Goal: Transaction & Acquisition: Purchase product/service

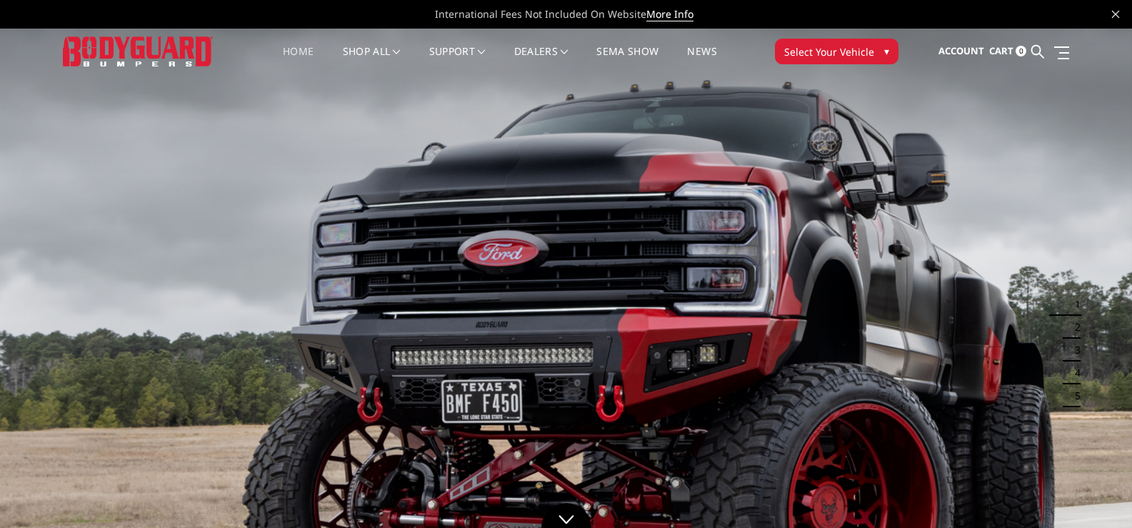
click at [826, 49] on span "Select Your Vehicle" at bounding box center [829, 51] width 90 height 15
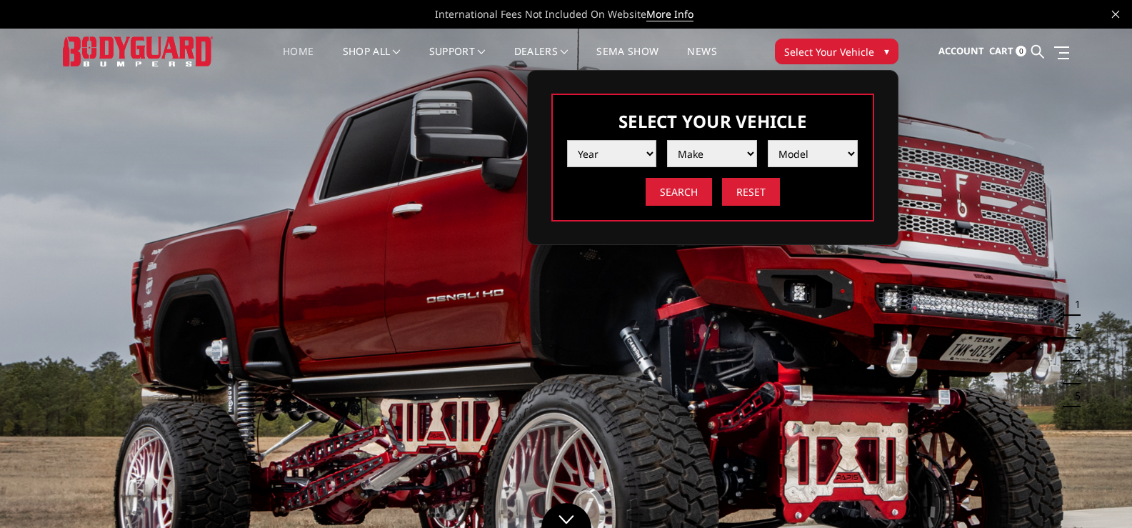
click at [642, 154] on select "Year 2025 2024 2023 2022 2021 2020 2019 2018 2017 2016 2015 2014 2013 2012 2011…" at bounding box center [612, 153] width 90 height 27
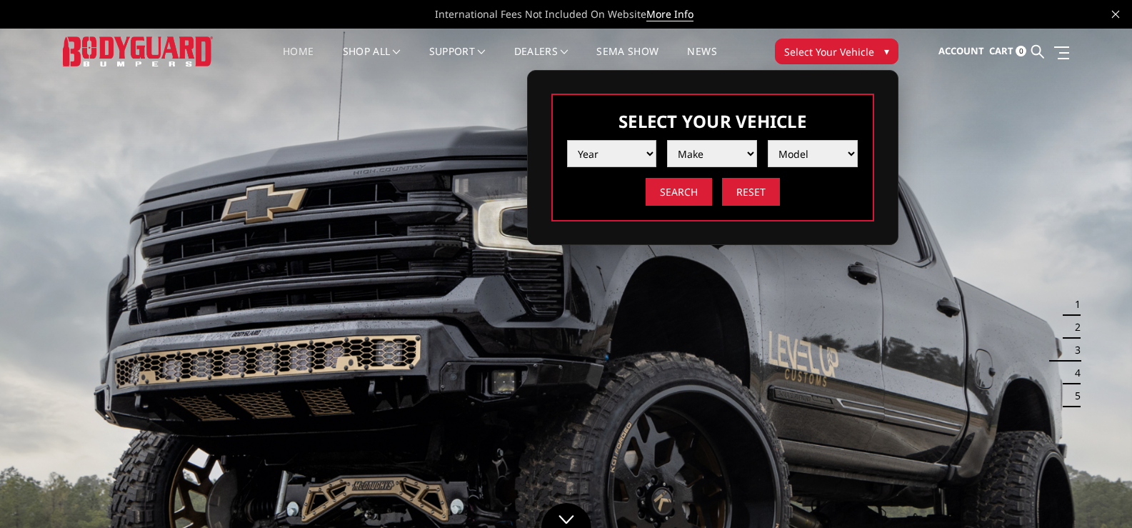
select select "yr_2025"
click at [567, 140] on select "Year 2025 2024 2023 2022 2021 2020 2019 2018 2017 2016 2015 2014 2013 2012 2011…" at bounding box center [612, 153] width 90 height 27
click at [709, 151] on select "Make Chevrolet Ford GMC Ram Toyota" at bounding box center [712, 153] width 90 height 27
select select "mk_gmc"
click at [667, 140] on select "Make Chevrolet Ford GMC Ram Toyota" at bounding box center [712, 153] width 90 height 27
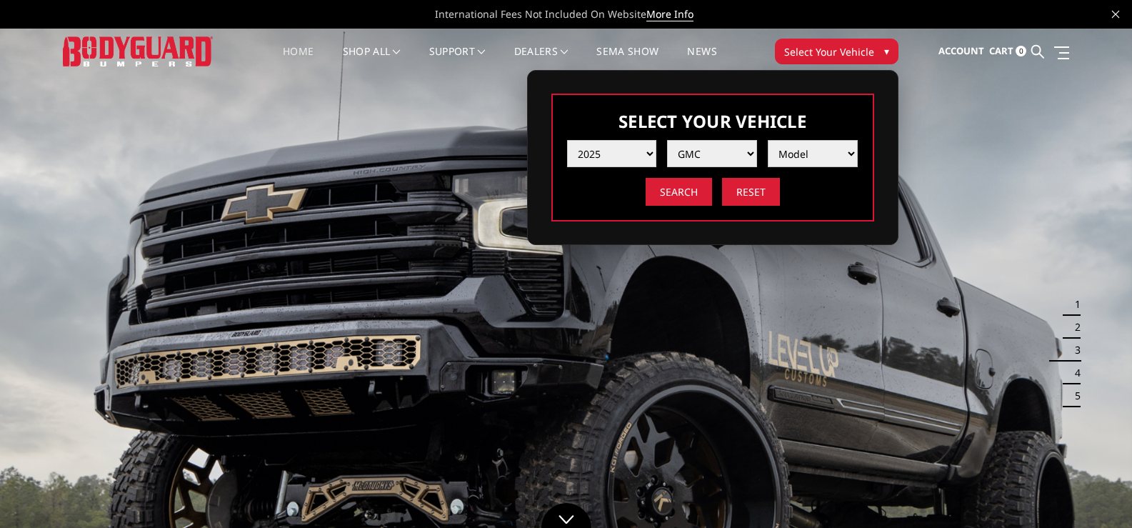
click at [815, 149] on select "Model Sierra 1500 Sierra 2500 / 3500" at bounding box center [813, 153] width 90 height 27
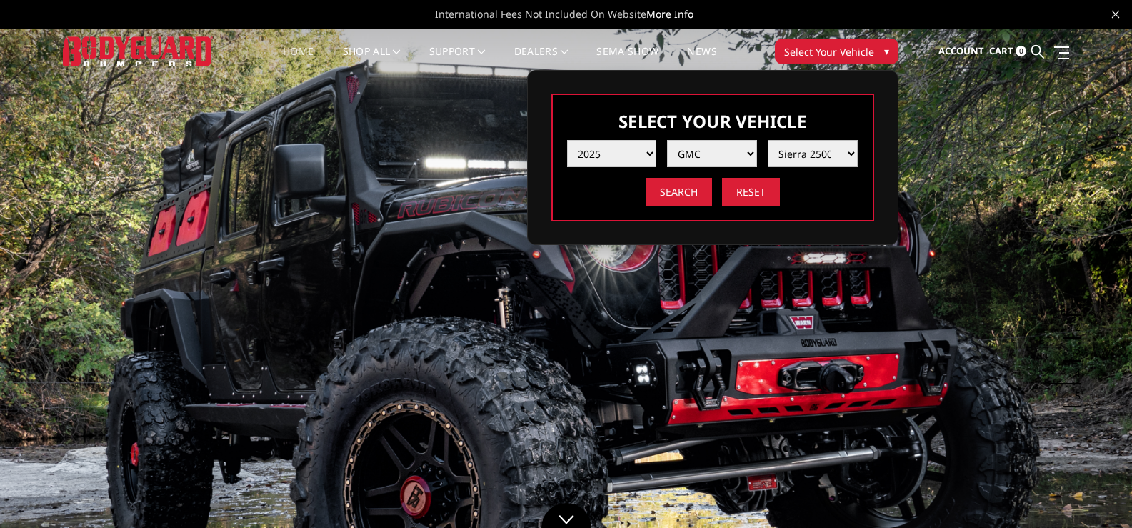
click at [768, 140] on select "Model Sierra 1500 Sierra 2500 / 3500" at bounding box center [813, 153] width 90 height 27
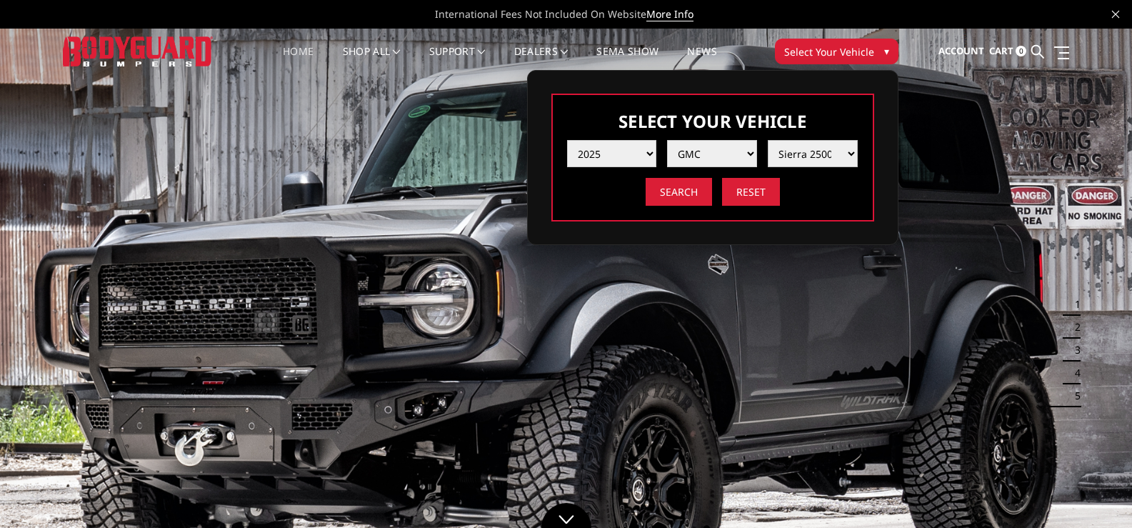
click at [804, 159] on select "Model Sierra 1500 Sierra 2500 / 3500" at bounding box center [813, 153] width 90 height 27
select select "md_sierra-1500"
click at [768, 140] on select "Model Sierra 1500 Sierra 2500 / 3500" at bounding box center [813, 153] width 90 height 27
click at [684, 191] on input "Search" at bounding box center [679, 192] width 66 height 28
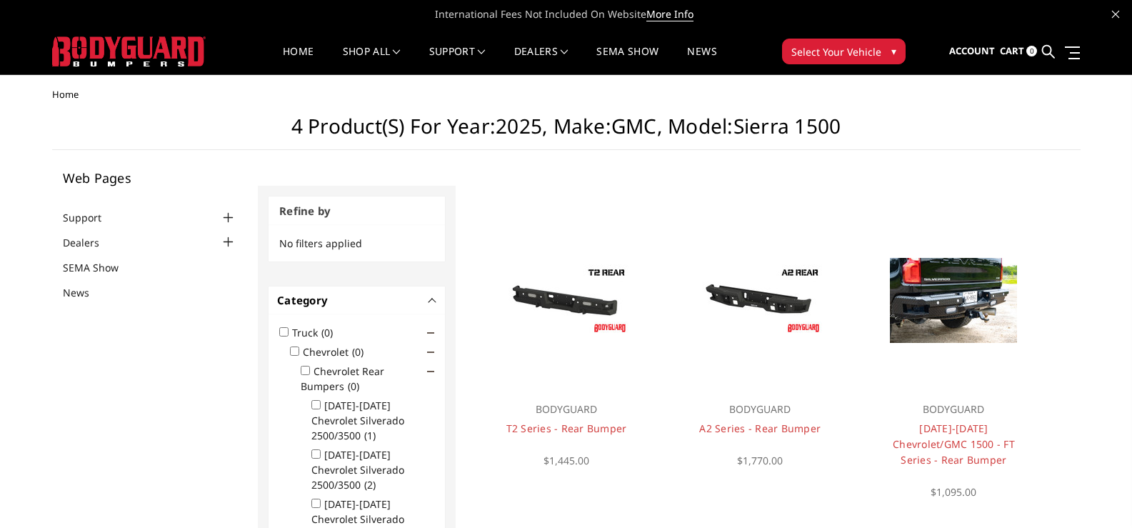
click at [892, 51] on span "▾" at bounding box center [894, 51] width 5 height 15
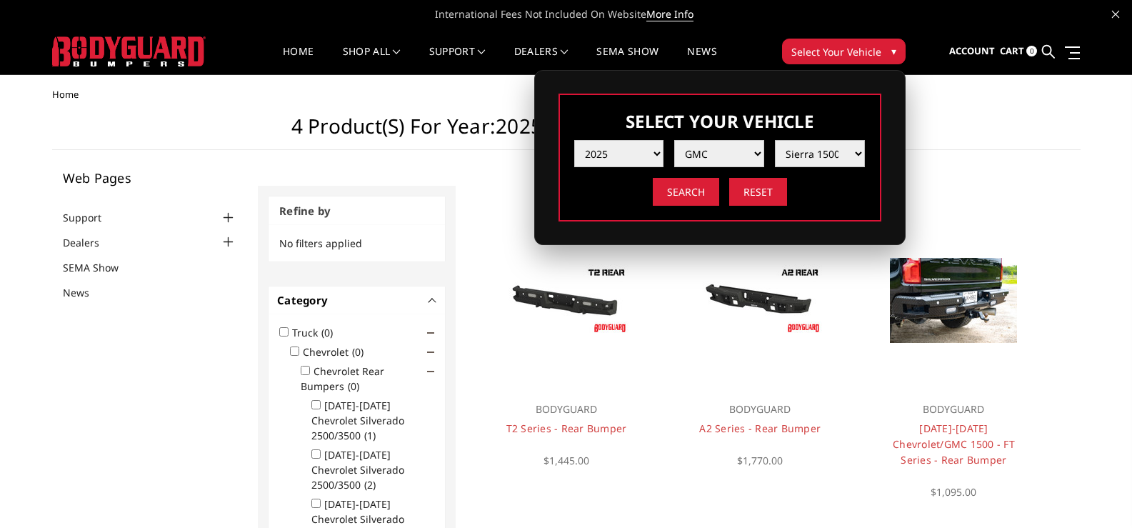
click at [846, 146] on select "Model Sierra 1500 Sierra 2500 / 3500" at bounding box center [820, 153] width 90 height 27
select select "md_sierra-2500-3500"
click at [775, 140] on select "Model Sierra 1500 Sierra 2500 / 3500" at bounding box center [820, 153] width 90 height 27
click at [682, 194] on input "Search" at bounding box center [686, 192] width 66 height 28
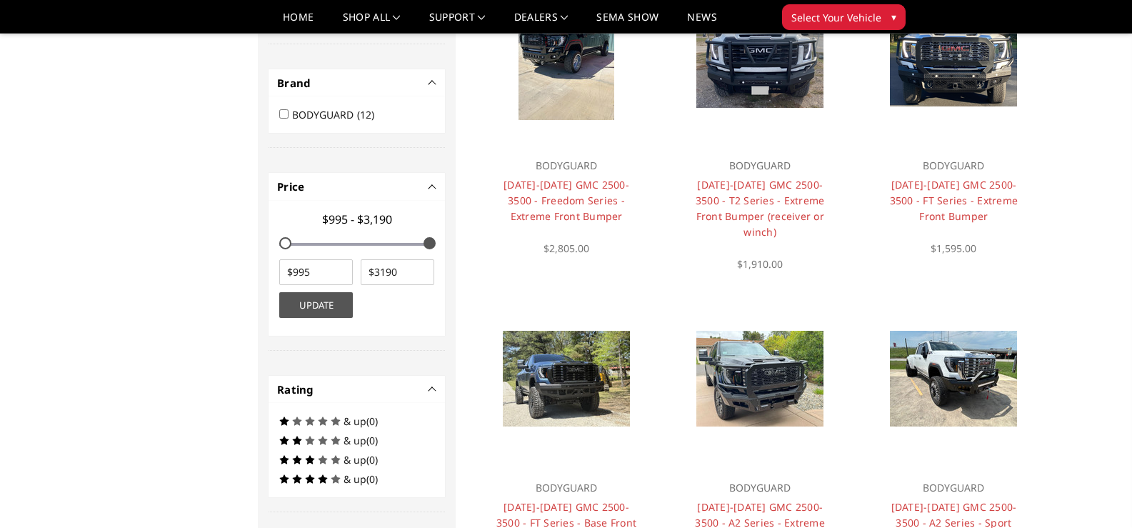
scroll to position [572, 0]
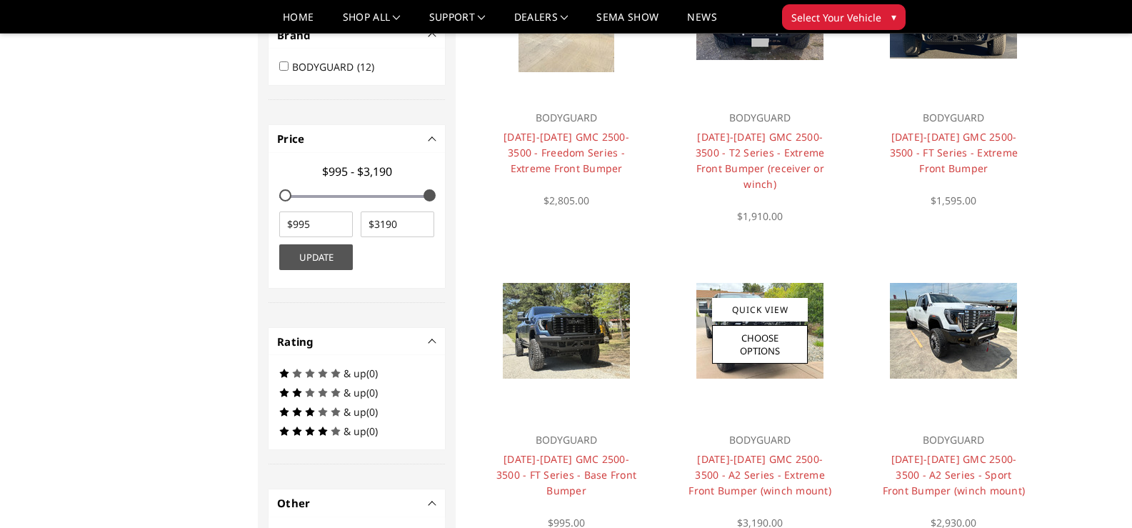
click at [702, 322] on img at bounding box center [760, 331] width 127 height 96
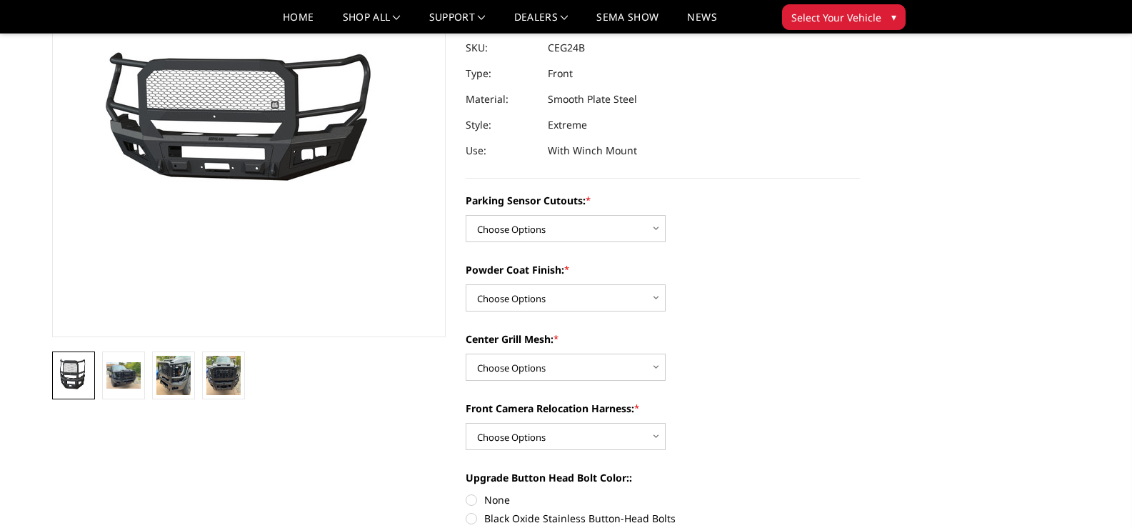
scroll to position [214, 0]
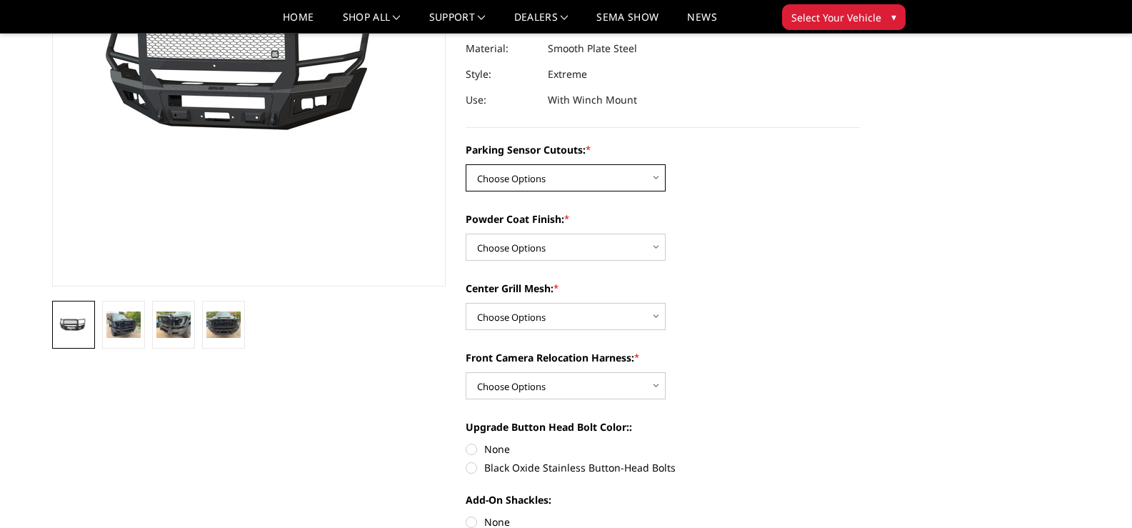
click at [657, 178] on select "Choose Options No - Without Parking Sensor Cutouts Yes - With Parking Sensor Cu…" at bounding box center [566, 177] width 200 height 27
select select "2143"
click at [466, 164] on select "Choose Options No - Without Parking Sensor Cutouts Yes - With Parking Sensor Cu…" at bounding box center [566, 177] width 200 height 27
click at [530, 251] on select "Choose Options Bare Metal Textured Black Powder Coat" at bounding box center [566, 247] width 200 height 27
select select "2145"
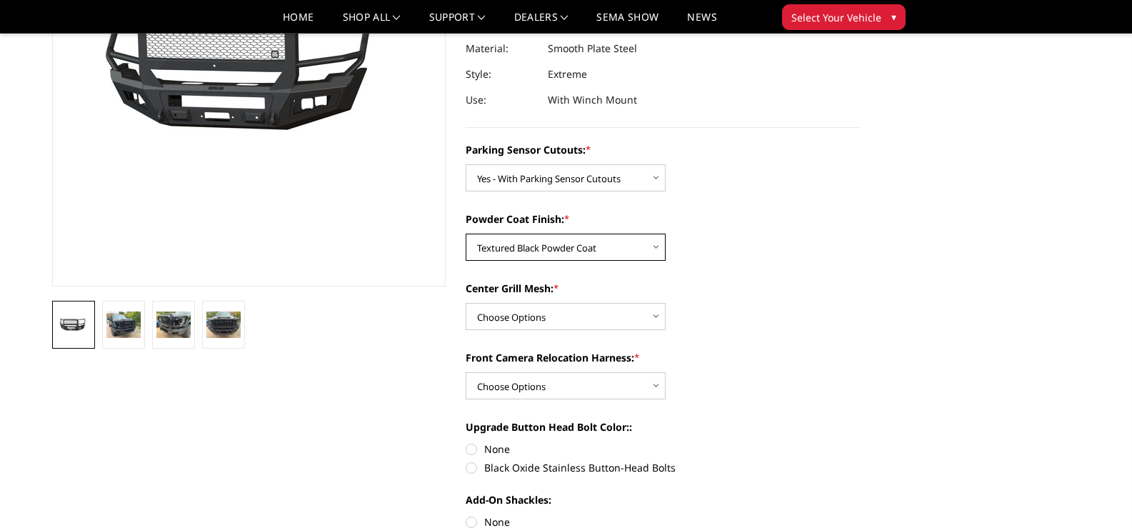
click at [466, 234] on select "Choose Options Bare Metal Textured Black Powder Coat" at bounding box center [566, 247] width 200 height 27
click at [504, 319] on select "Choose Options WITH Center Grill Mesh WITHOUT Center Grill Mesh" at bounding box center [566, 316] width 200 height 27
select select "2146"
click at [466, 303] on select "Choose Options WITH Center Grill Mesh WITHOUT Center Grill Mesh" at bounding box center [566, 316] width 200 height 27
click at [520, 379] on select "Choose Options WITH Front Camera Relocation Harness WITHOUT Front Camera Reloca…" at bounding box center [566, 385] width 200 height 27
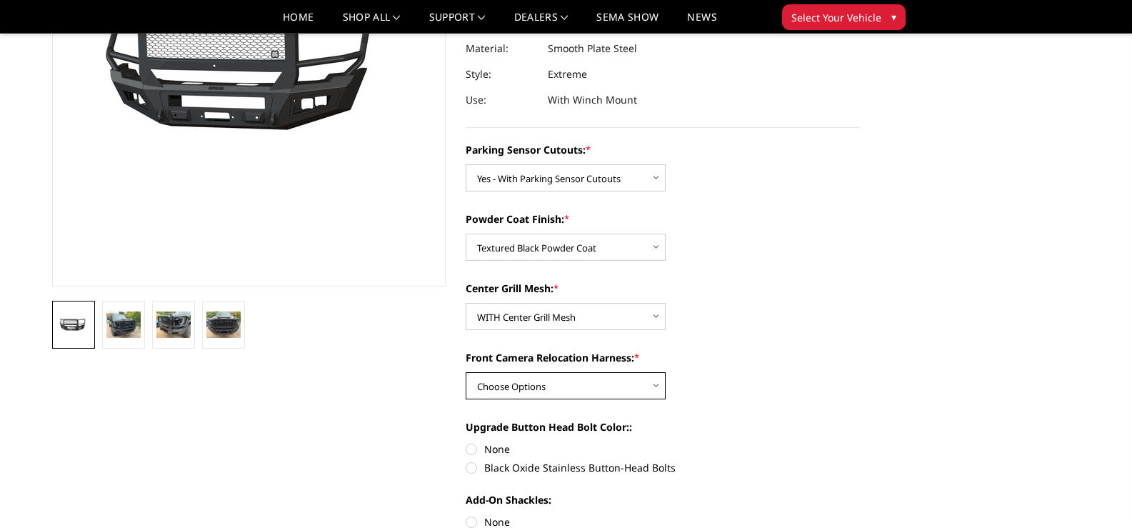
select select "2148"
click at [466, 372] on select "Choose Options WITH Front Camera Relocation Harness WITHOUT Front Camera Reloca…" at bounding box center [566, 385] width 200 height 27
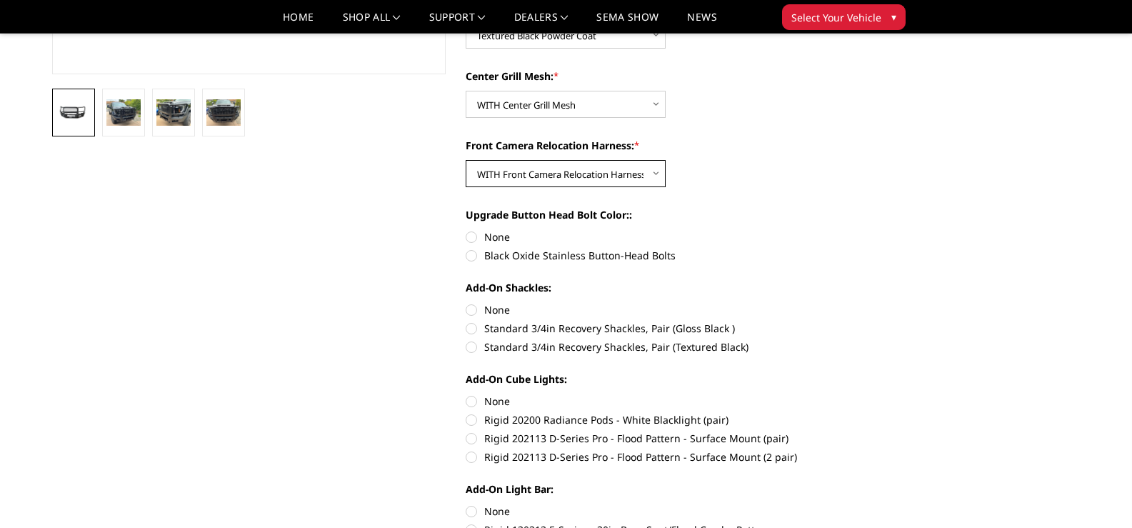
scroll to position [429, 0]
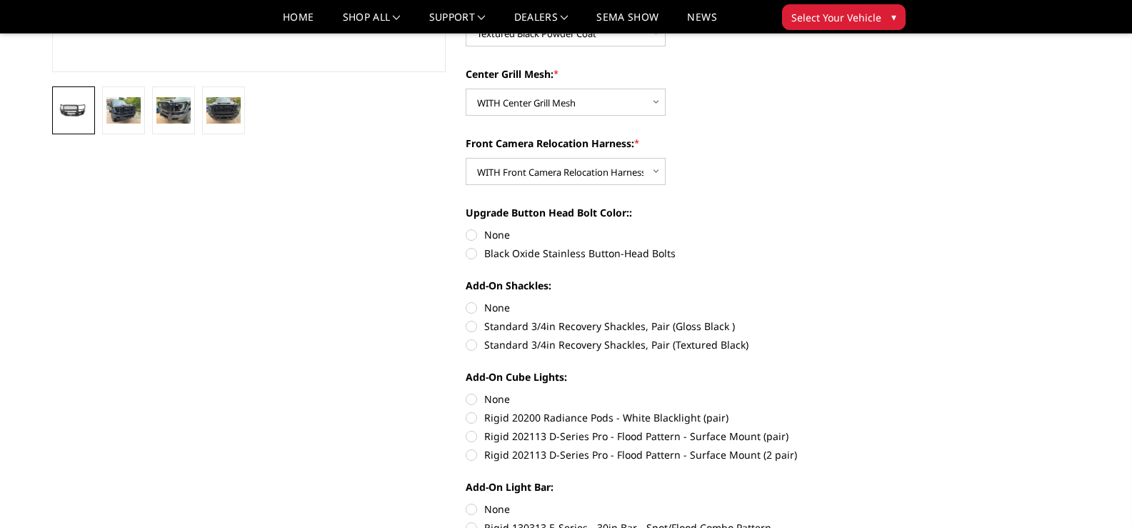
click at [467, 254] on label "Black Oxide Stainless Button-Head Bolts" at bounding box center [663, 253] width 394 height 15
click at [860, 228] on input "Black Oxide Stainless Button-Head Bolts" at bounding box center [860, 227] width 1 height 1
radio input "true"
click at [471, 343] on label "Standard 3/4in Recovery Shackles, Pair (Textured Black)" at bounding box center [663, 344] width 394 height 15
click at [860, 319] on input "Standard 3/4in Recovery Shackles, Pair (Textured Black)" at bounding box center [860, 319] width 1 height 1
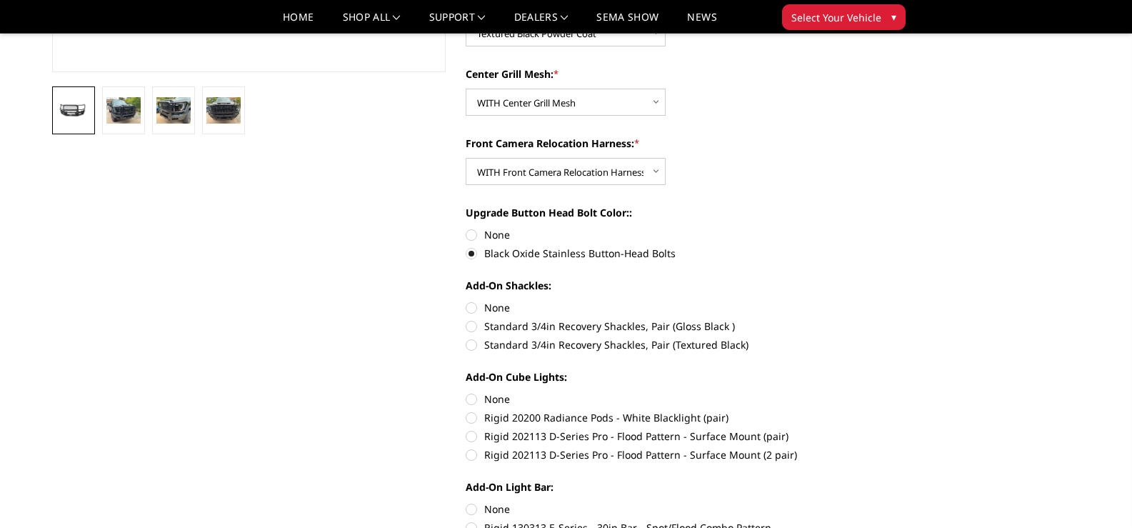
radio input "true"
click at [471, 417] on label "Rigid 20200 Radiance Pods - White Blacklight (pair)" at bounding box center [663, 417] width 394 height 15
click at [860, 392] on input "Rigid 20200 Radiance Pods - White Blacklight (pair)" at bounding box center [860, 391] width 1 height 1
radio input "true"
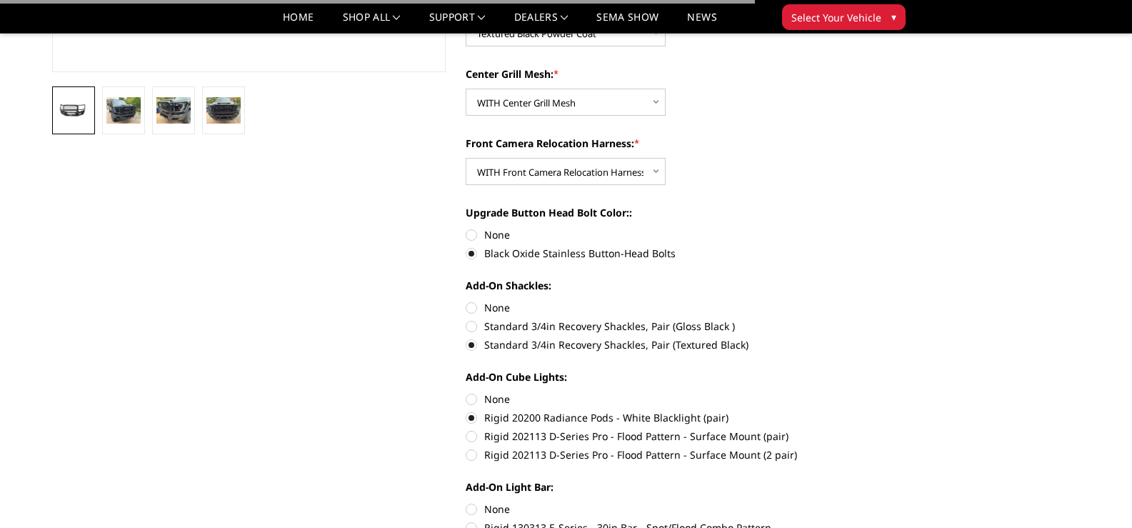
click at [469, 433] on label "Rigid 202113 D-Series Pro - Flood Pattern - Surface Mount (pair)" at bounding box center [663, 436] width 394 height 15
click at [860, 411] on input "Rigid 202113 D-Series Pro - Flood Pattern - Surface Mount (pair)" at bounding box center [860, 410] width 1 height 1
radio input "true"
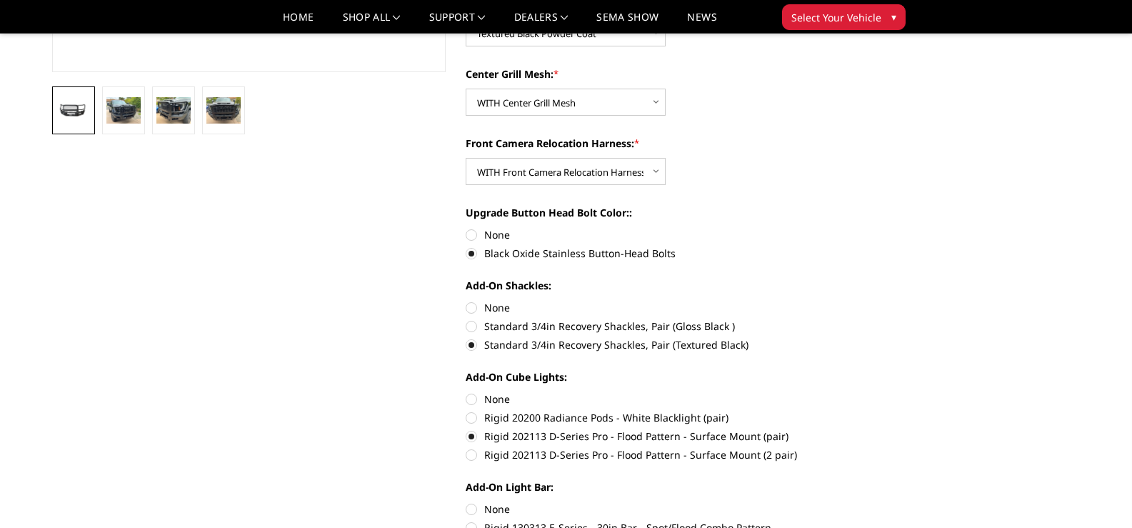
click at [467, 418] on label "Rigid 20200 Radiance Pods - White Blacklight (pair)" at bounding box center [663, 417] width 394 height 15
click at [860, 392] on input "Rigid 20200 Radiance Pods - White Blacklight (pair)" at bounding box center [860, 391] width 1 height 1
radio input "true"
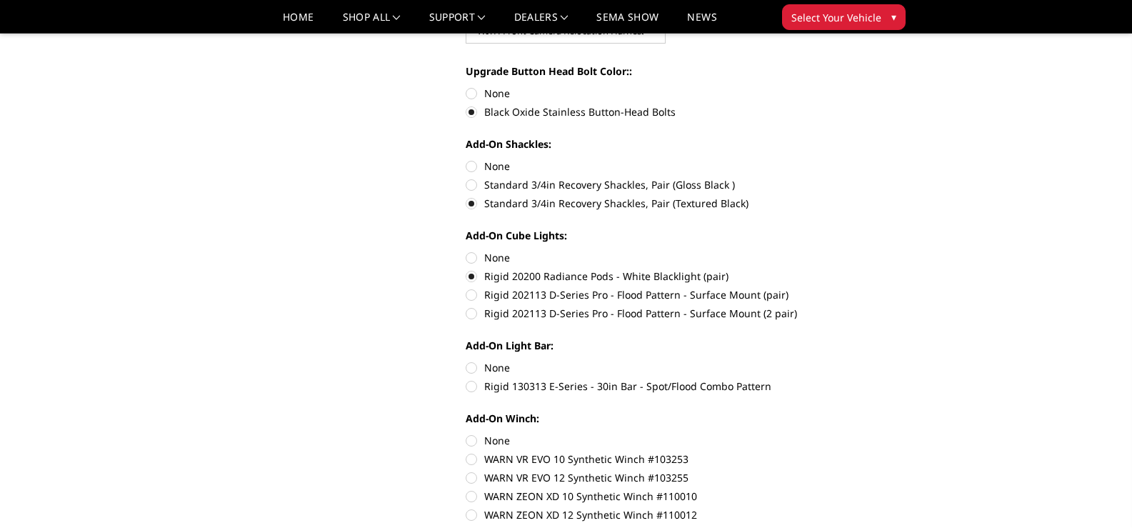
scroll to position [572, 0]
click at [469, 313] on label "Rigid 202113 D-Series Pro - Flood Pattern - Surface Mount (2 pair)" at bounding box center [663, 311] width 394 height 15
click at [860, 286] on input "Rigid 202113 D-Series Pro - Flood Pattern - Surface Mount (2 pair)" at bounding box center [860, 286] width 1 height 1
radio input "true"
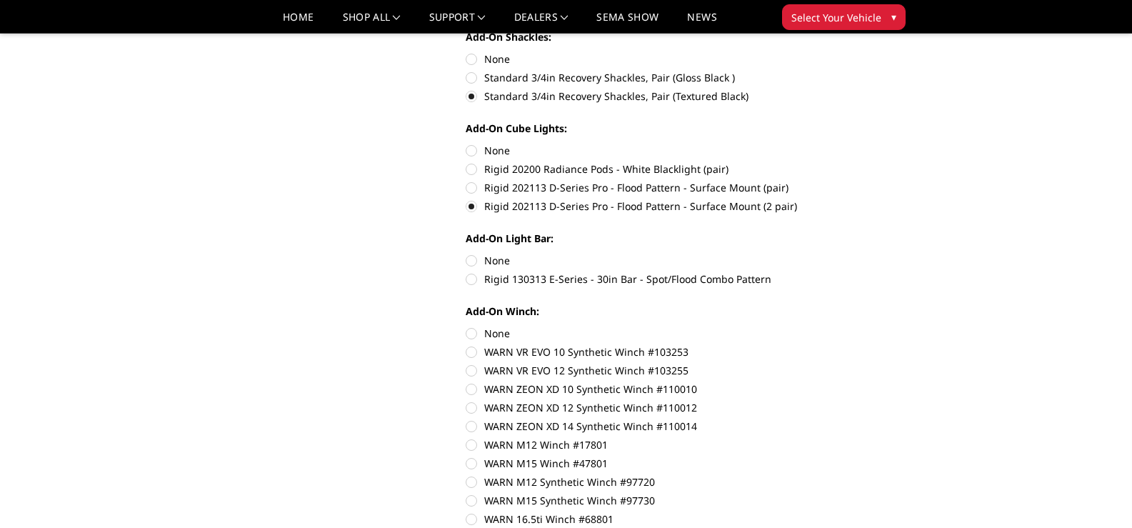
scroll to position [714, 0]
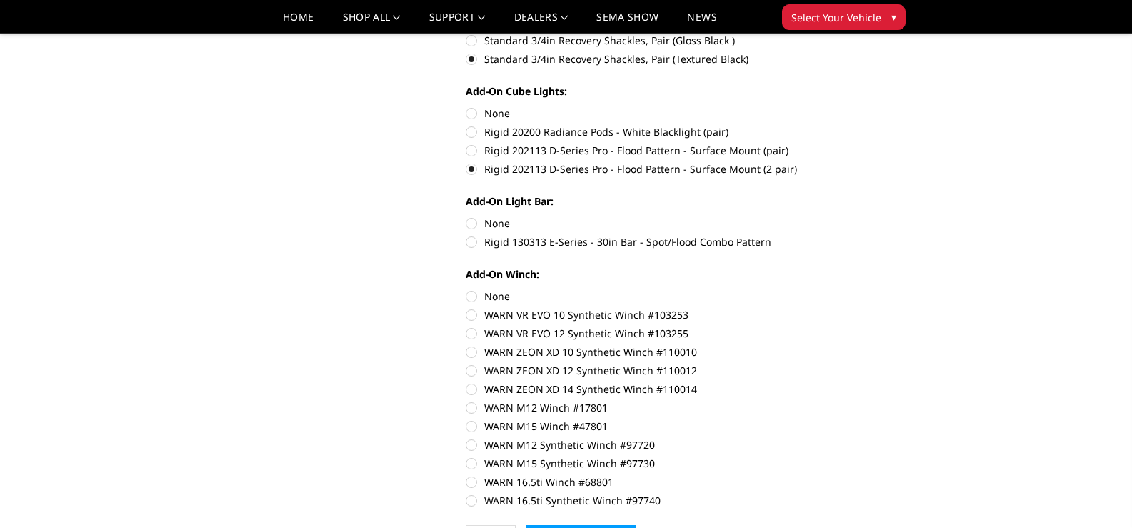
click at [471, 294] on label "None" at bounding box center [663, 296] width 394 height 15
click at [467, 289] on input "None" at bounding box center [466, 289] width 1 height 1
radio input "true"
click at [470, 223] on label "None" at bounding box center [663, 223] width 394 height 15
click at [467, 216] on input "None" at bounding box center [466, 216] width 1 height 1
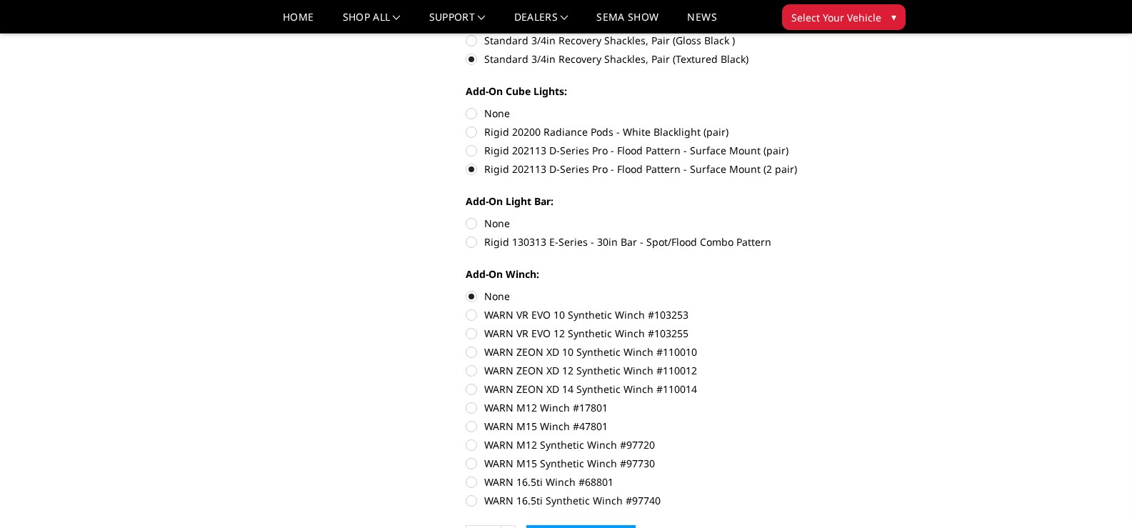
radio input "true"
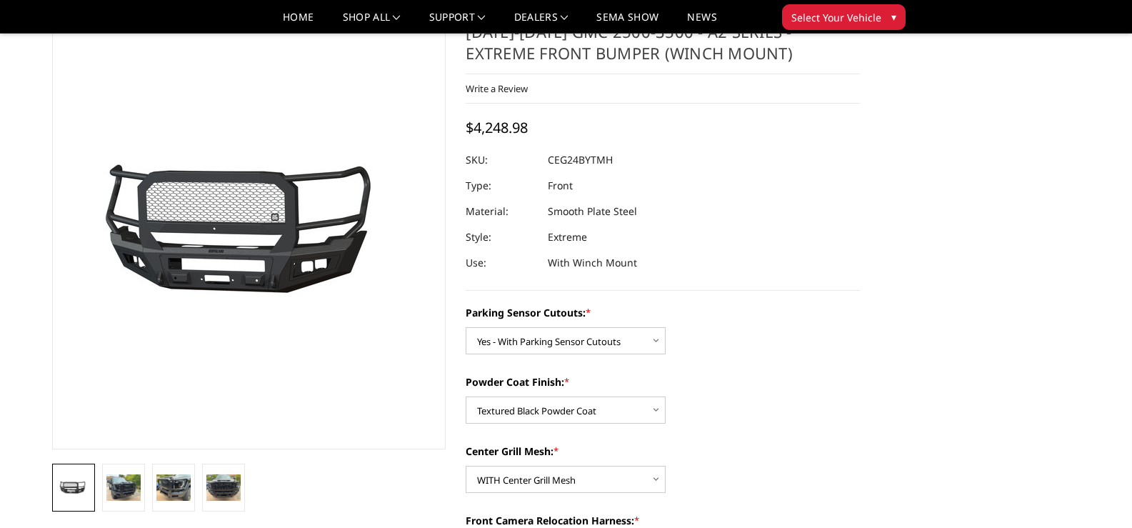
scroll to position [0, 0]
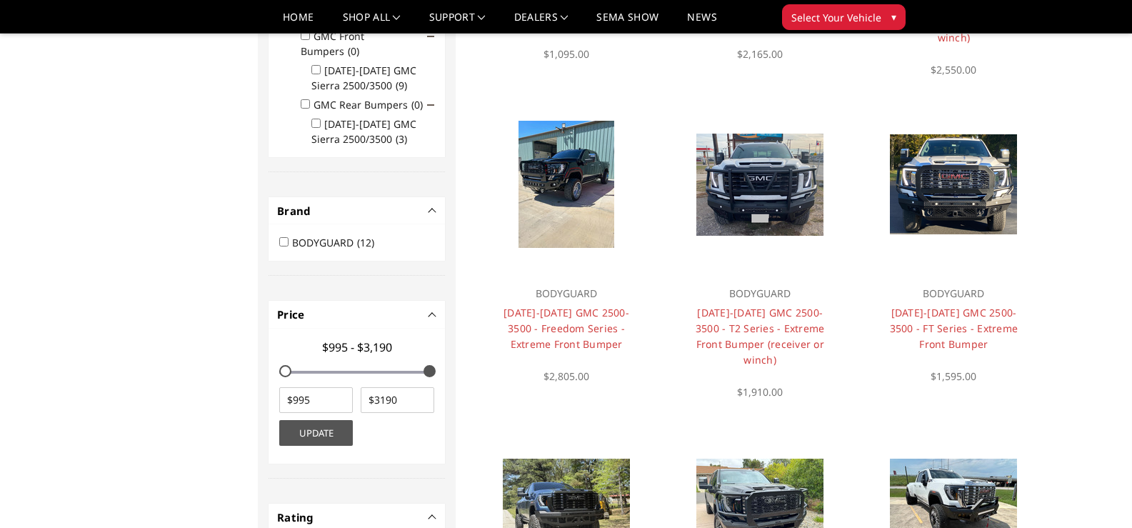
scroll to position [429, 0]
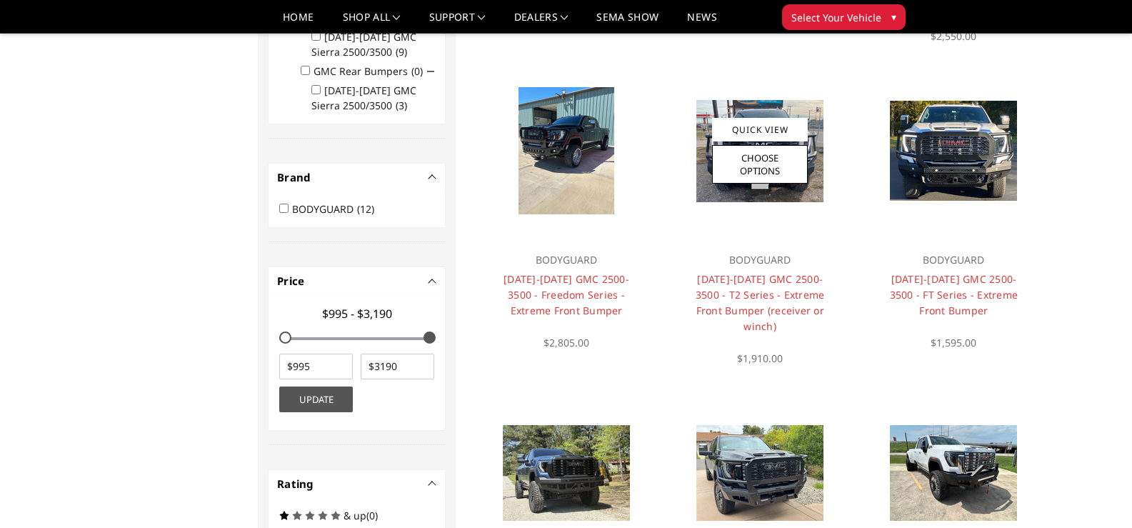
click at [747, 181] on img at bounding box center [760, 151] width 127 height 102
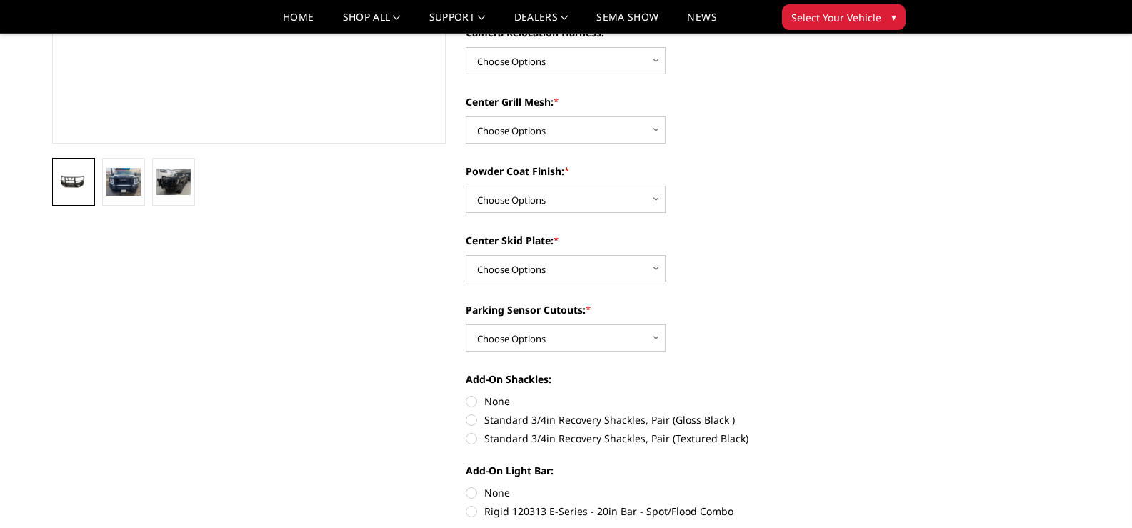
scroll to position [286, 0]
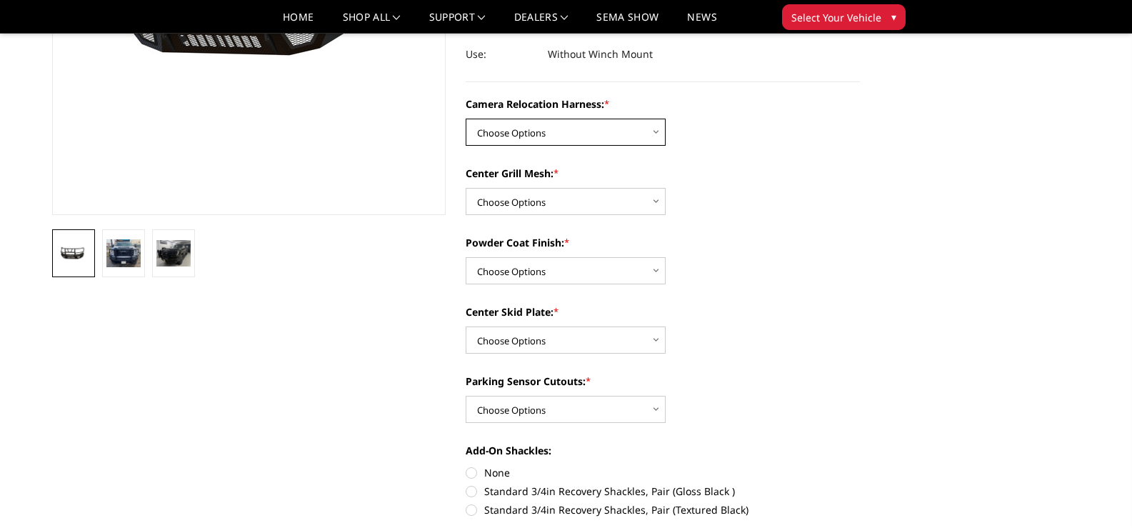
click at [612, 131] on select "Choose Options Without camera harness With camera harness" at bounding box center [566, 132] width 200 height 27
select select "3742"
click at [466, 119] on select "Choose Options Without camera harness With camera harness" at bounding box center [566, 132] width 200 height 27
click at [546, 206] on select "Choose Options Without expanded metal With expanded metal" at bounding box center [566, 201] width 200 height 27
select select "3740"
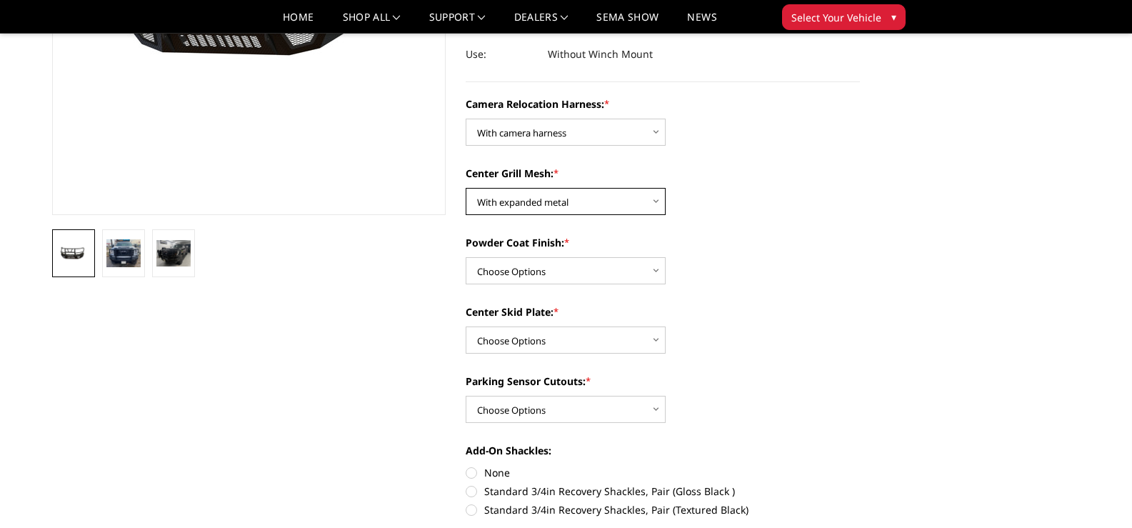
click at [466, 188] on select "Choose Options Without expanded metal With expanded metal" at bounding box center [566, 201] width 200 height 27
click at [539, 273] on select "Choose Options Textured Black Powder Coat Gloss Black Powder Coat Bare Metal" at bounding box center [566, 270] width 200 height 27
select select "3739"
click at [466, 257] on select "Choose Options Textured Black Powder Coat Gloss Black Powder Coat Bare Metal" at bounding box center [566, 270] width 200 height 27
click at [526, 347] on select "Choose Options Winch Mount Skid Plate Standard Skid Plate (included) 2" Receive…" at bounding box center [566, 339] width 200 height 27
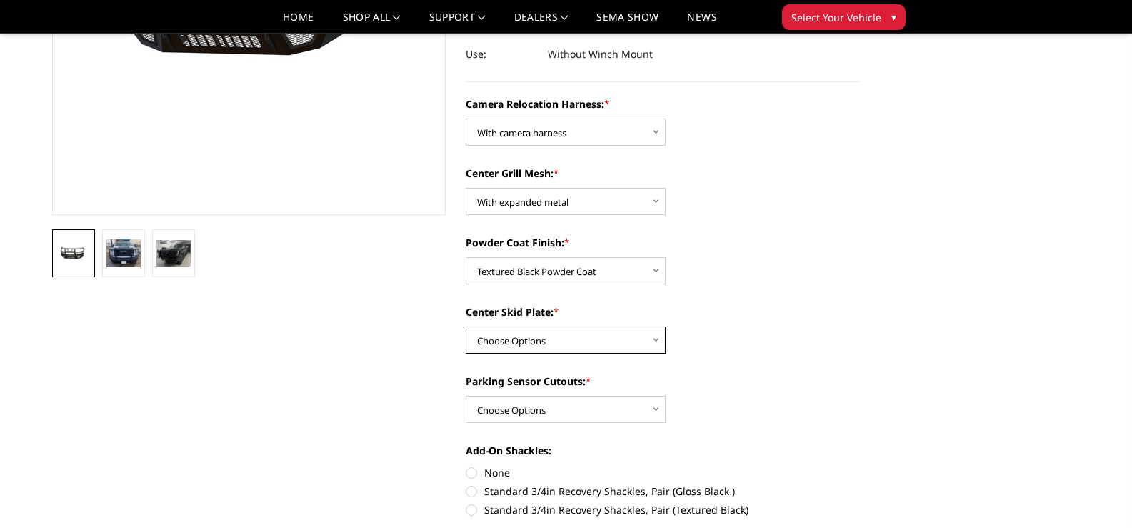
select select "3736"
click at [466, 326] on select "Choose Options Winch Mount Skid Plate Standard Skid Plate (included) 2" Receive…" at bounding box center [566, 339] width 200 height 27
click at [532, 410] on select "Choose Options Yes - With Parking Sensor Cutouts" at bounding box center [566, 409] width 200 height 27
select select "3733"
click at [466, 396] on select "Choose Options Yes - With Parking Sensor Cutouts" at bounding box center [566, 409] width 200 height 27
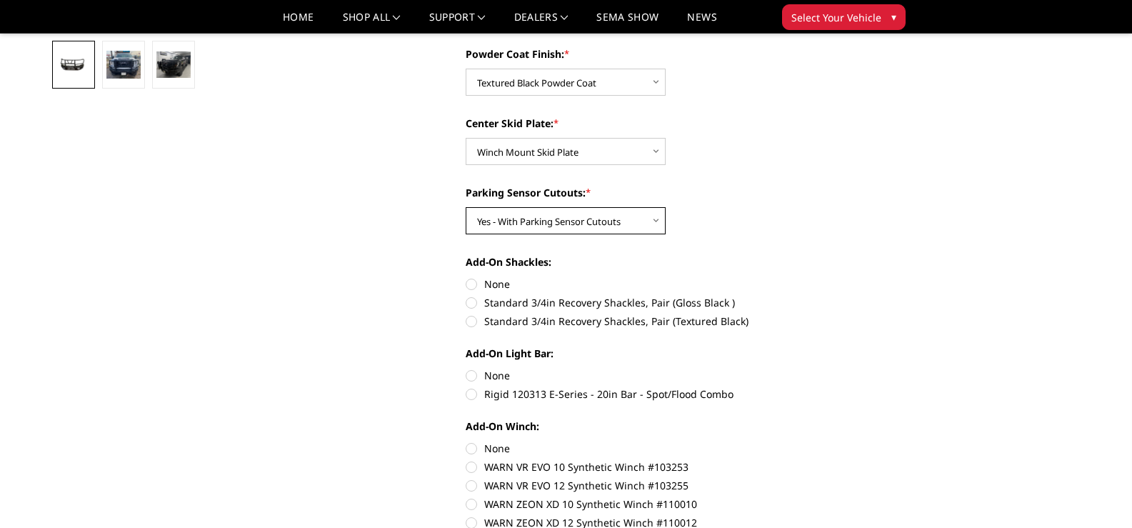
scroll to position [500, 0]
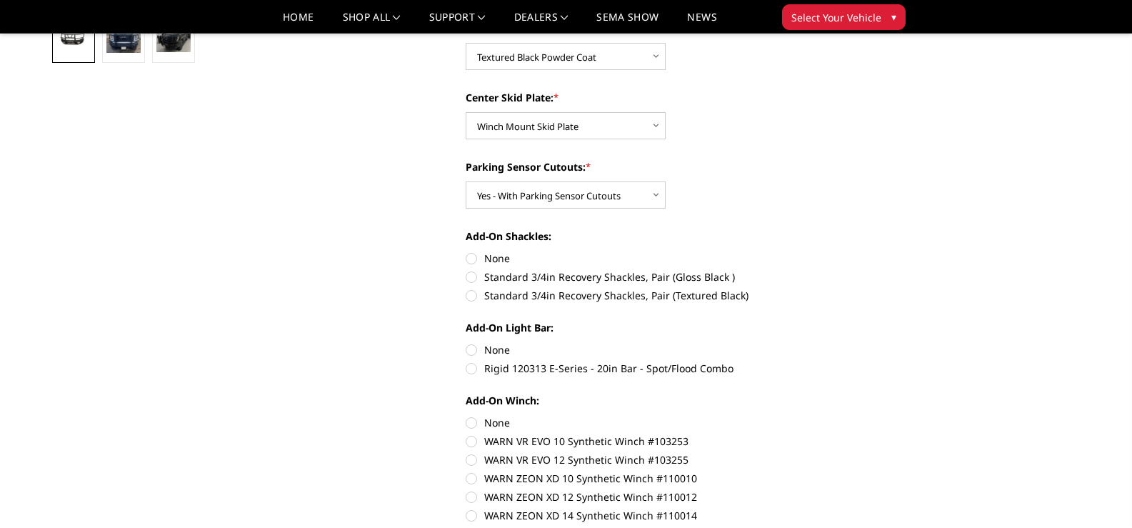
click at [470, 296] on label "Standard 3/4in Recovery Shackles, Pair (Textured Black)" at bounding box center [663, 295] width 394 height 15
click at [860, 270] on input "Standard 3/4in Recovery Shackles, Pair (Textured Black)" at bounding box center [860, 269] width 1 height 1
radio input "true"
click at [472, 347] on label "None" at bounding box center [663, 349] width 394 height 15
click at [467, 343] on input "None" at bounding box center [466, 342] width 1 height 1
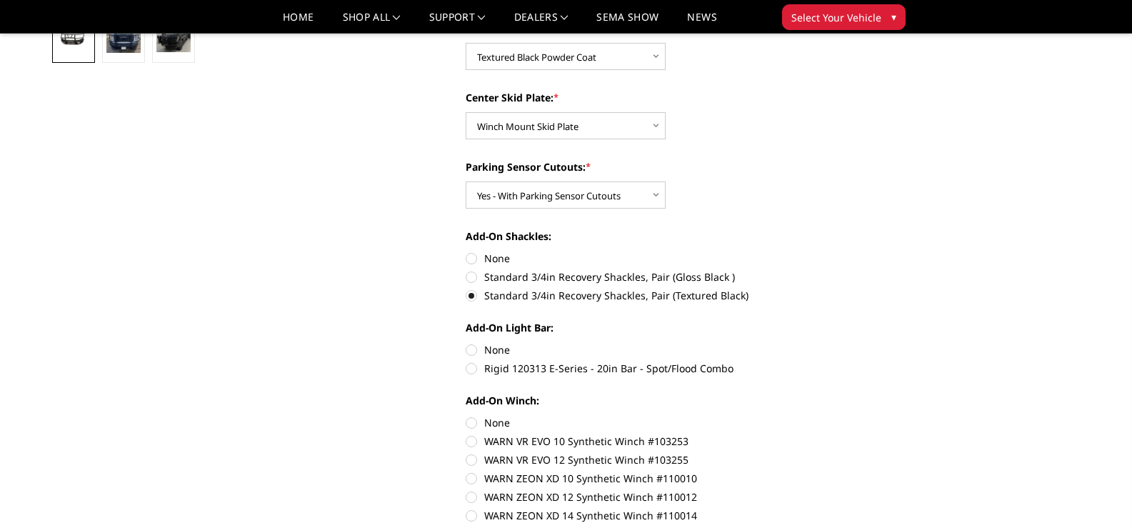
radio input "true"
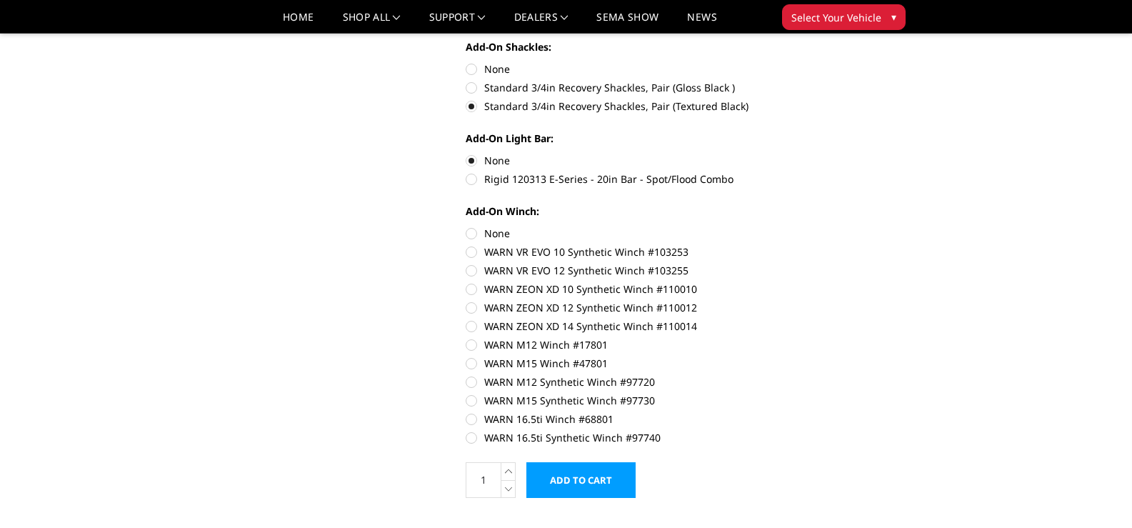
scroll to position [714, 0]
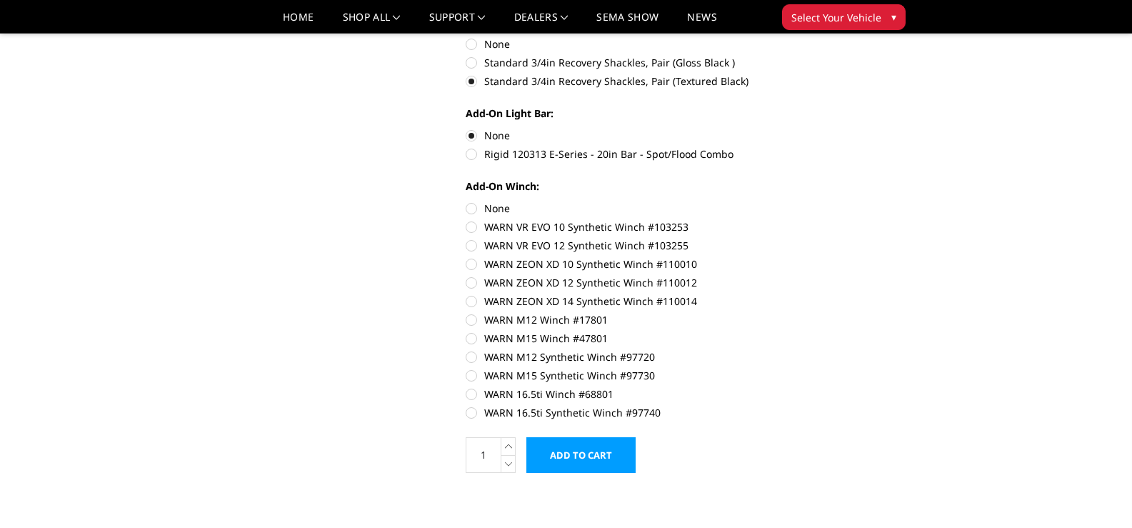
click at [468, 207] on label "None" at bounding box center [663, 208] width 394 height 15
click at [467, 201] on input "None" at bounding box center [466, 201] width 1 height 1
radio input "true"
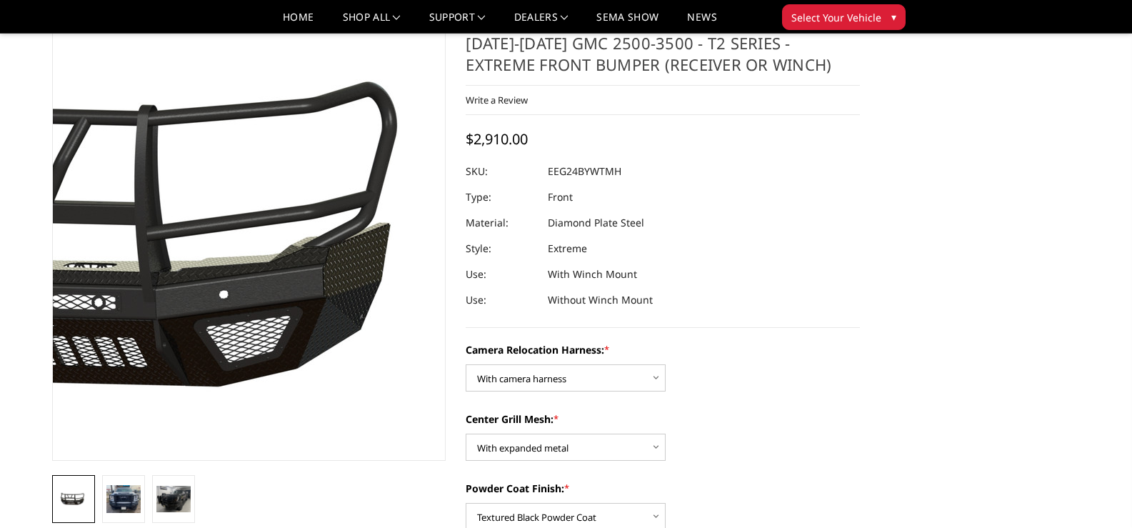
scroll to position [0, 0]
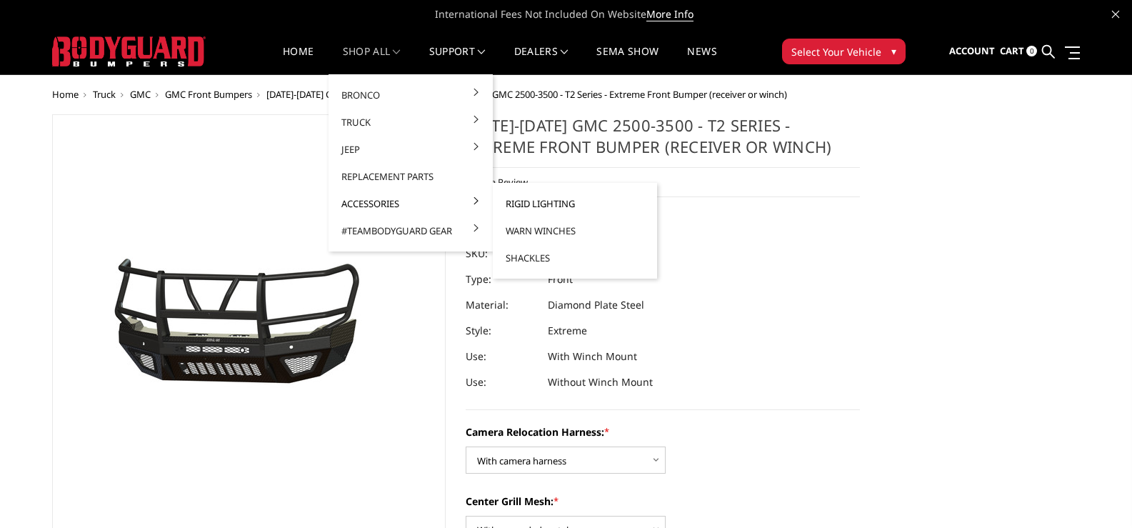
click at [525, 205] on link "Rigid Lighting" at bounding box center [575, 203] width 153 height 27
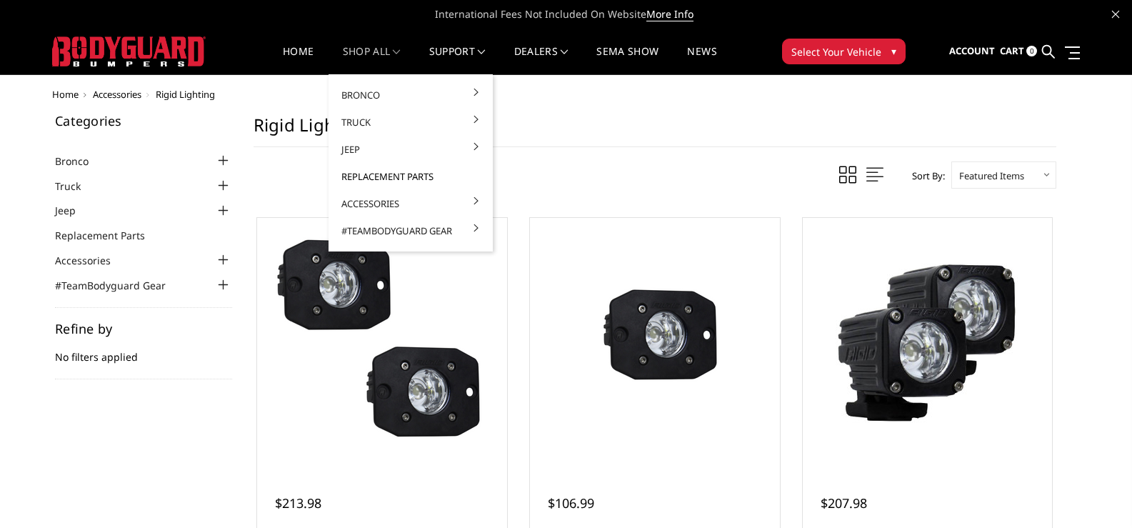
click at [371, 174] on link "Replacement Parts" at bounding box center [410, 176] width 153 height 27
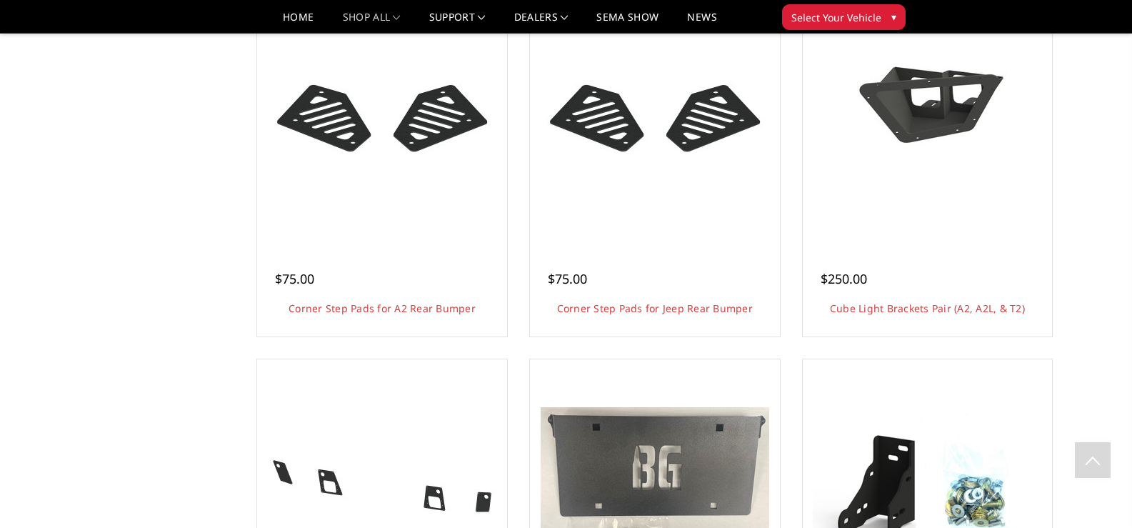
scroll to position [429, 0]
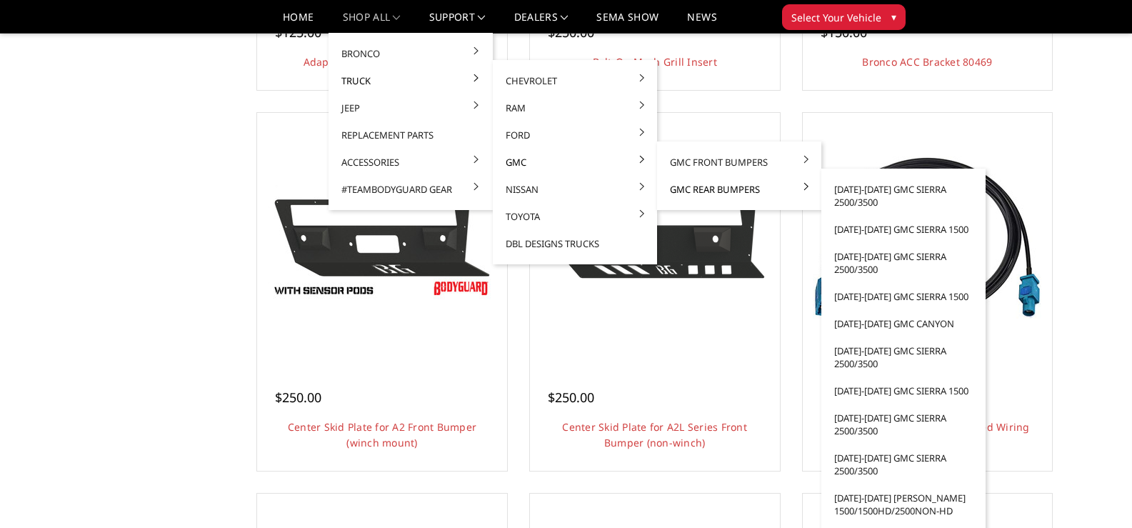
click at [703, 189] on link "GMC Rear Bumpers" at bounding box center [739, 189] width 153 height 27
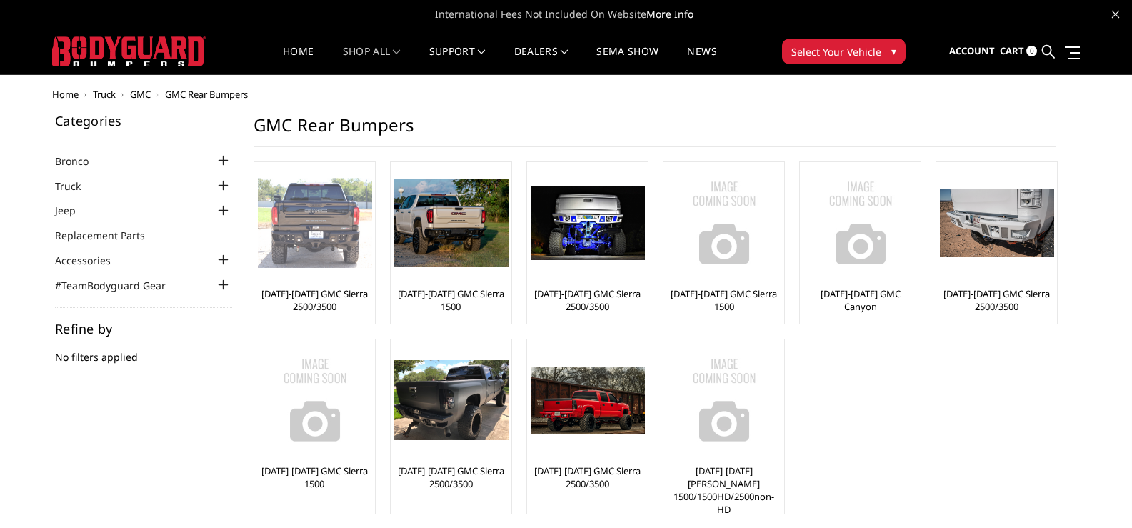
click at [311, 244] on img at bounding box center [315, 223] width 114 height 90
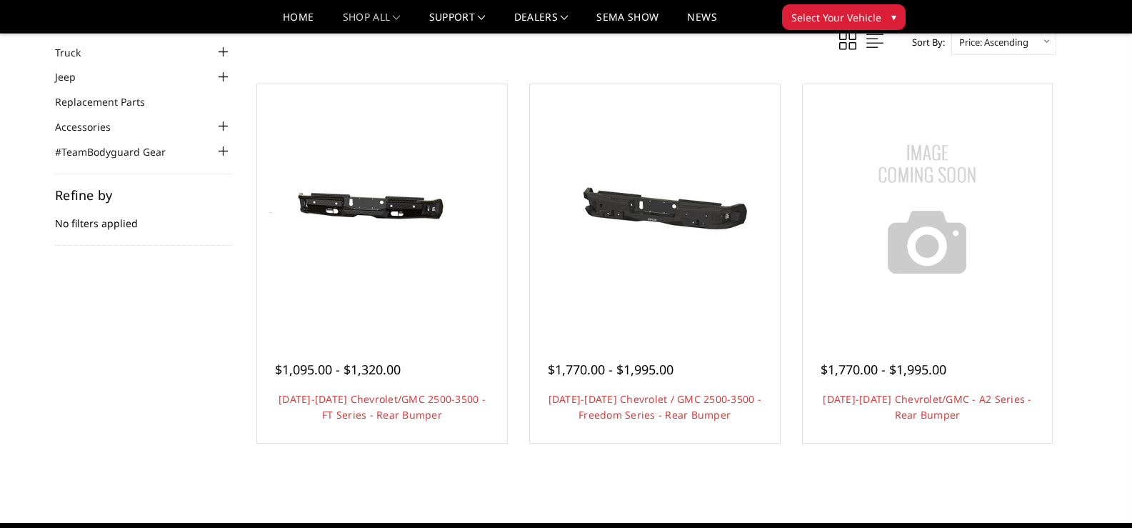
scroll to position [143, 0]
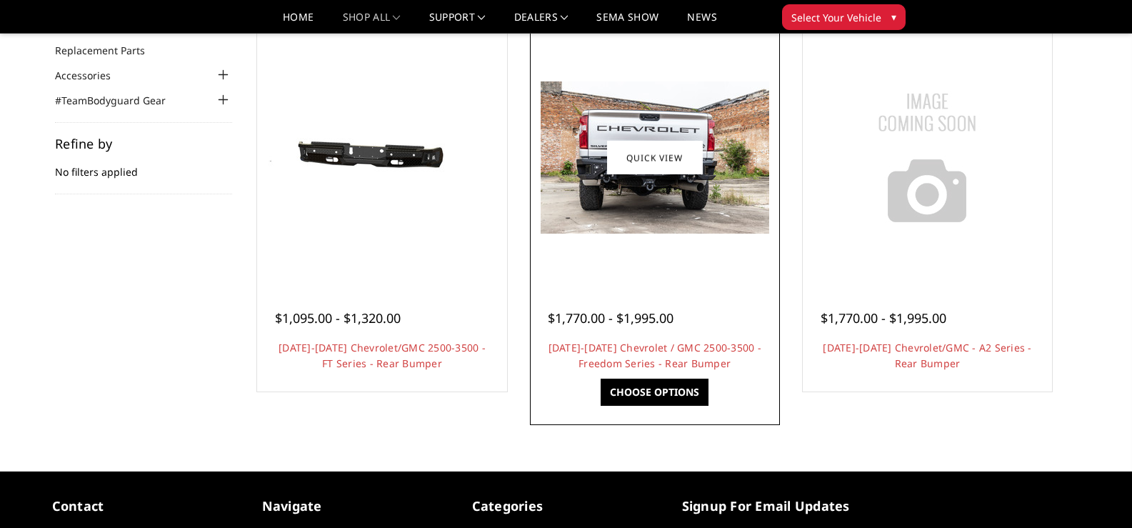
click at [641, 189] on img at bounding box center [655, 157] width 229 height 152
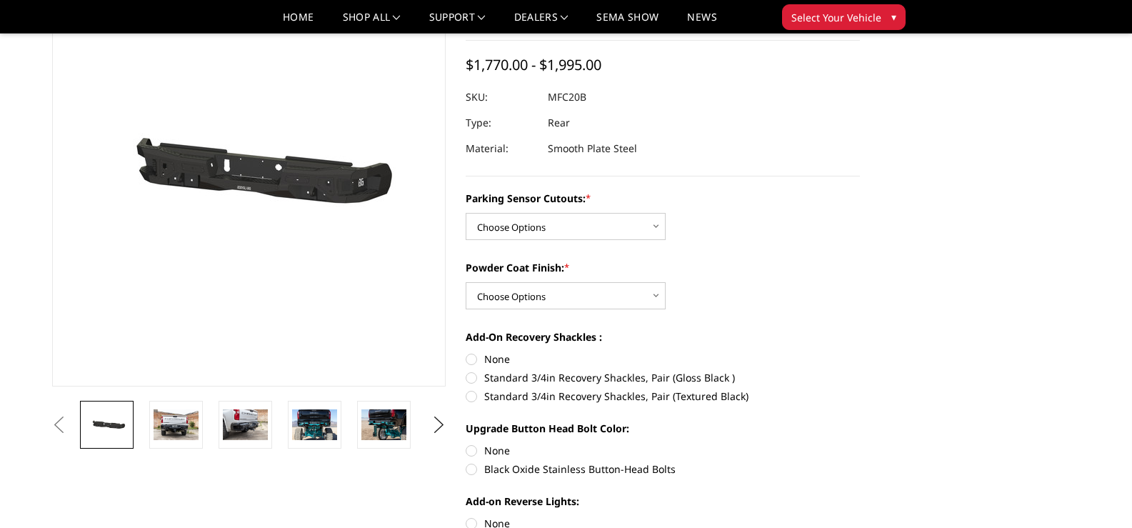
scroll to position [143, 0]
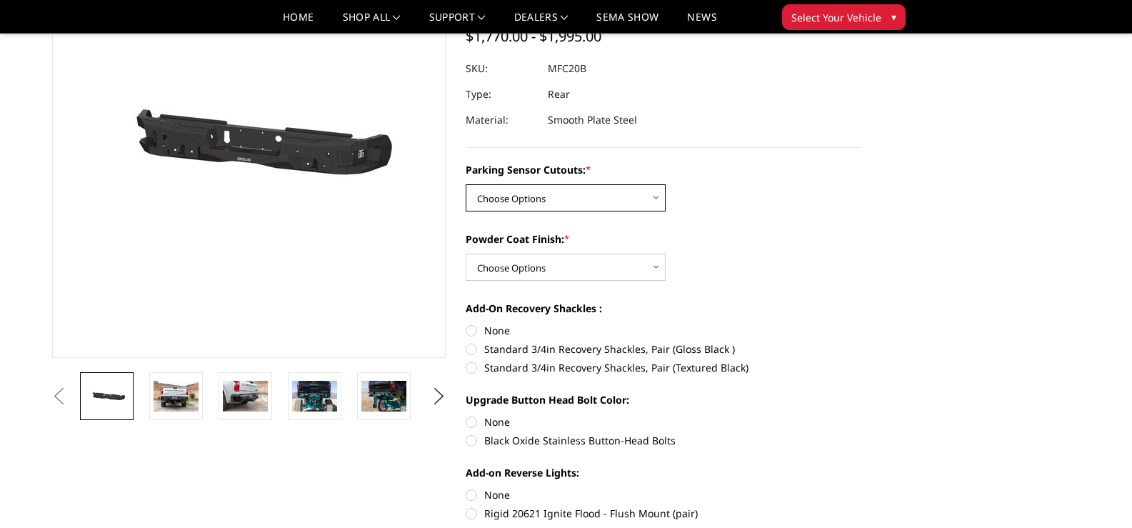
click at [650, 195] on select "Choose Options No - Without Parking Sensor Cutouts Yes - With Parking Sensor Cu…" at bounding box center [566, 197] width 200 height 27
select select "2870"
click at [466, 184] on select "Choose Options No - Without Parking Sensor Cutouts Yes - With Parking Sensor Cu…" at bounding box center [566, 197] width 200 height 27
click at [558, 267] on select "Choose Options Bare Metal Texture Black Powder Coat" at bounding box center [566, 267] width 200 height 27
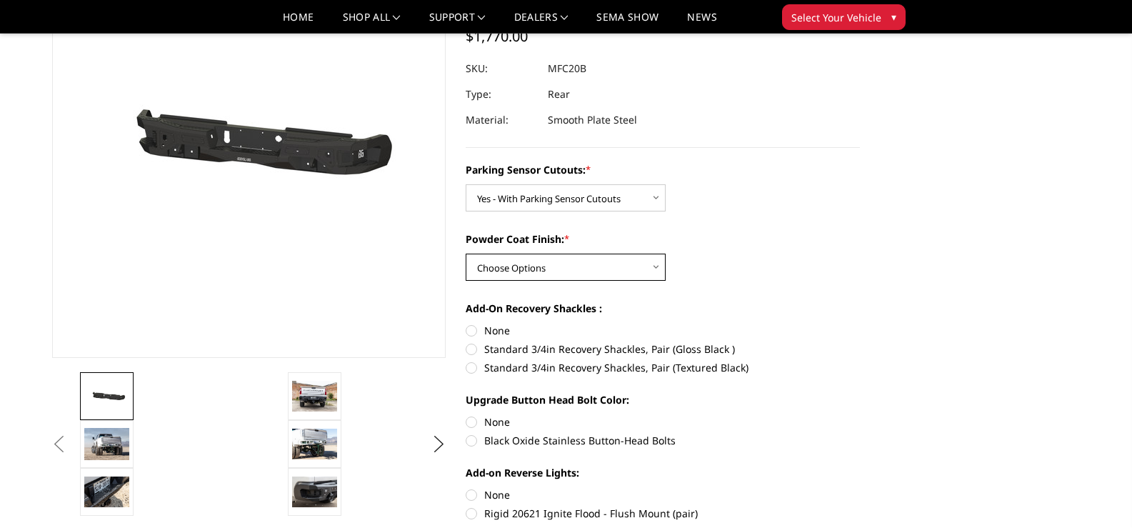
select select "2872"
click at [466, 254] on select "Choose Options Bare Metal Texture Black Powder Coat" at bounding box center [566, 267] width 200 height 27
click at [467, 366] on label "Standard 3/4in Recovery Shackles, Pair (Textured Black)" at bounding box center [663, 367] width 394 height 15
click at [860, 342] on input "Standard 3/4in Recovery Shackles, Pair (Textured Black)" at bounding box center [860, 341] width 1 height 1
radio input "true"
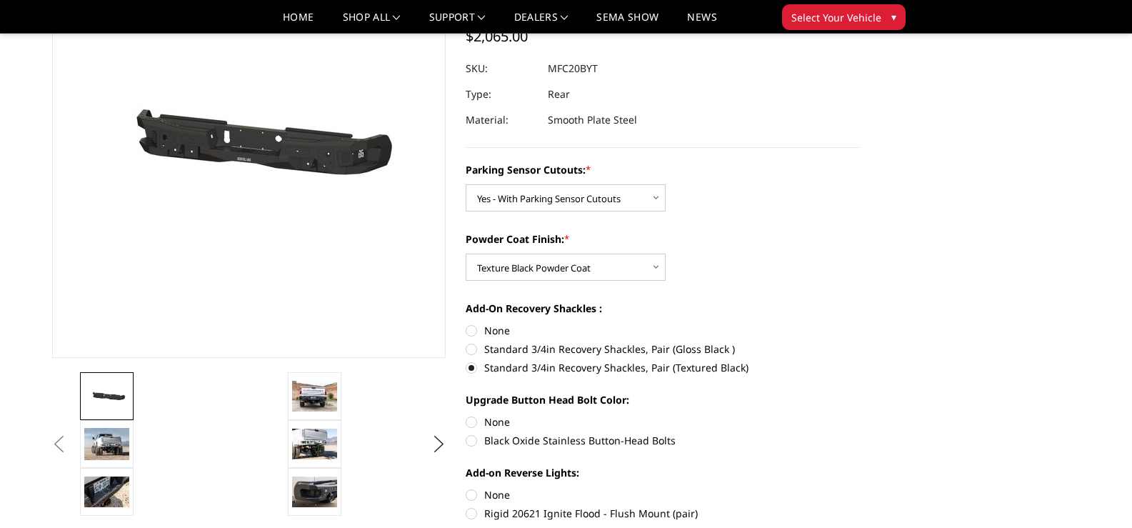
click at [470, 441] on label "Black Oxide Stainless Button-Head Bolts" at bounding box center [663, 440] width 394 height 15
click at [860, 415] on input "Black Oxide Stainless Button-Head Bolts" at bounding box center [860, 414] width 1 height 1
radio input "true"
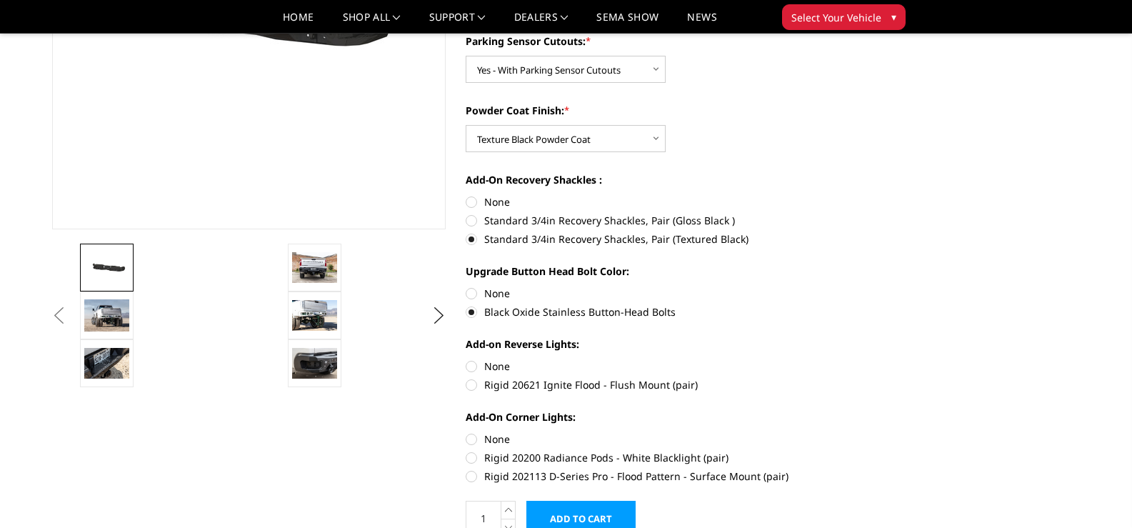
scroll to position [286, 0]
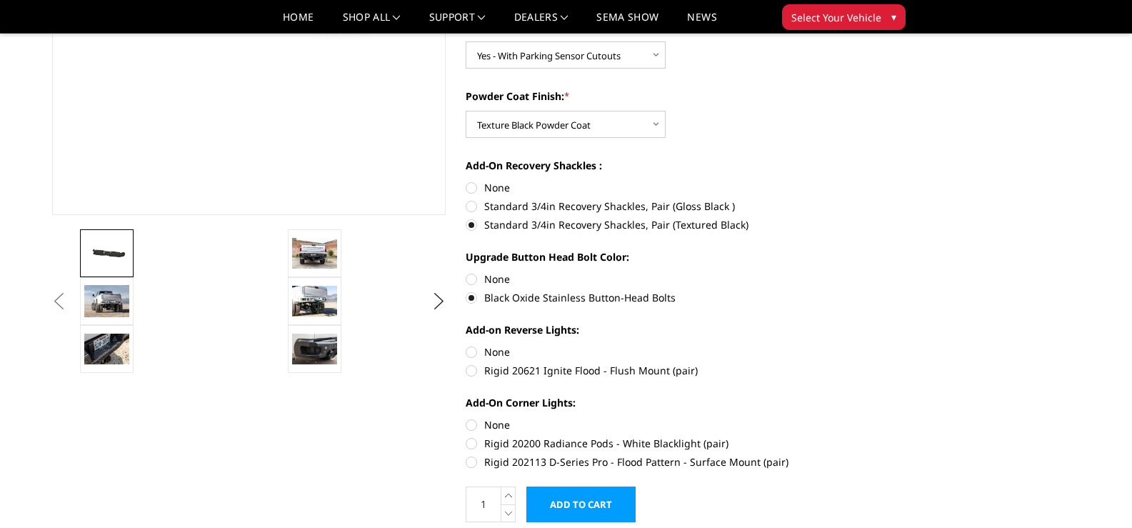
click at [469, 461] on label "Rigid 202113 D-Series Pro - Flood Pattern - Surface Mount (pair)" at bounding box center [663, 461] width 394 height 15
click at [860, 436] on input "Rigid 202113 D-Series Pro - Flood Pattern - Surface Mount (pair)" at bounding box center [860, 436] width 1 height 1
radio input "true"
click at [470, 371] on label "Rigid 20621 Ignite Flood - Flush Mount (pair)" at bounding box center [663, 370] width 394 height 15
click at [860, 345] on input "Rigid 20621 Ignite Flood - Flush Mount (pair)" at bounding box center [860, 344] width 1 height 1
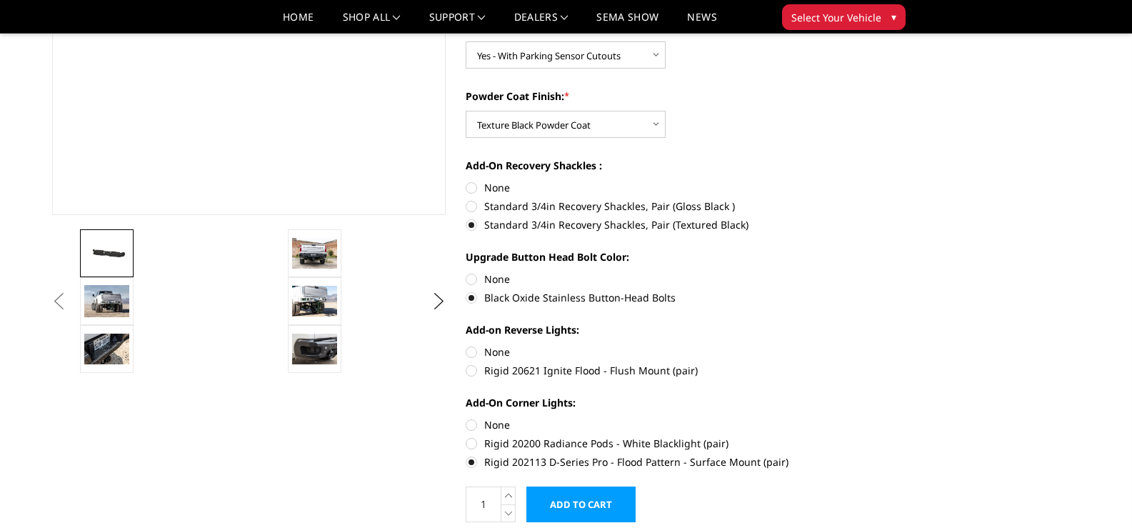
radio input "true"
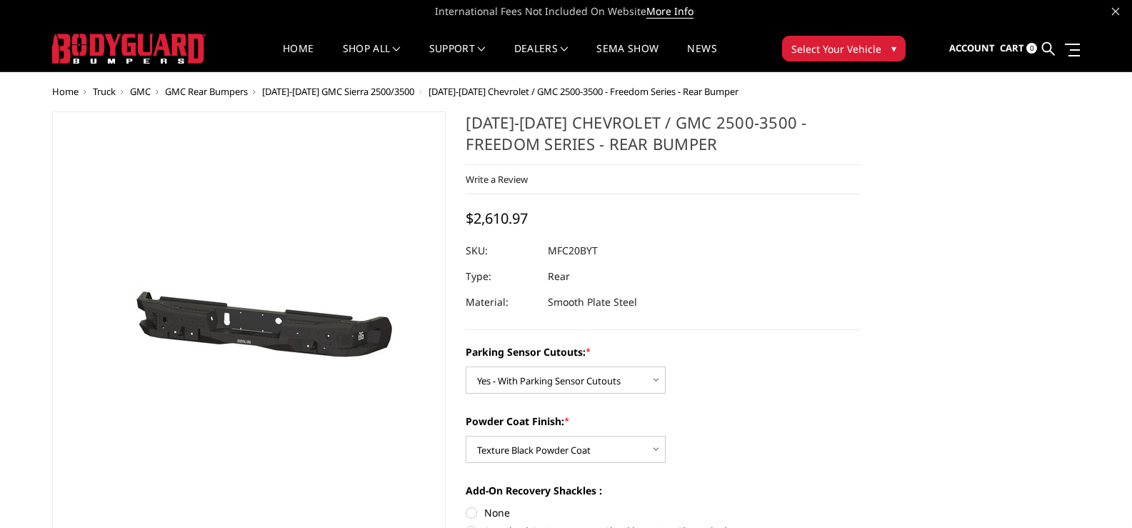
scroll to position [0, 0]
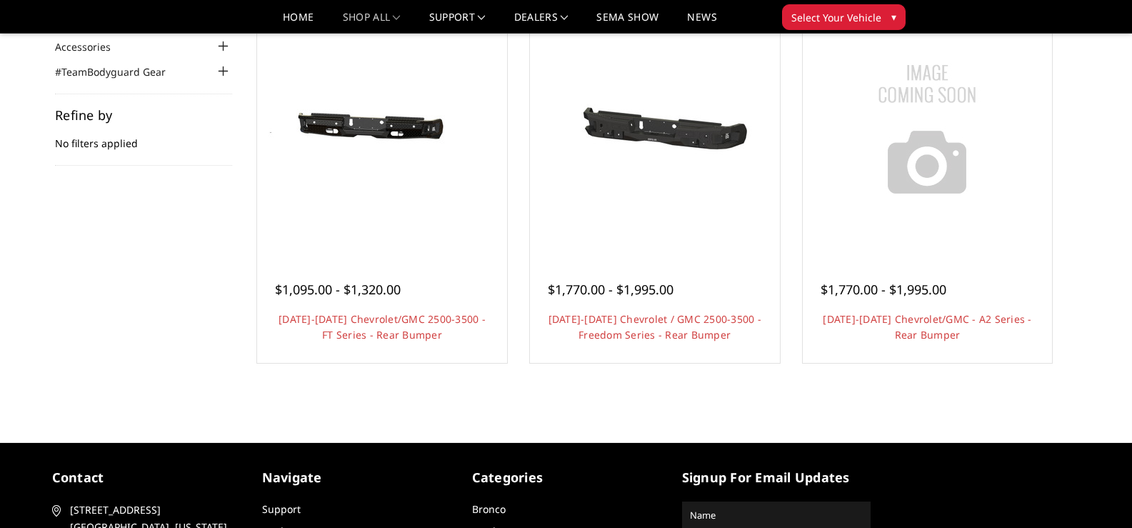
scroll to position [143, 0]
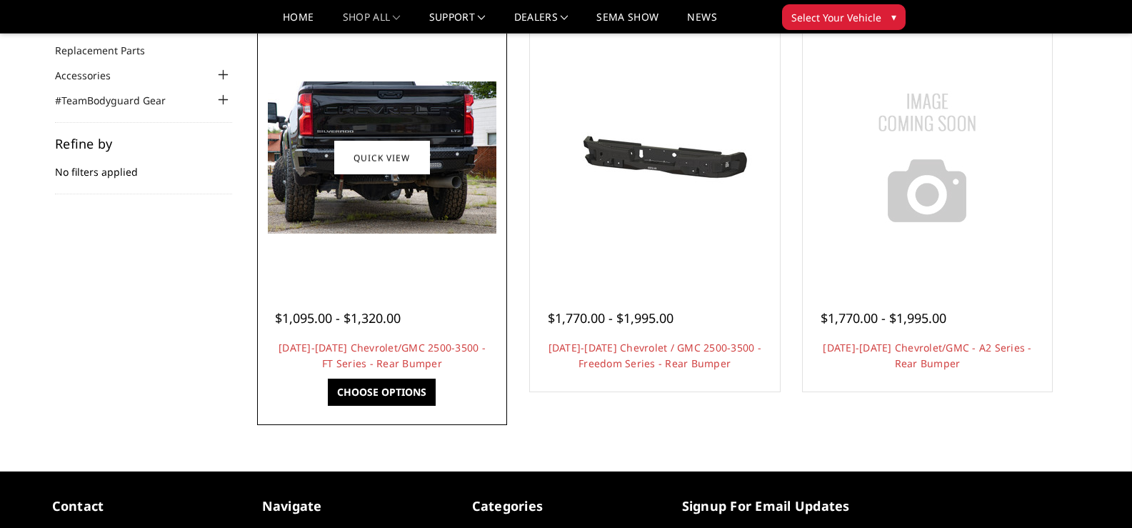
click at [368, 262] on div at bounding box center [382, 157] width 243 height 243
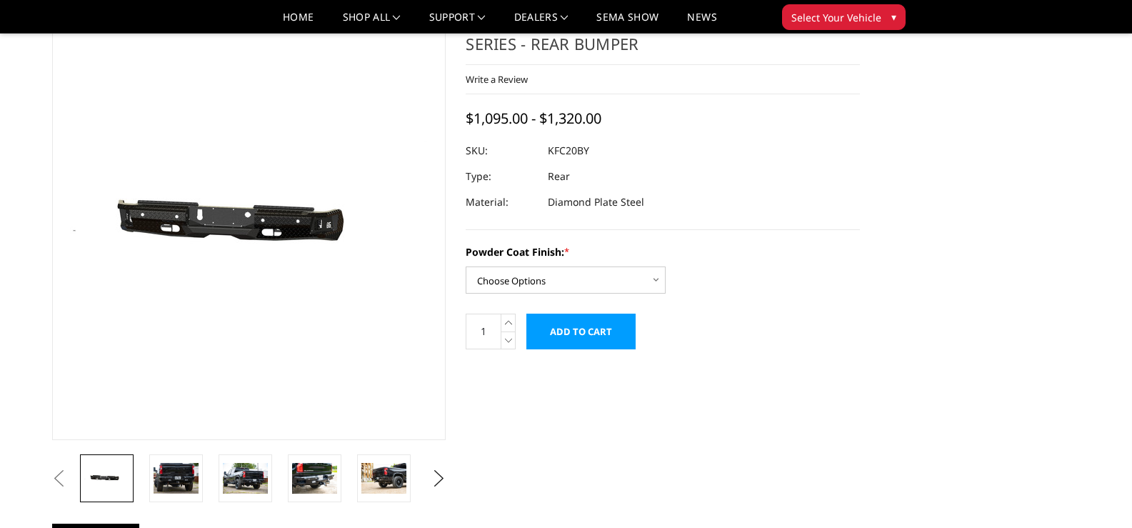
scroll to position [143, 0]
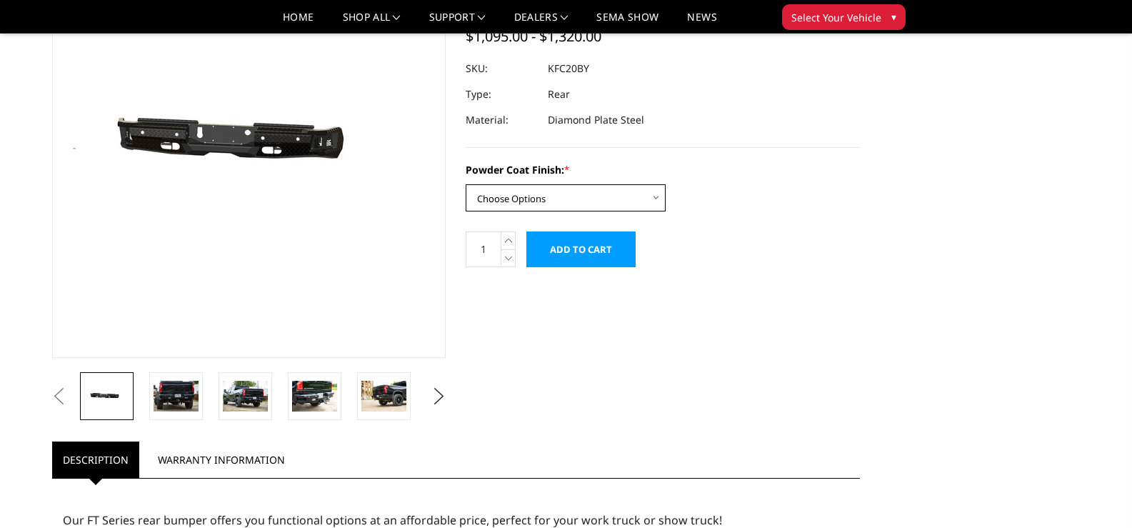
click at [588, 190] on select "Choose Options Bare Metal Gloss Black Powder Coat Textured Black Powder Coat" at bounding box center [566, 197] width 200 height 27
select select "3419"
click at [466, 184] on select "Choose Options Bare Metal Gloss Black Powder Coat Textured Black Powder Coat" at bounding box center [566, 197] width 200 height 27
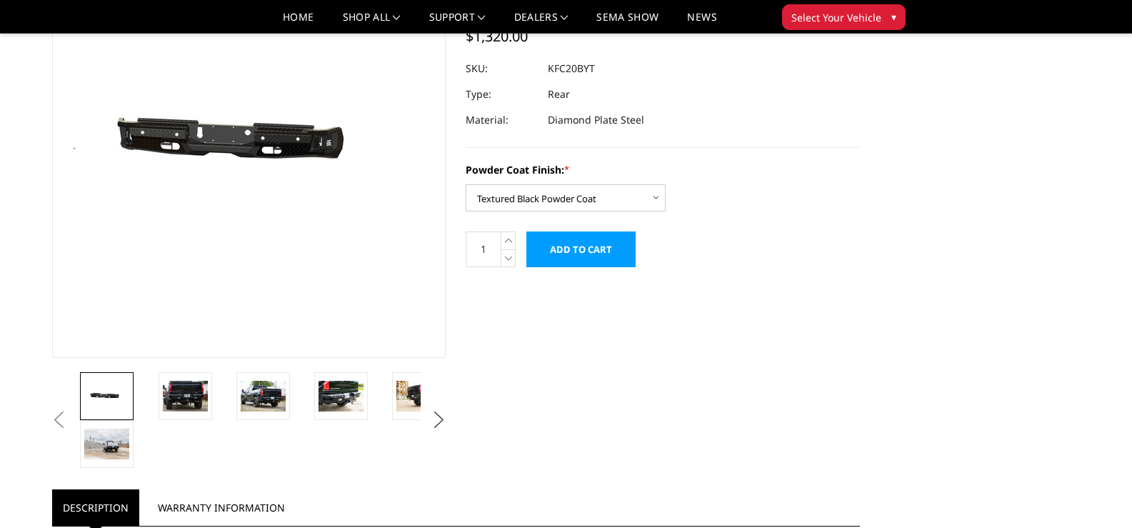
click at [437, 422] on button "Next" at bounding box center [438, 419] width 21 height 21
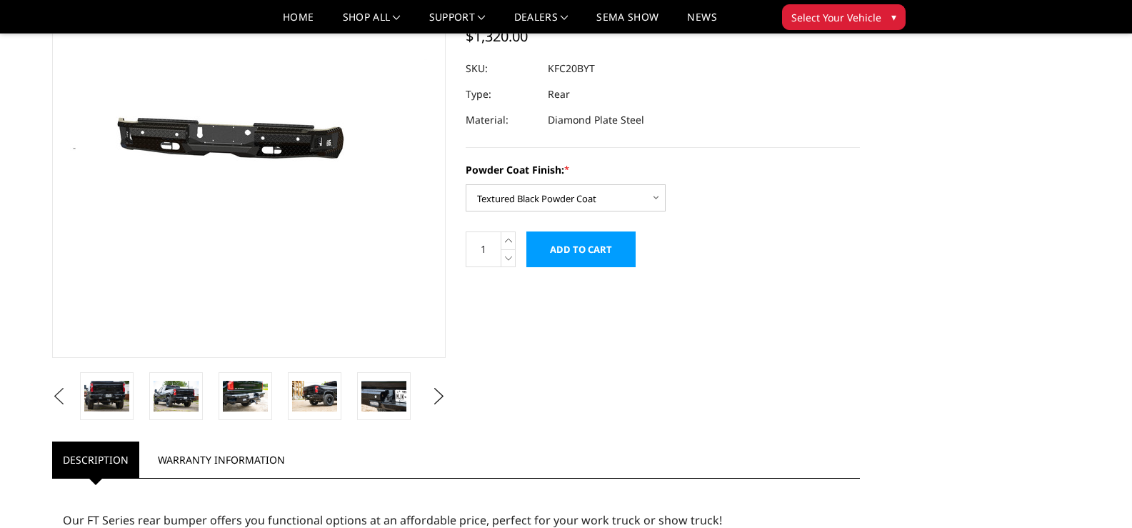
click at [70, 392] on button "Previous" at bounding box center [59, 396] width 21 height 21
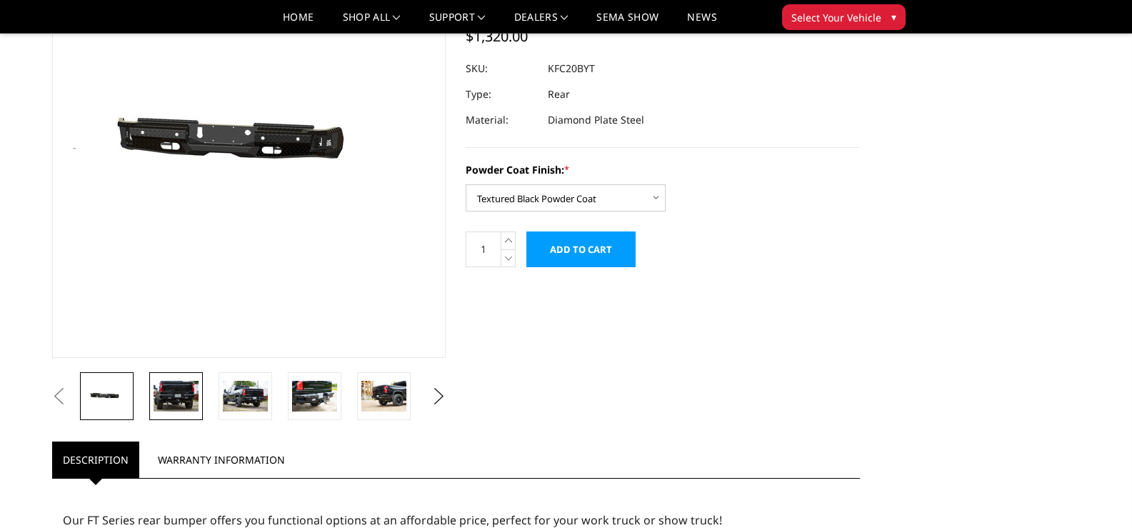
click at [176, 395] on img at bounding box center [176, 396] width 45 height 30
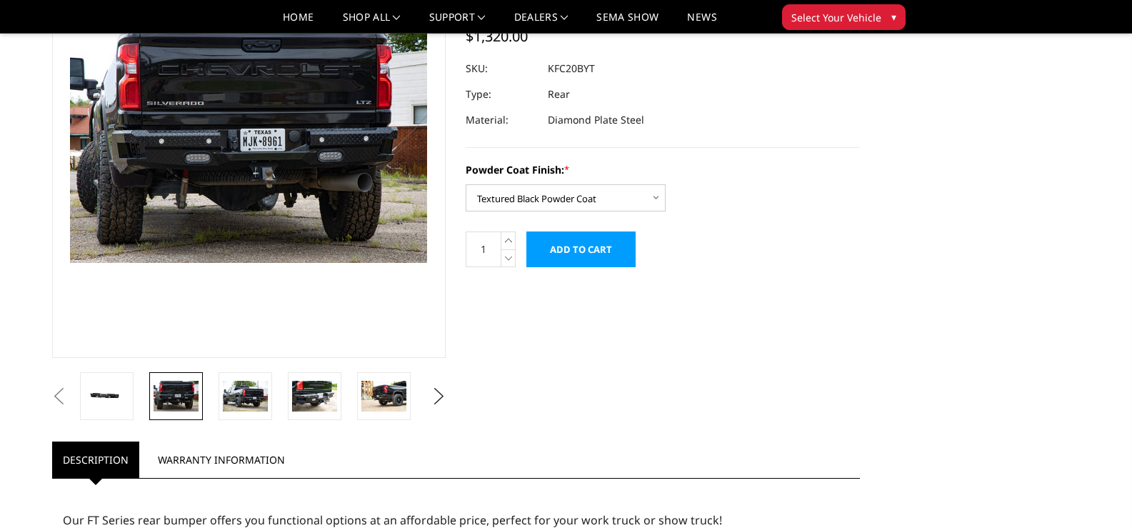
scroll to position [109, 0]
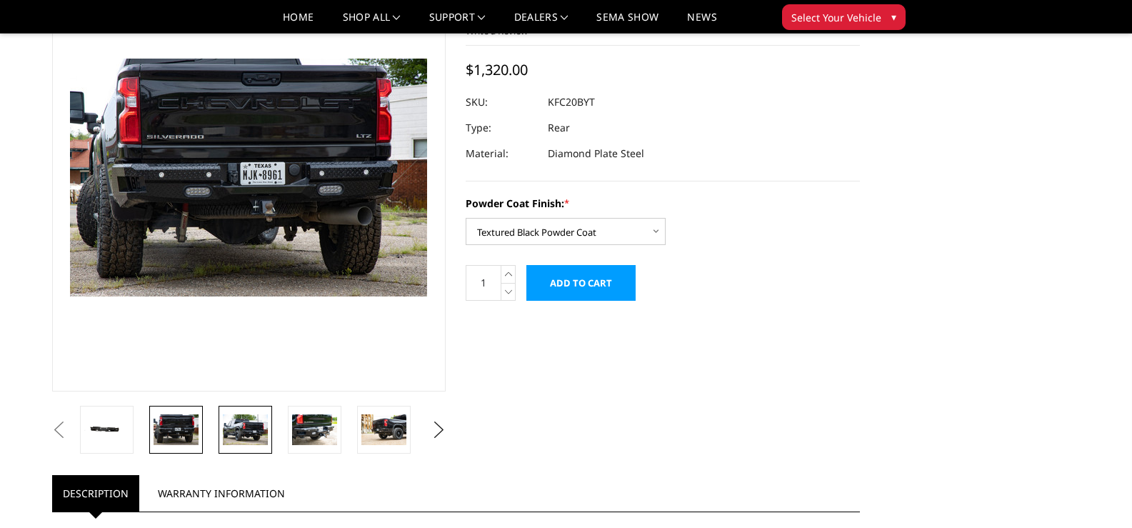
click at [239, 434] on img at bounding box center [245, 429] width 45 height 30
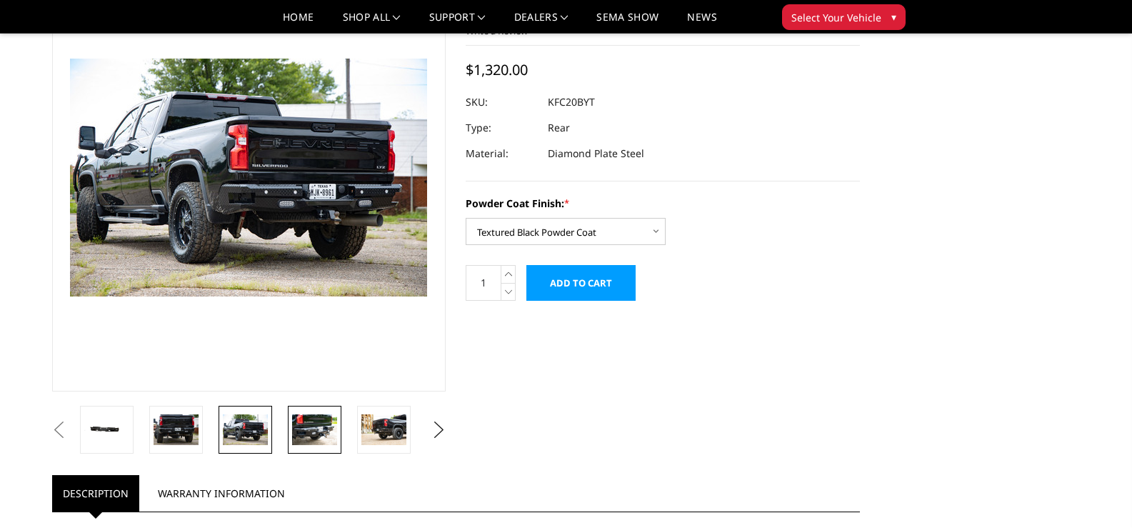
click at [289, 433] on link at bounding box center [315, 430] width 54 height 48
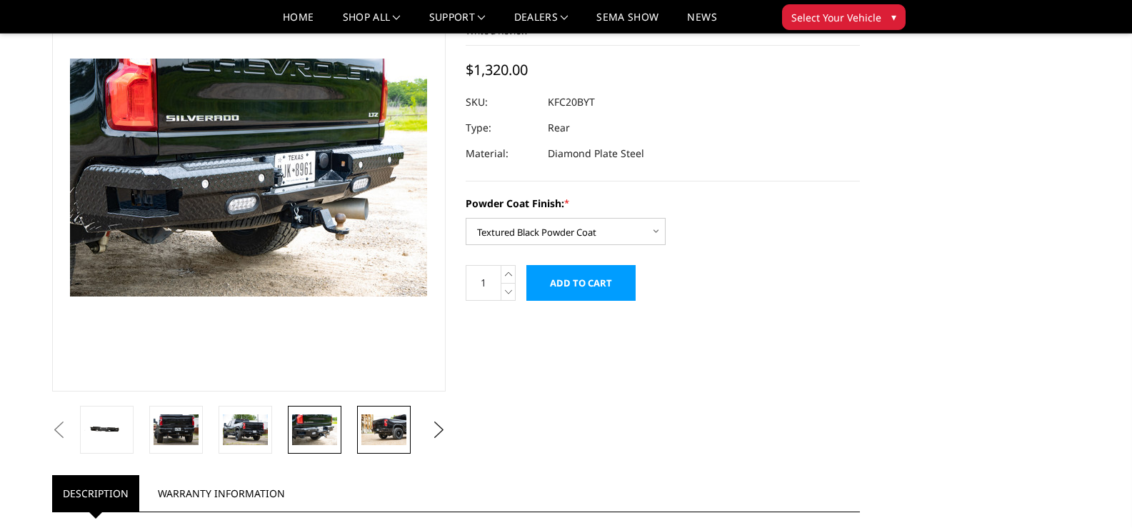
click at [387, 431] on img at bounding box center [383, 429] width 45 height 30
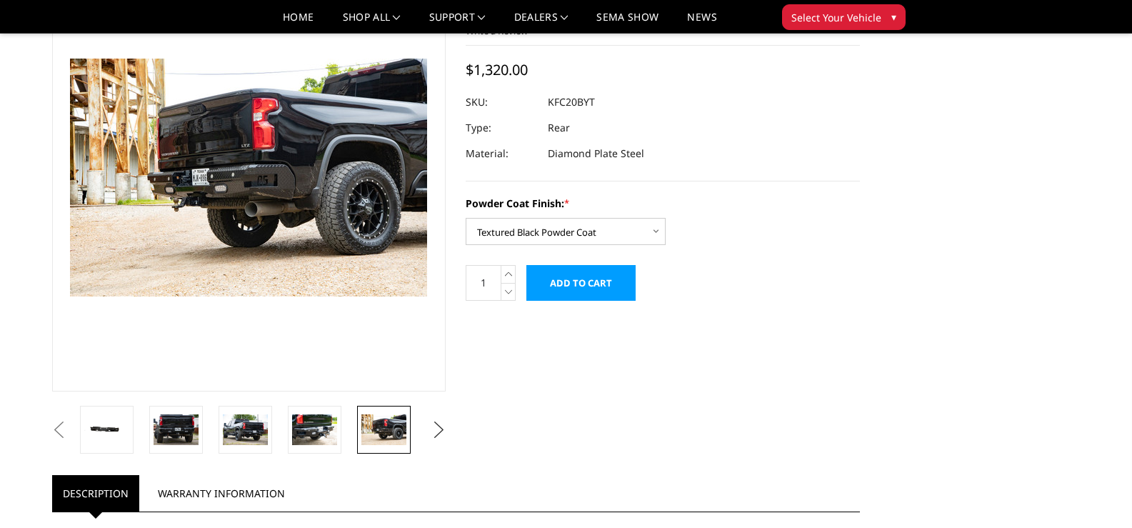
click at [437, 429] on button "Next" at bounding box center [438, 429] width 21 height 21
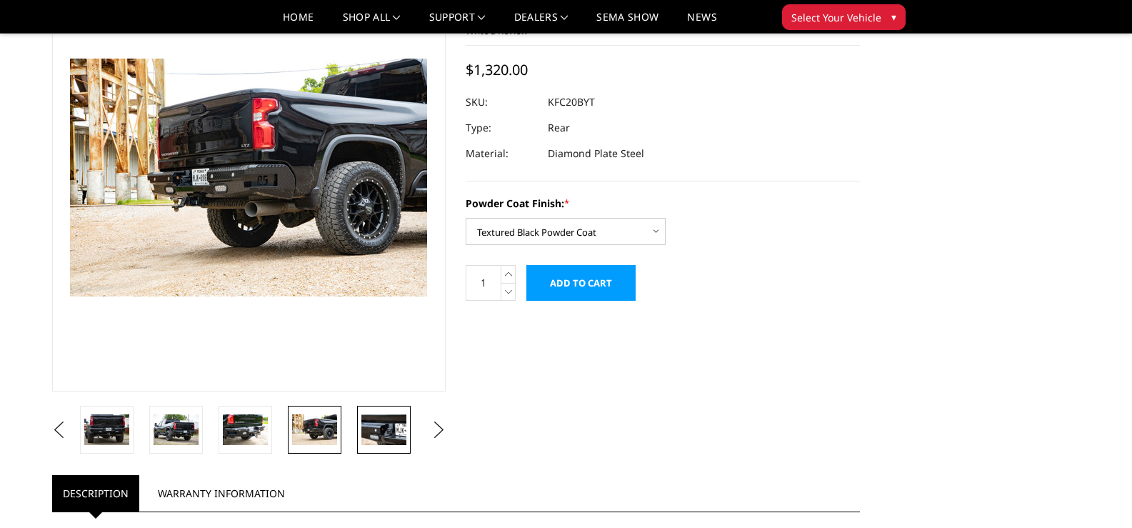
click at [378, 436] on img at bounding box center [383, 429] width 45 height 30
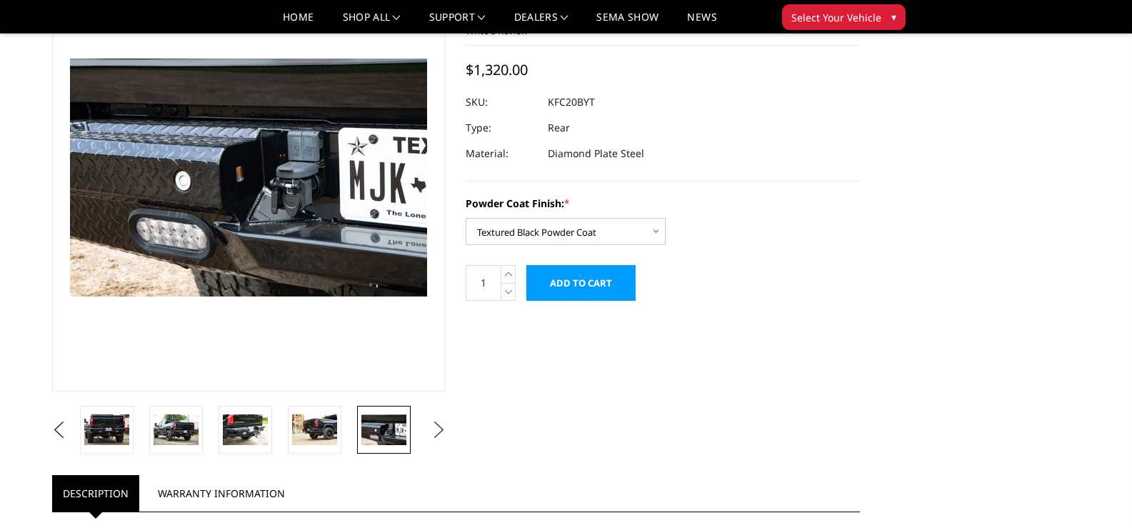
click at [434, 431] on button "Next" at bounding box center [438, 429] width 21 height 21
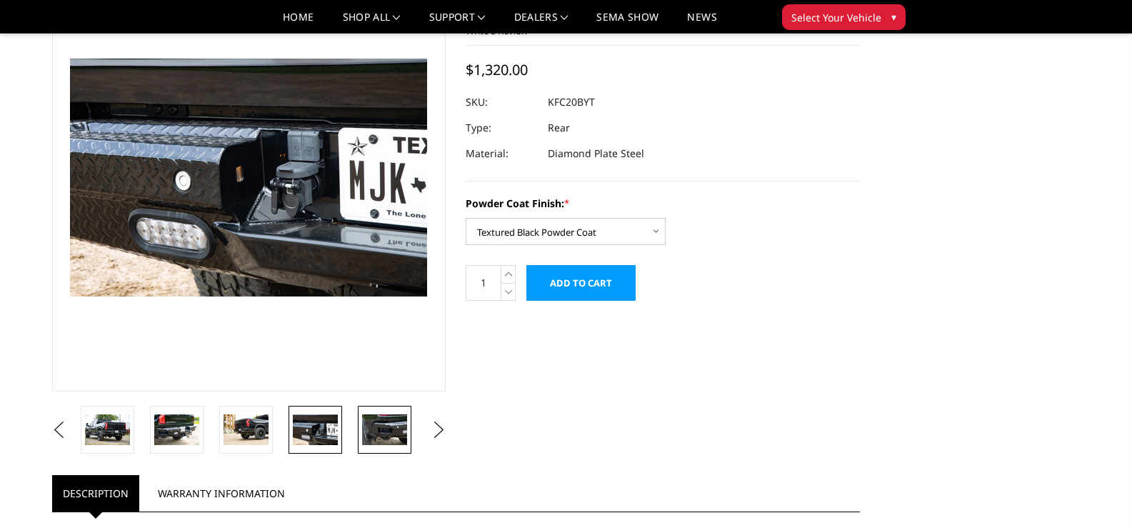
click at [379, 432] on img at bounding box center [384, 429] width 45 height 30
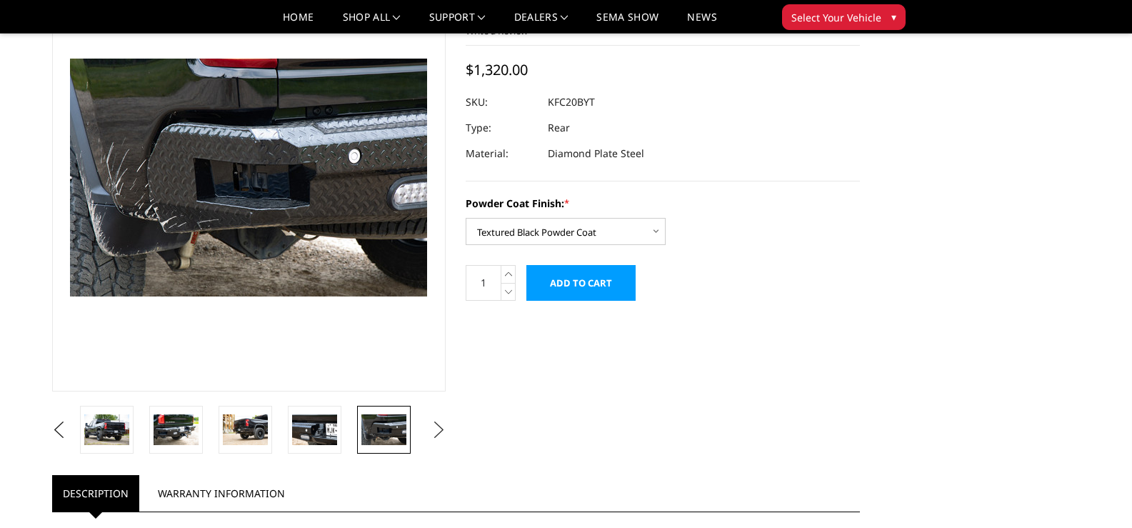
click at [434, 429] on button "Next" at bounding box center [438, 429] width 21 height 21
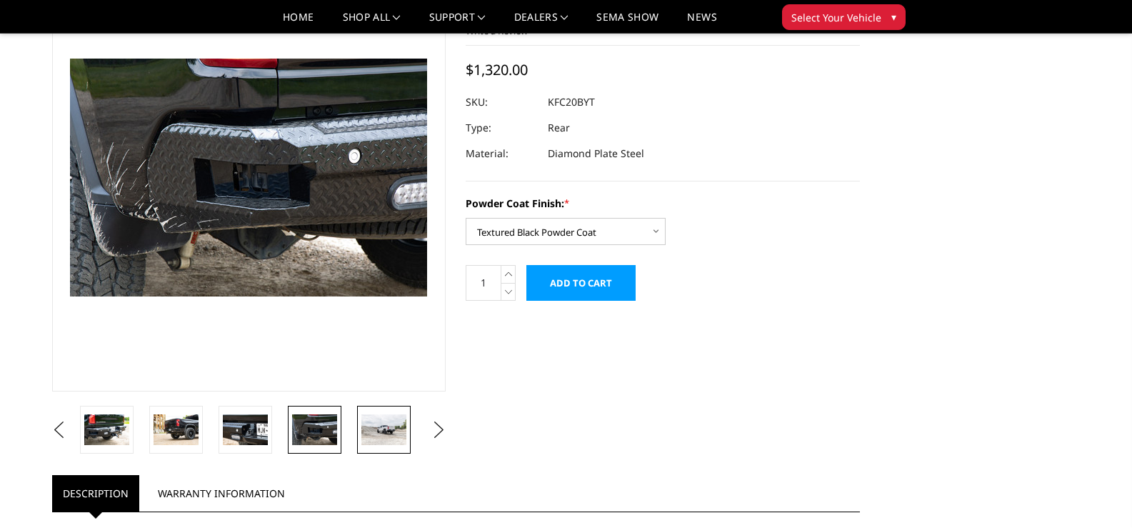
click at [396, 432] on img at bounding box center [383, 429] width 45 height 30
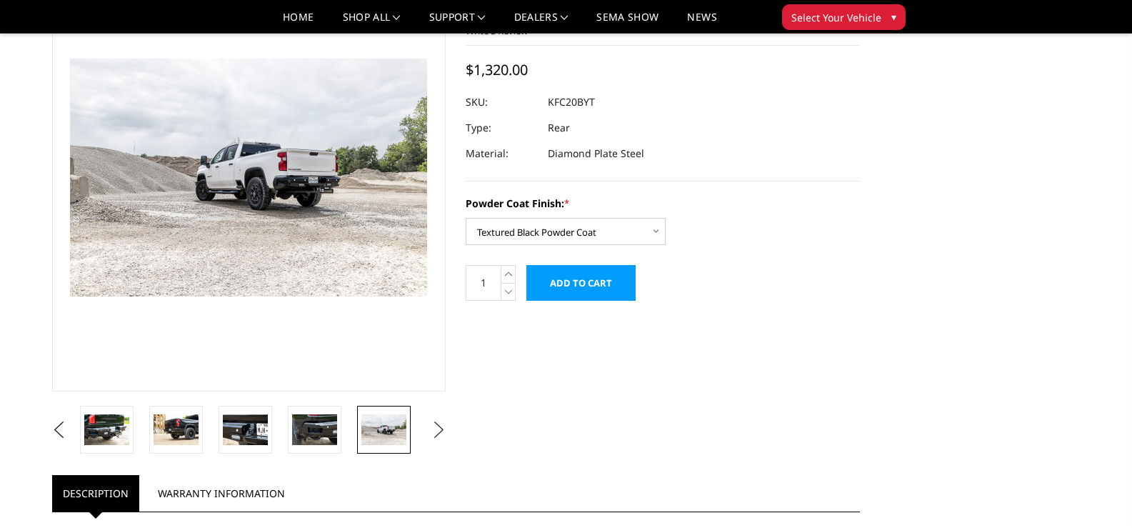
click at [433, 431] on button "Next" at bounding box center [438, 429] width 21 height 21
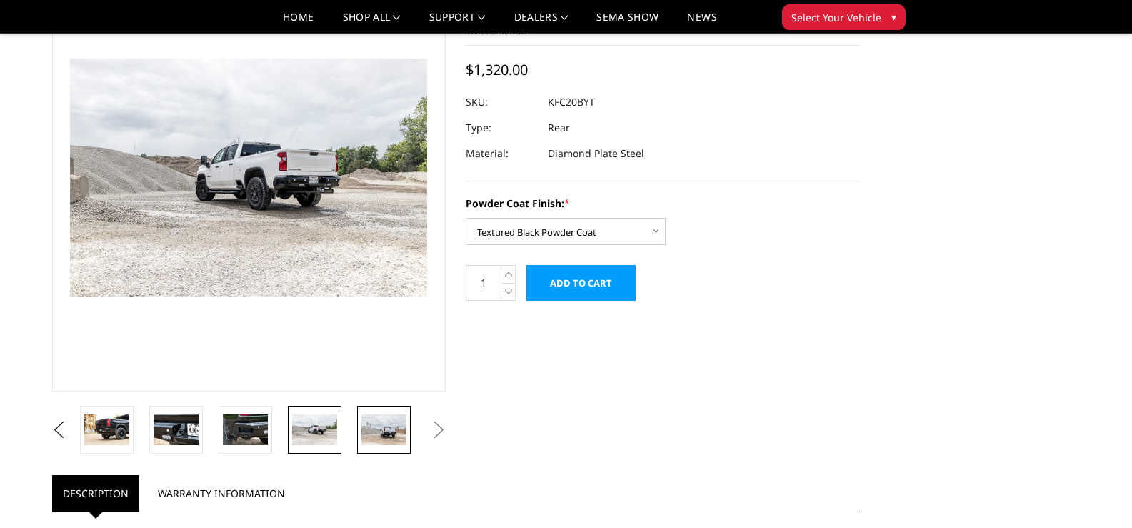
click at [399, 433] on img at bounding box center [383, 429] width 45 height 30
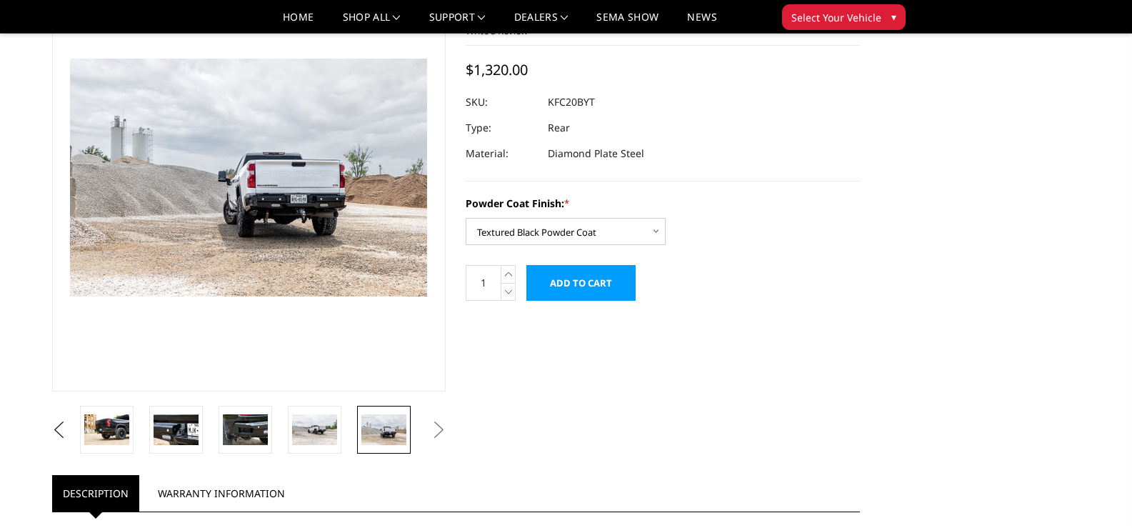
click at [436, 433] on button "Next" at bounding box center [438, 429] width 21 height 21
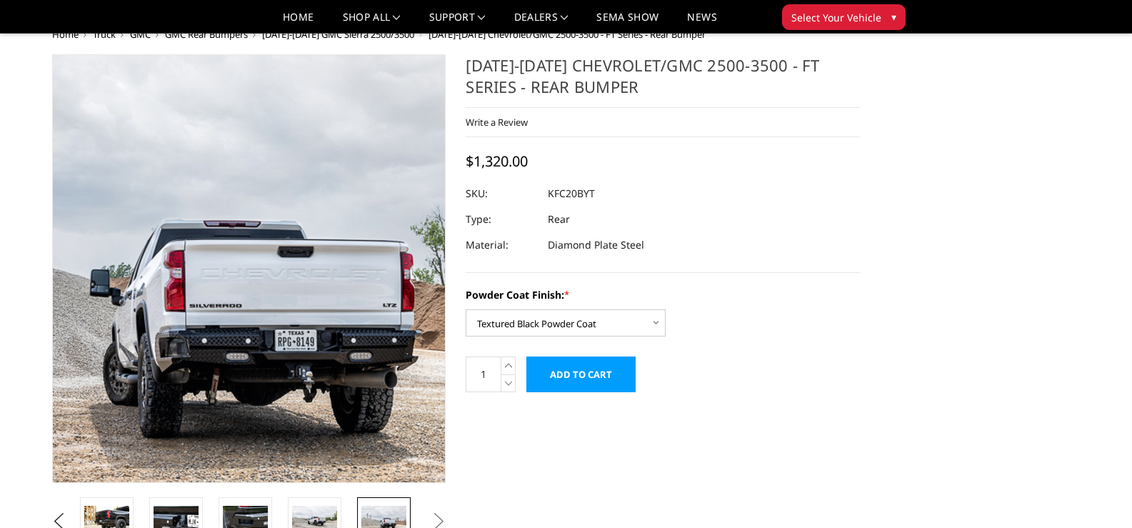
scroll to position [0, 0]
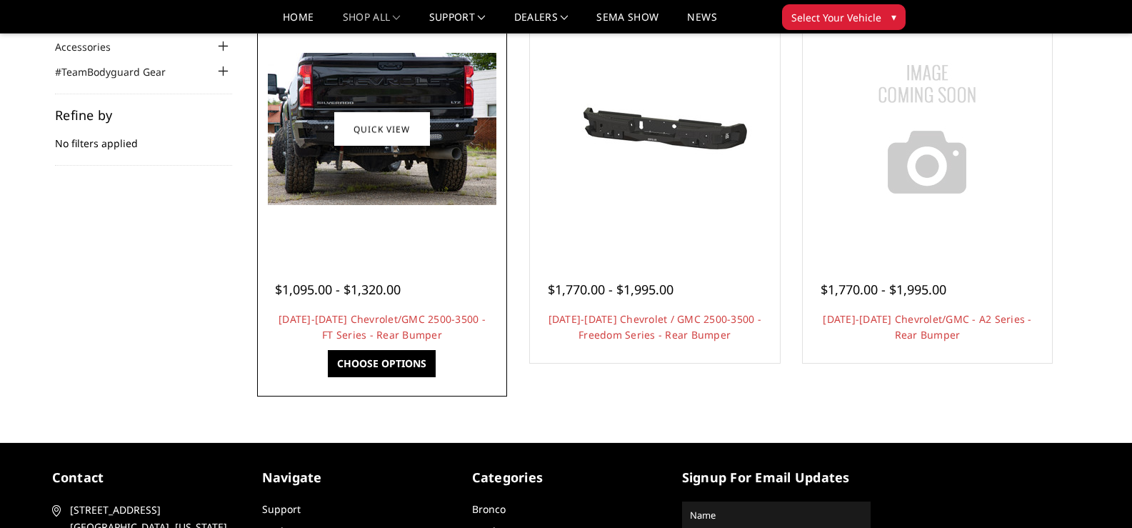
scroll to position [143, 0]
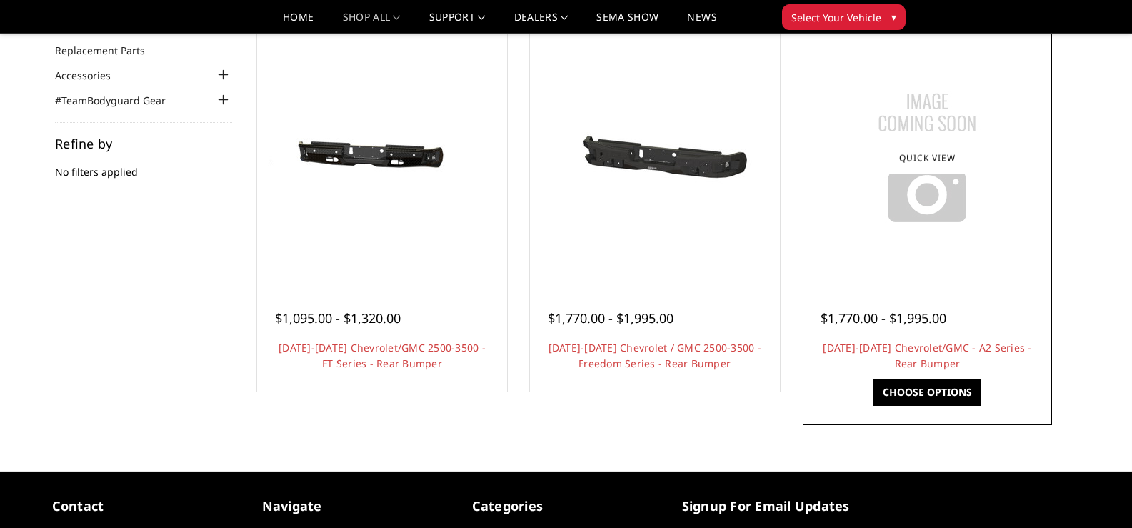
click at [852, 291] on div "$1,770.00 - $1,995.00 [DATE]-[DATE] Chevrolet/GMC - A2 Series - Rear Bumper Thi…" at bounding box center [928, 333] width 243 height 109
click at [891, 256] on div at bounding box center [928, 157] width 243 height 243
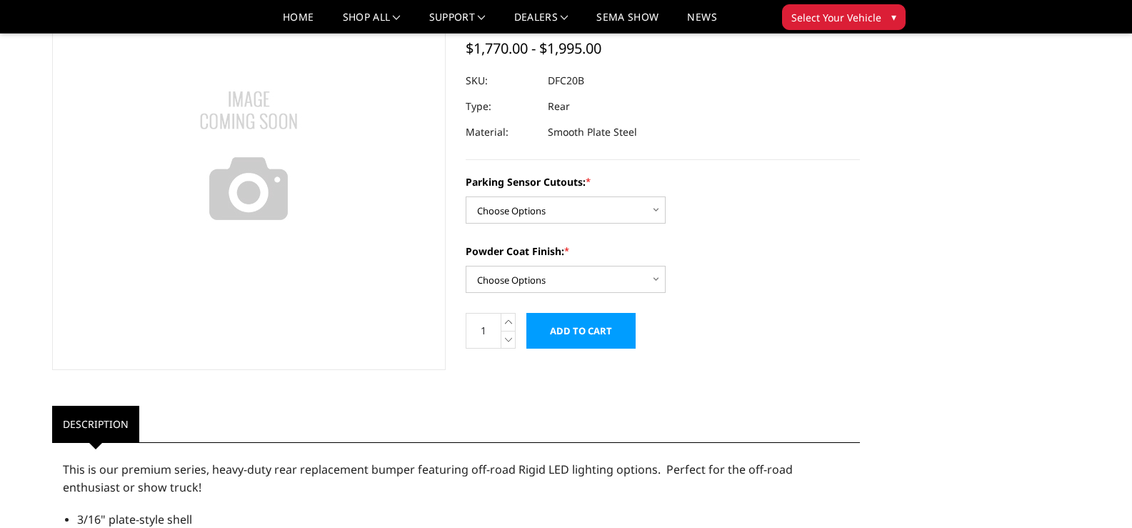
scroll to position [143, 0]
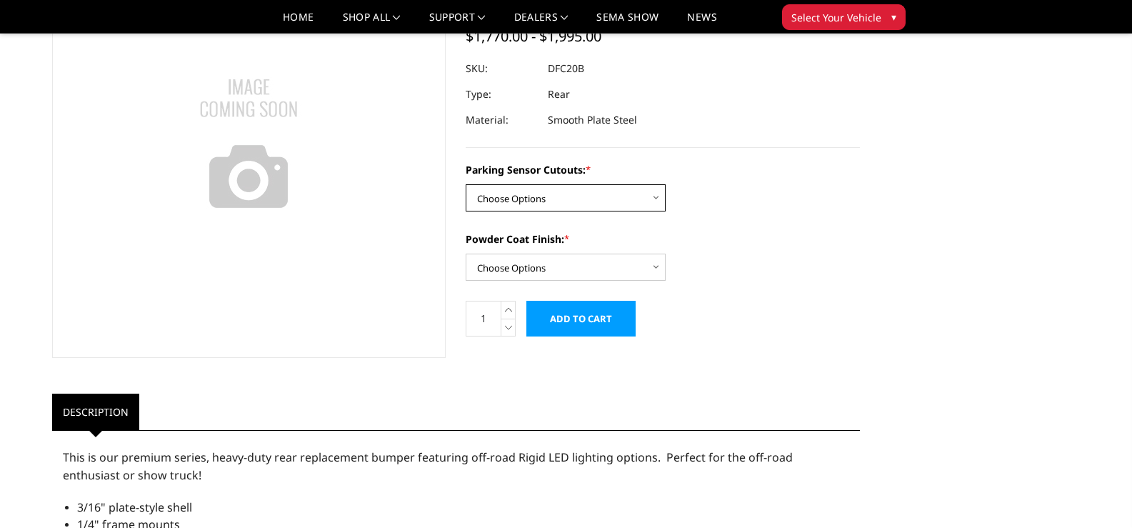
click at [571, 195] on select "Choose Options No - Without Parking Sensor Cutouts Yes - With Parking Sensor Cu…" at bounding box center [566, 197] width 200 height 27
select select "2261"
click at [466, 184] on select "Choose Options No - Without Parking Sensor Cutouts Yes - With Parking Sensor Cu…" at bounding box center [566, 197] width 200 height 27
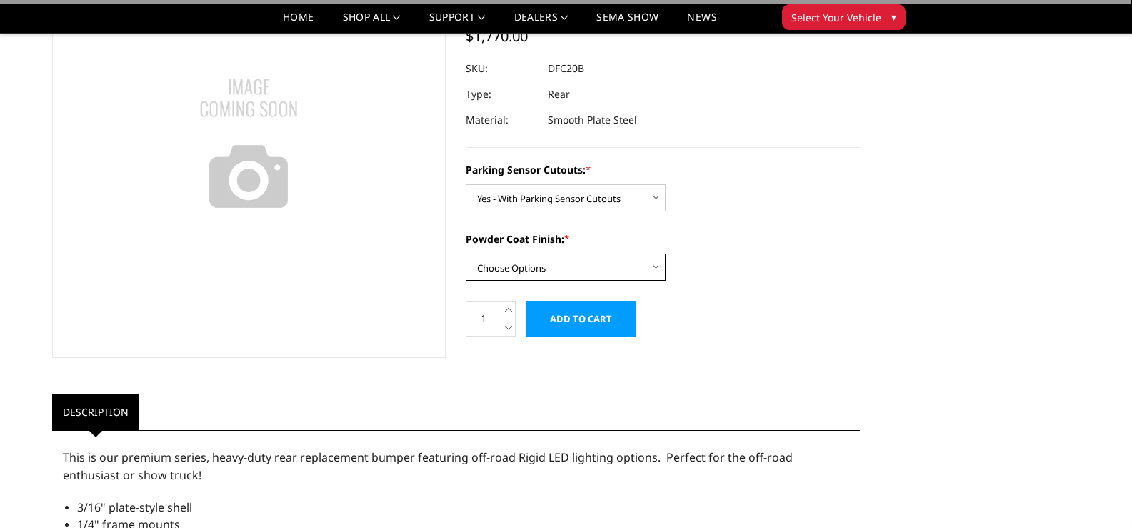
click at [557, 270] on select "Choose Options Bare Metal Textured Black Powder Coat" at bounding box center [566, 267] width 200 height 27
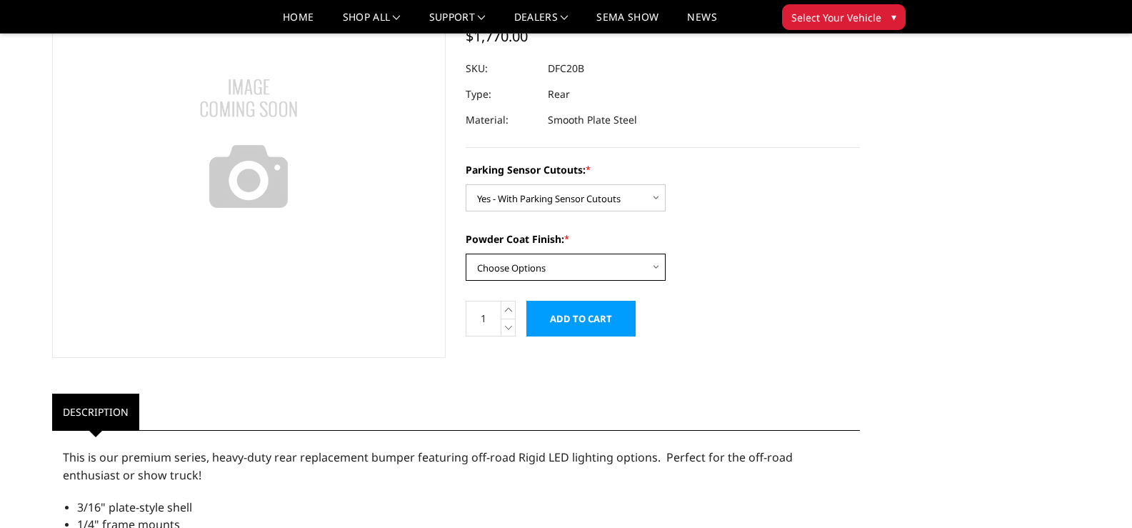
select select "2263"
click at [466, 254] on select "Choose Options Bare Metal Textured Black Powder Coat" at bounding box center [566, 267] width 200 height 27
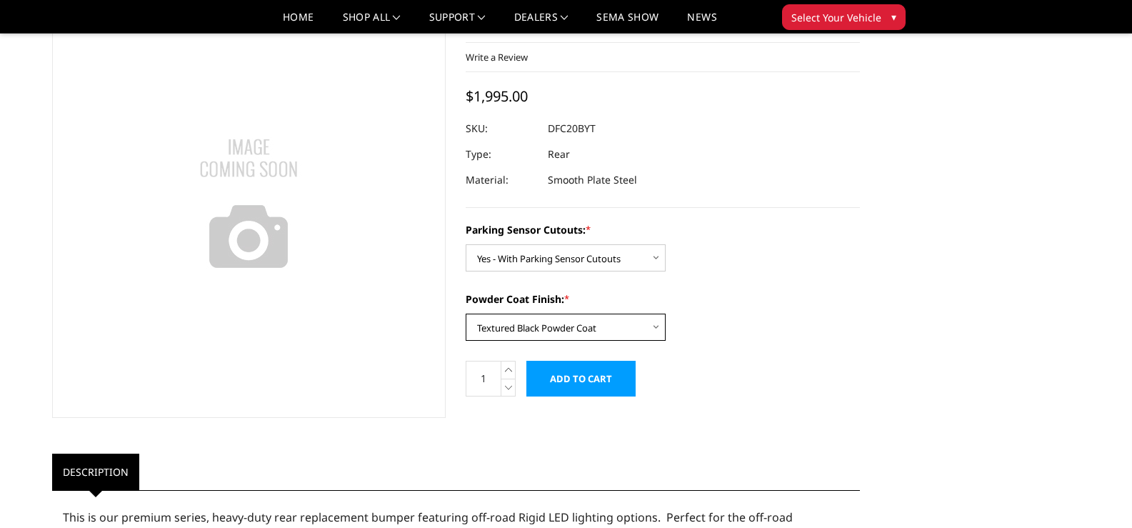
scroll to position [0, 0]
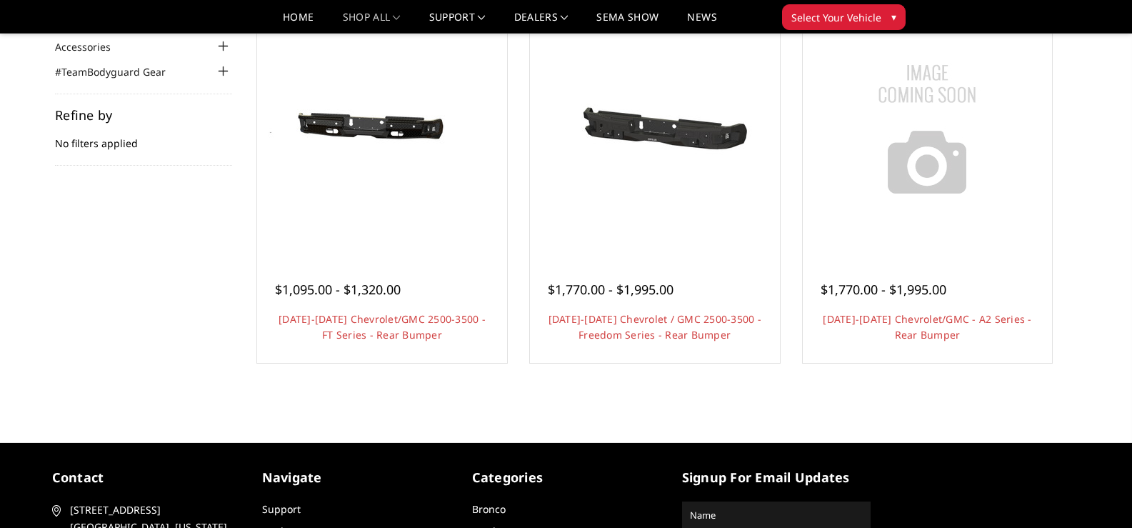
scroll to position [143, 0]
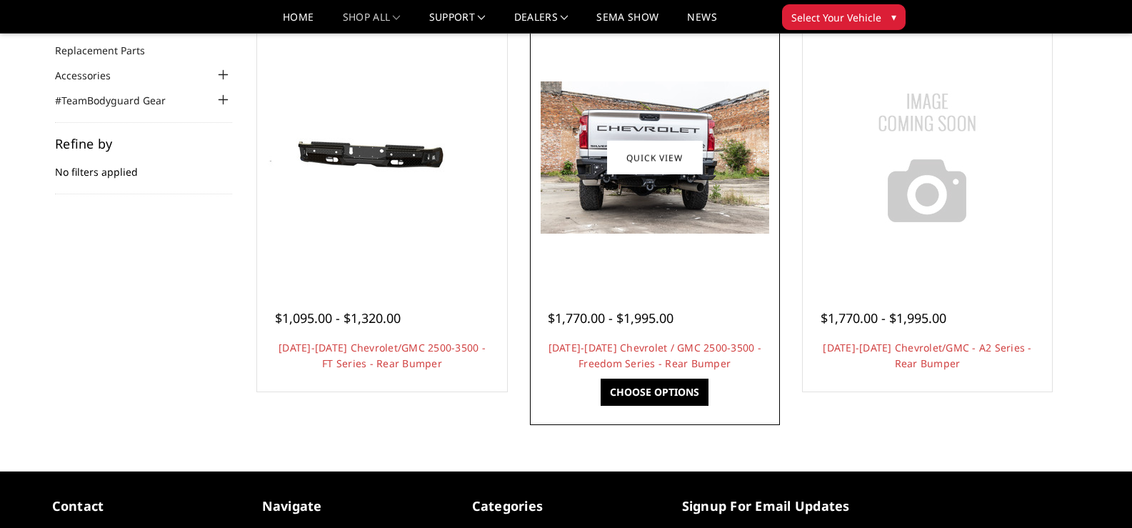
click at [676, 274] on div at bounding box center [655, 157] width 243 height 243
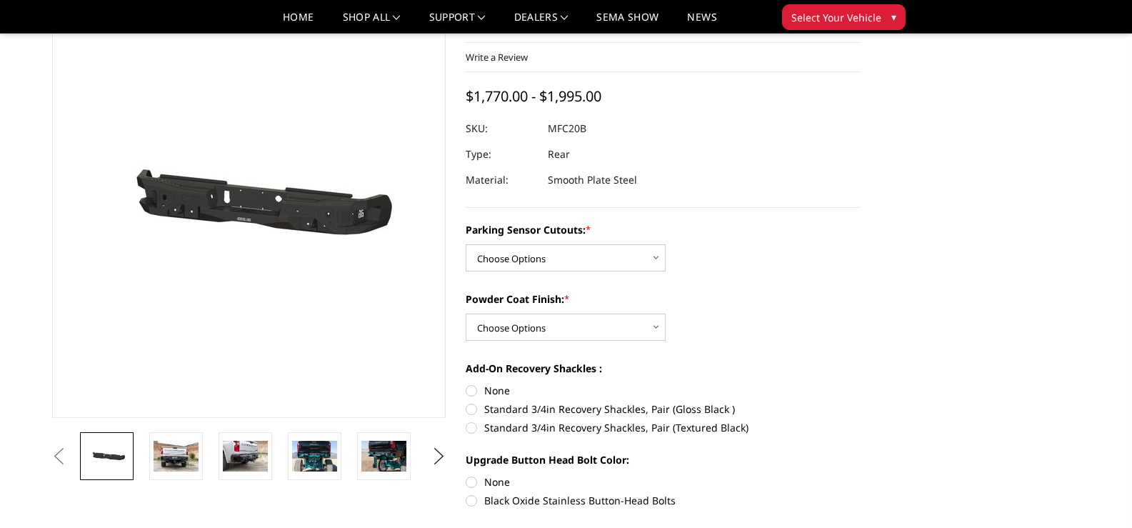
scroll to position [143, 0]
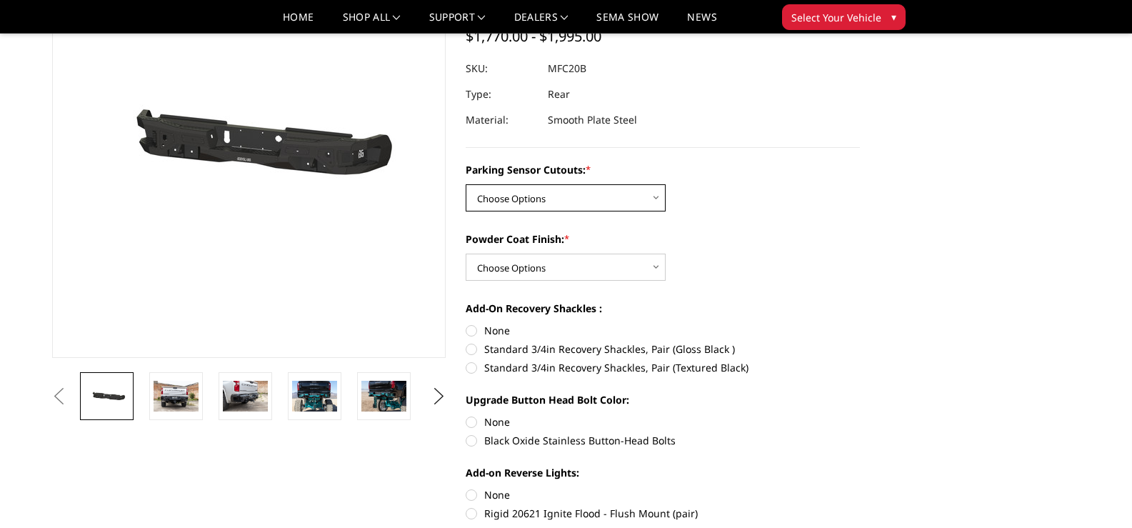
click at [624, 200] on select "Choose Options No - Without Parking Sensor Cutouts Yes - With Parking Sensor Cu…" at bounding box center [566, 197] width 200 height 27
select select "2870"
click at [466, 184] on select "Choose Options No - Without Parking Sensor Cutouts Yes - With Parking Sensor Cu…" at bounding box center [566, 197] width 200 height 27
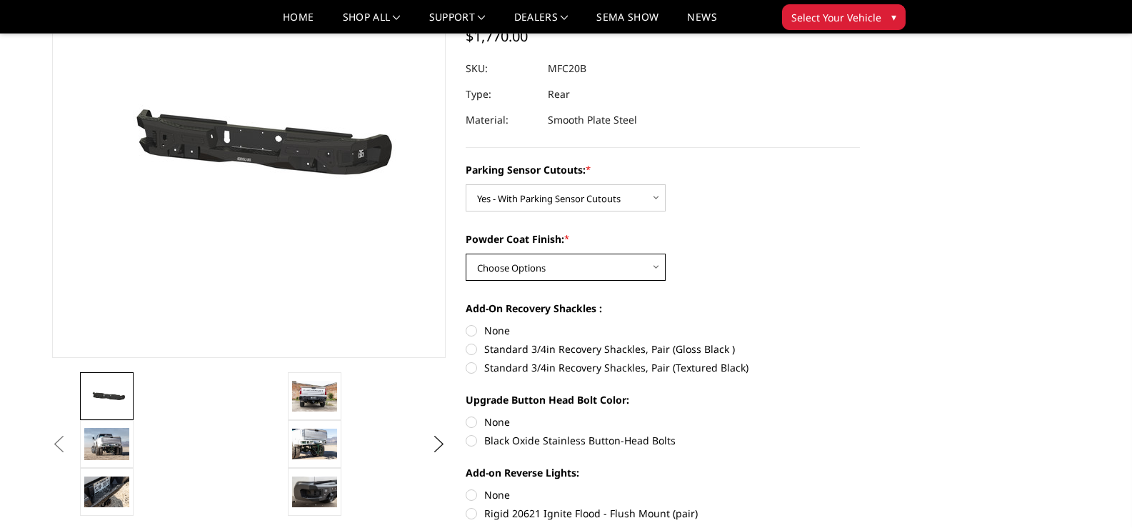
click at [567, 267] on select "Choose Options Bare Metal Texture Black Powder Coat" at bounding box center [566, 267] width 200 height 27
select select "2872"
click at [466, 254] on select "Choose Options Bare Metal Texture Black Powder Coat" at bounding box center [566, 267] width 200 height 27
click at [70, 441] on button "Previous" at bounding box center [59, 444] width 21 height 21
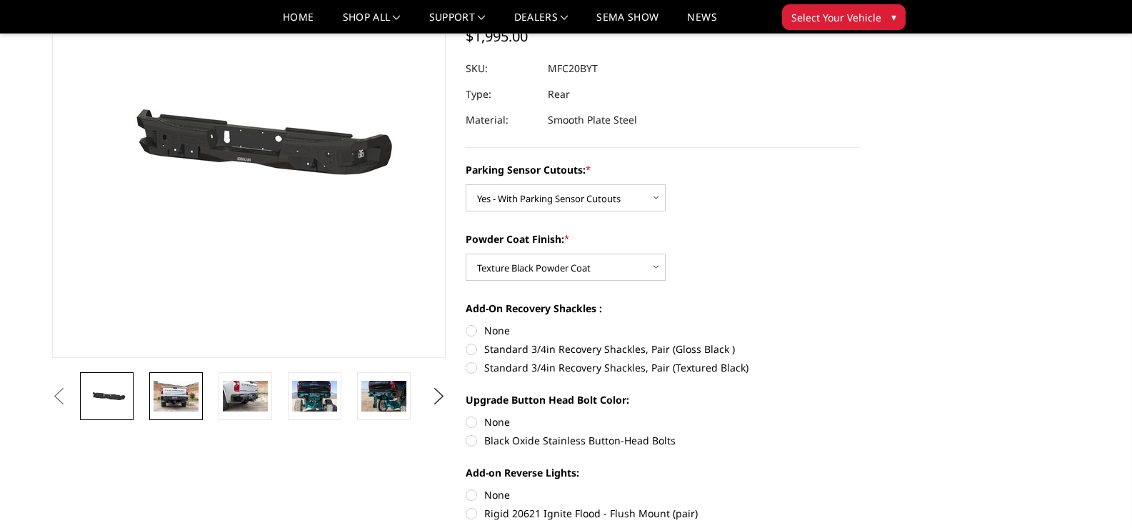
click at [177, 401] on img at bounding box center [176, 396] width 45 height 30
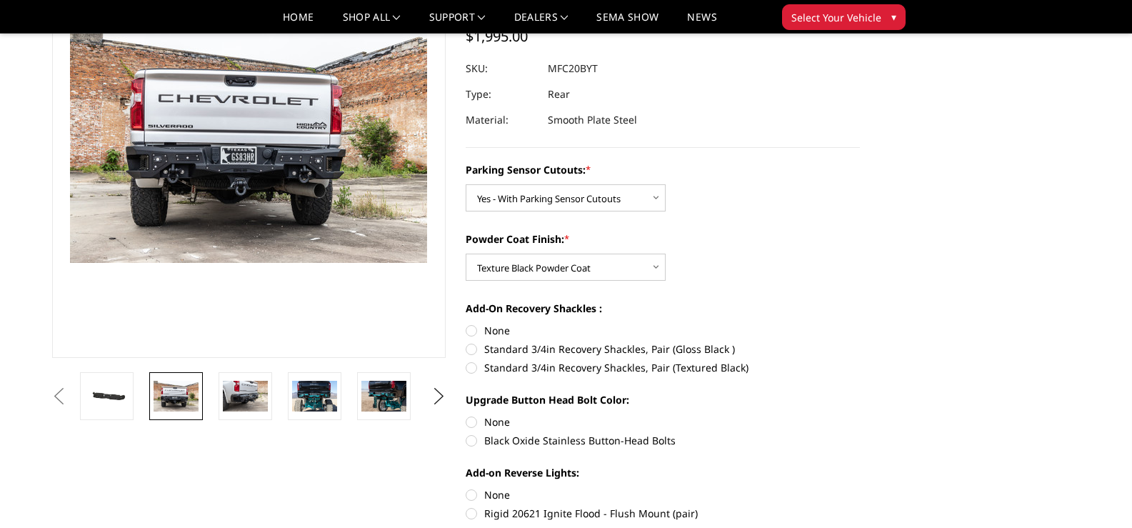
scroll to position [109, 0]
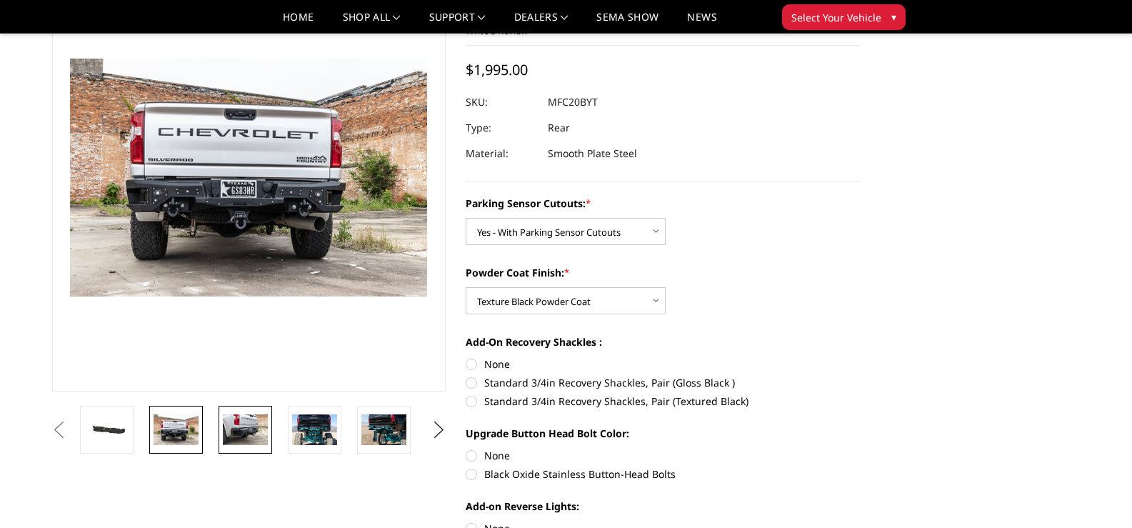
click at [251, 426] on img at bounding box center [245, 429] width 45 height 30
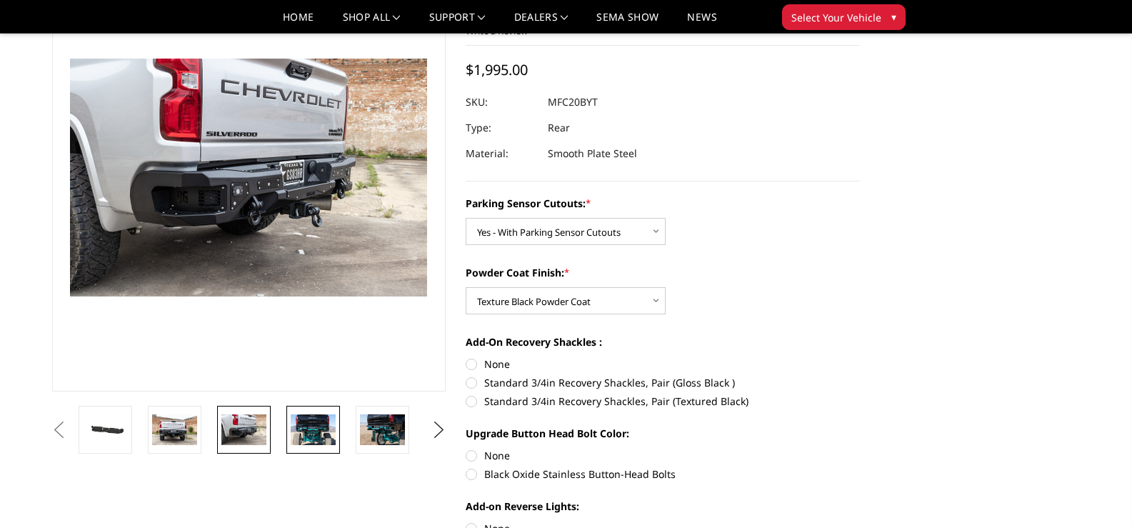
click at [316, 431] on img at bounding box center [313, 429] width 45 height 30
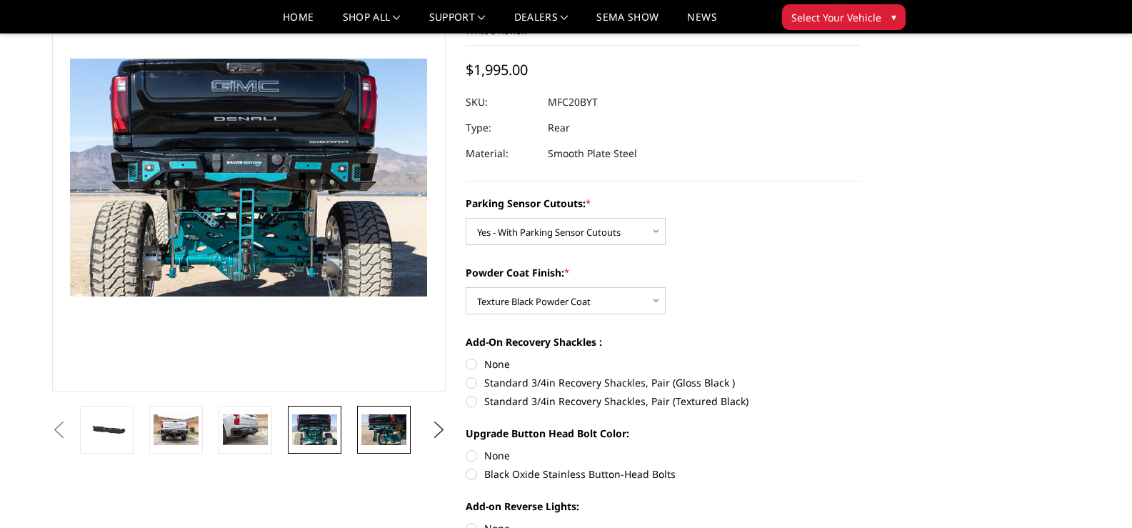
click at [364, 430] on img at bounding box center [383, 429] width 45 height 30
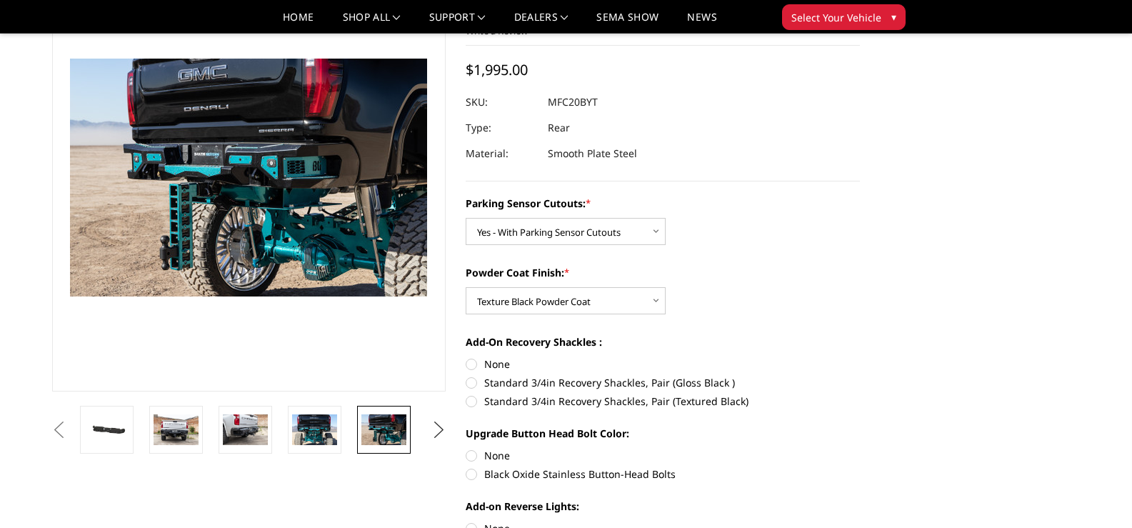
click at [438, 431] on button "Next" at bounding box center [438, 429] width 21 height 21
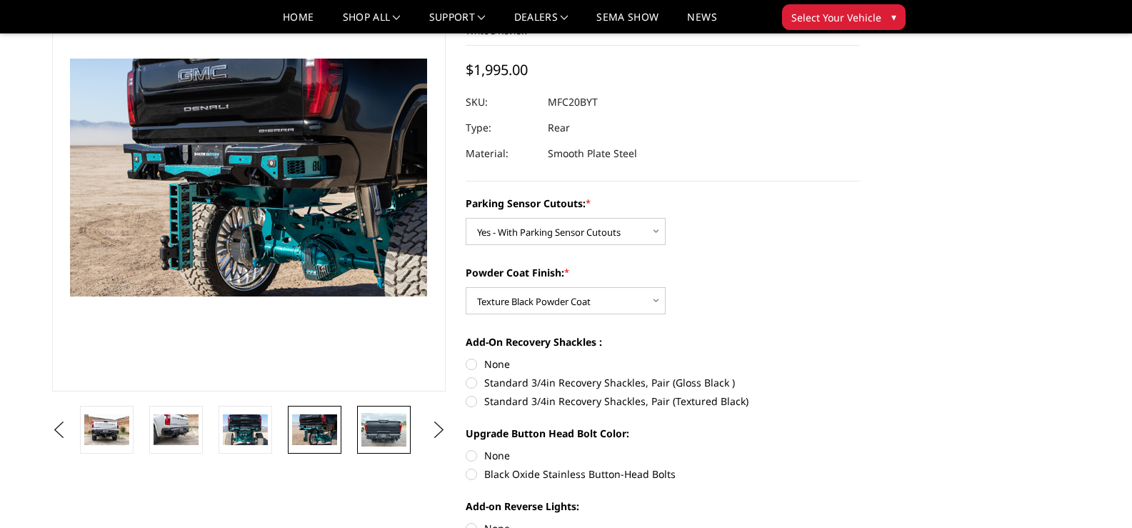
click at [384, 429] on img at bounding box center [383, 430] width 45 height 34
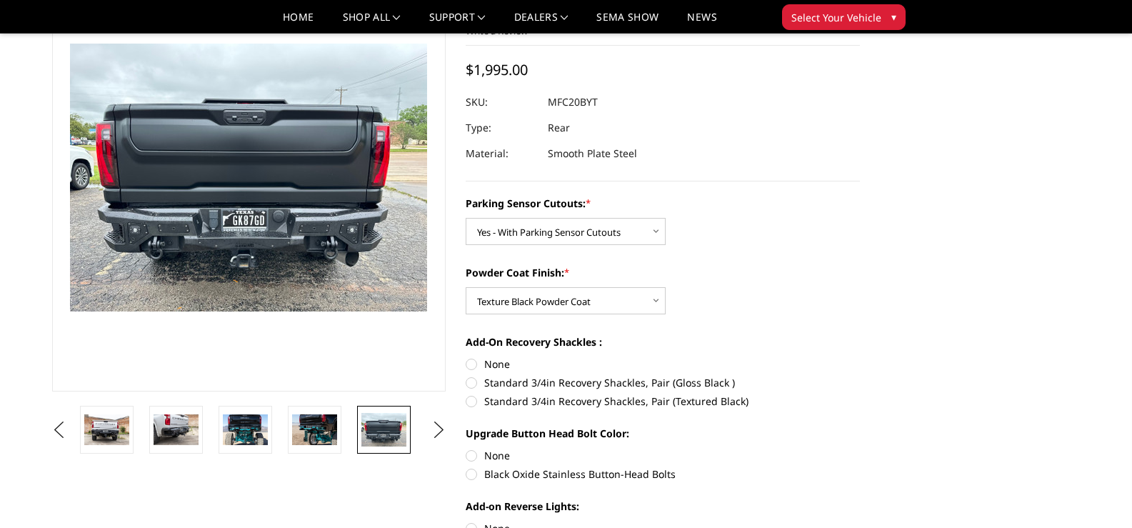
scroll to position [94, 0]
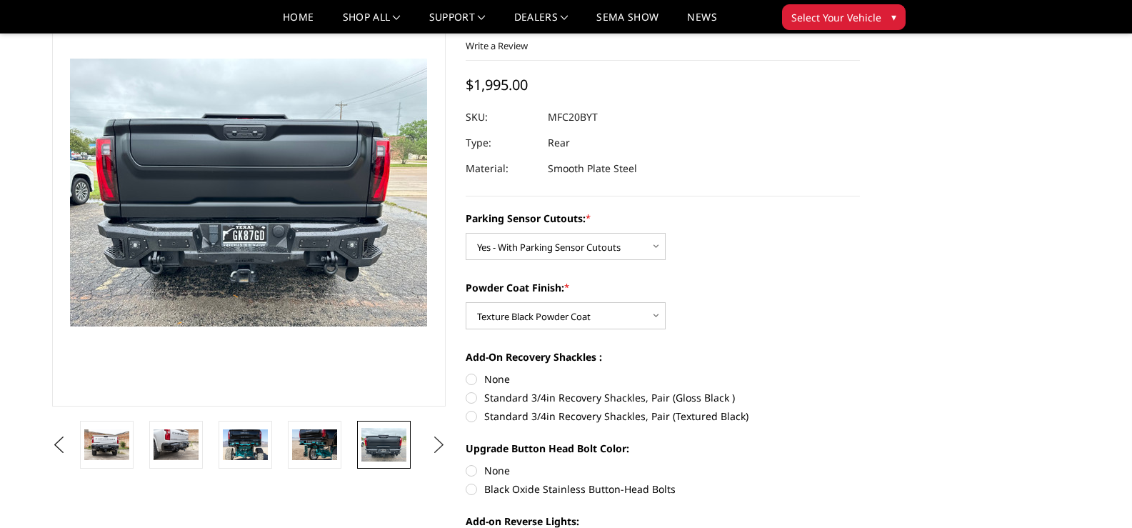
click at [439, 446] on button "Next" at bounding box center [438, 444] width 21 height 21
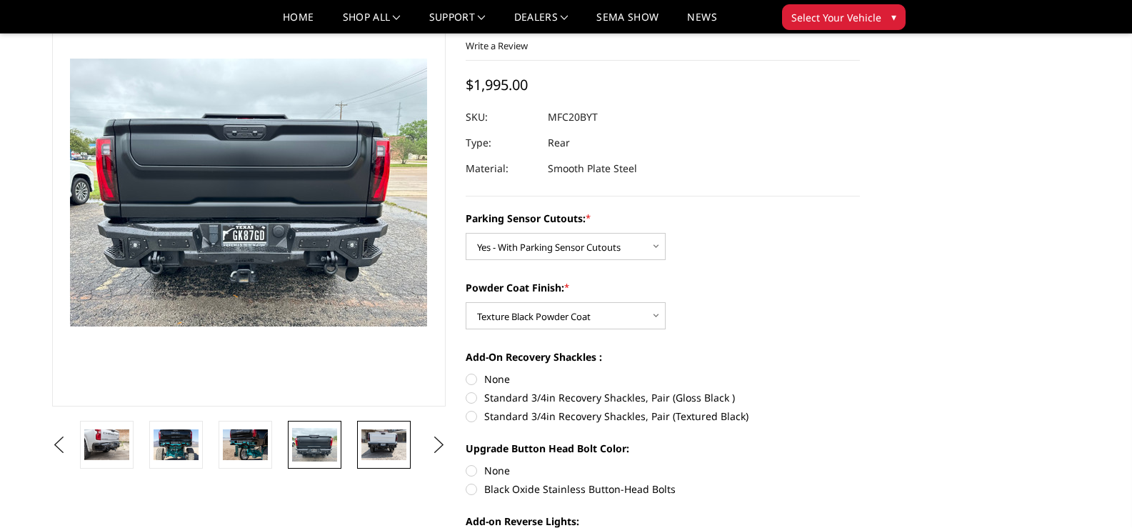
click at [381, 445] on img at bounding box center [383, 444] width 45 height 30
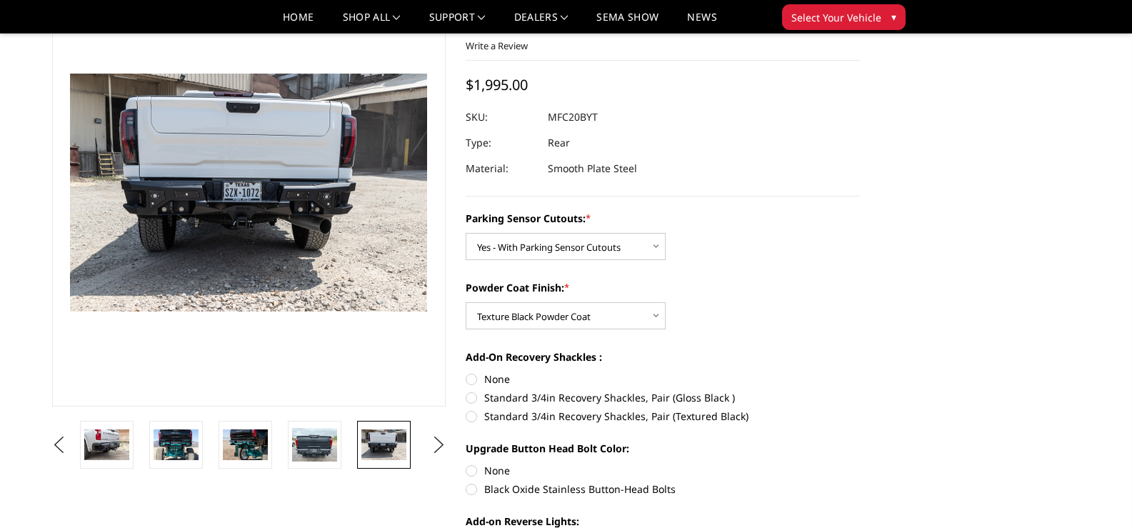
scroll to position [109, 0]
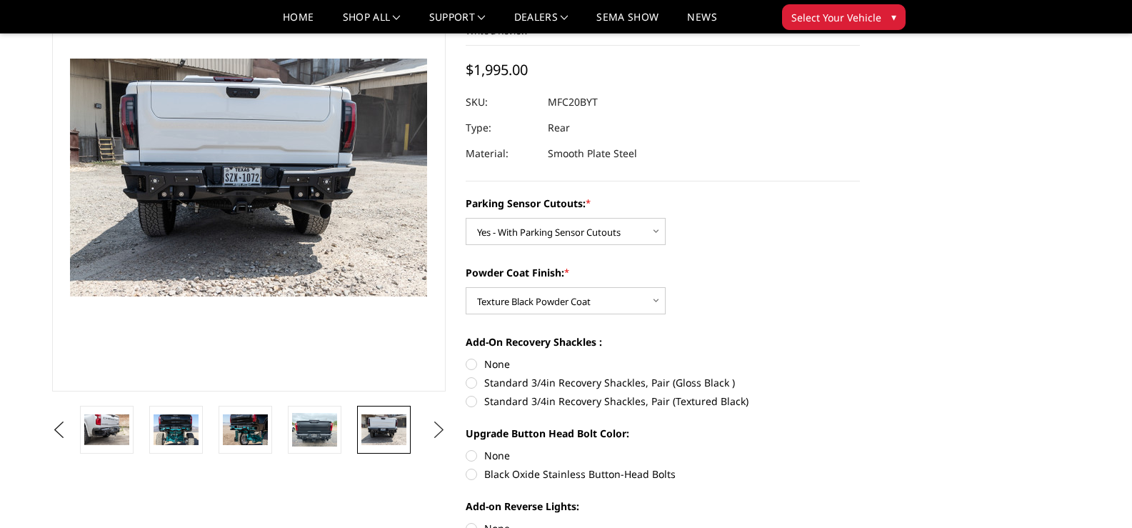
click at [444, 432] on button "Next" at bounding box center [438, 429] width 21 height 21
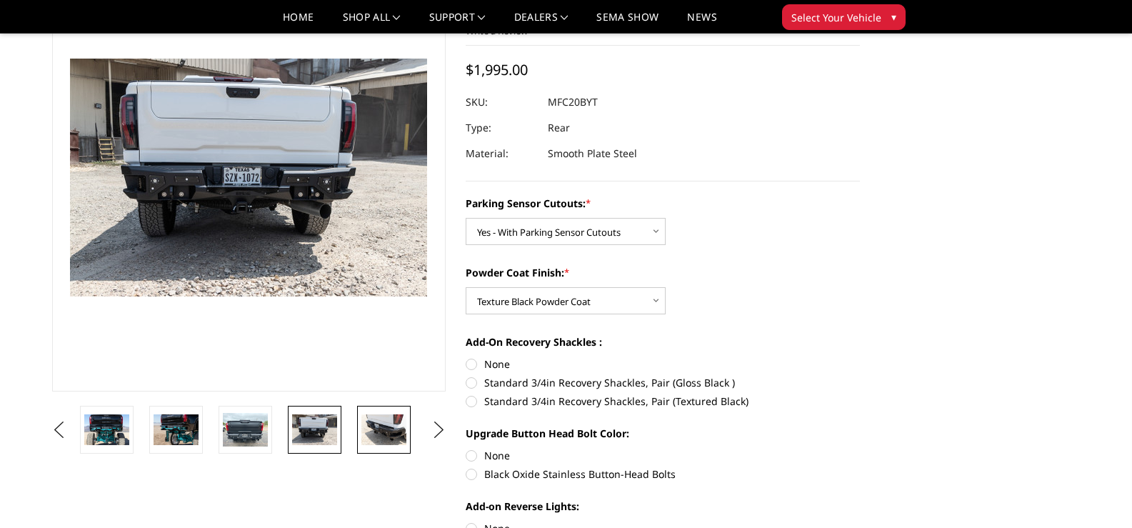
click at [384, 431] on img at bounding box center [383, 429] width 45 height 30
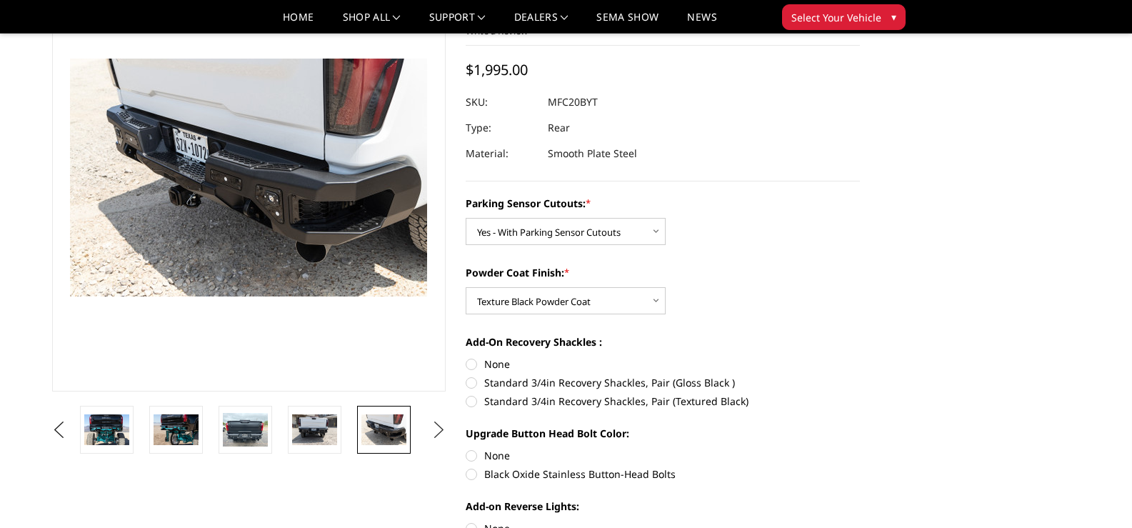
click at [443, 432] on button "Next" at bounding box center [438, 429] width 21 height 21
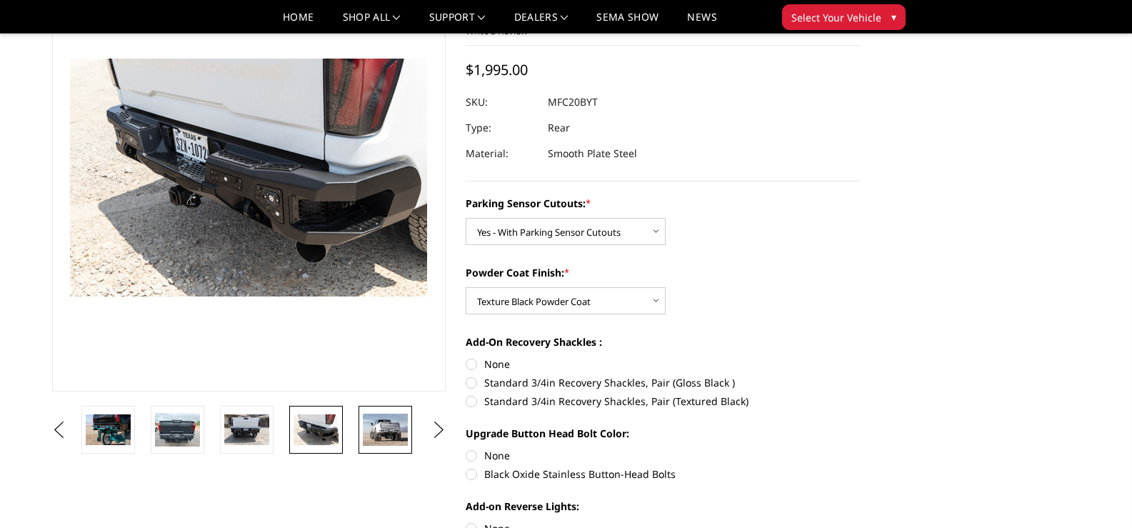
click at [389, 435] on img at bounding box center [385, 429] width 45 height 31
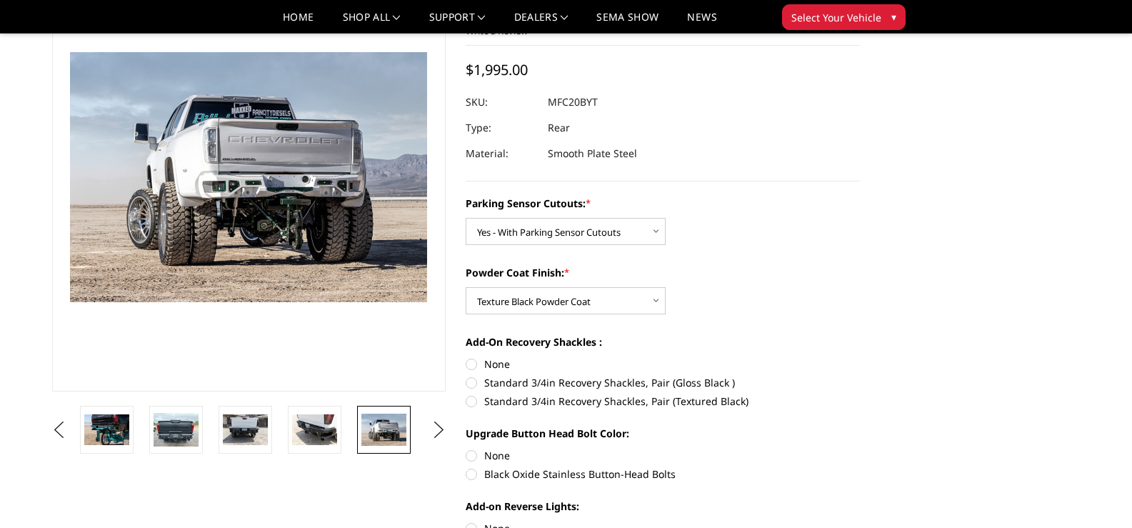
scroll to position [103, 0]
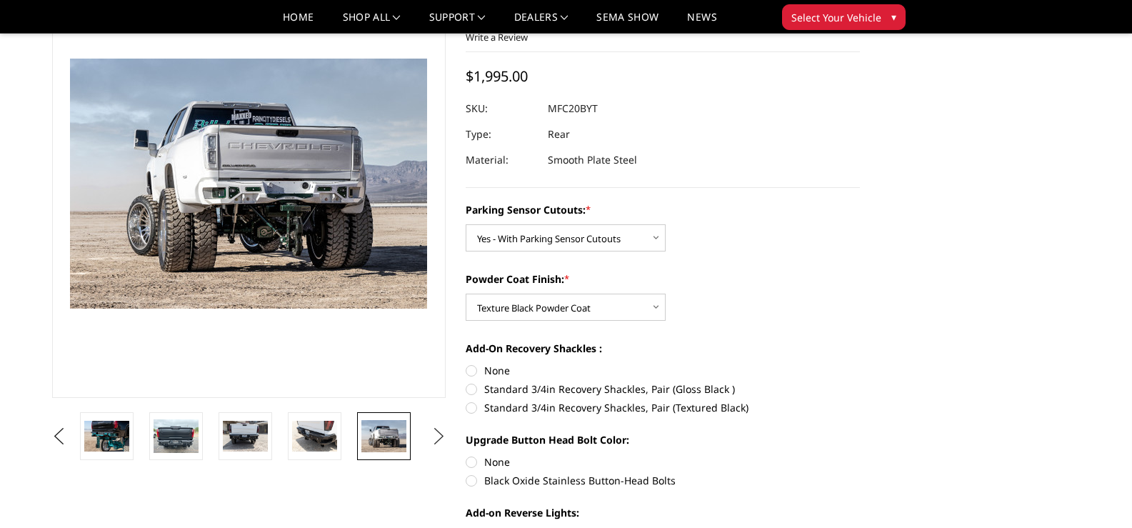
click at [436, 434] on button "Next" at bounding box center [438, 436] width 21 height 21
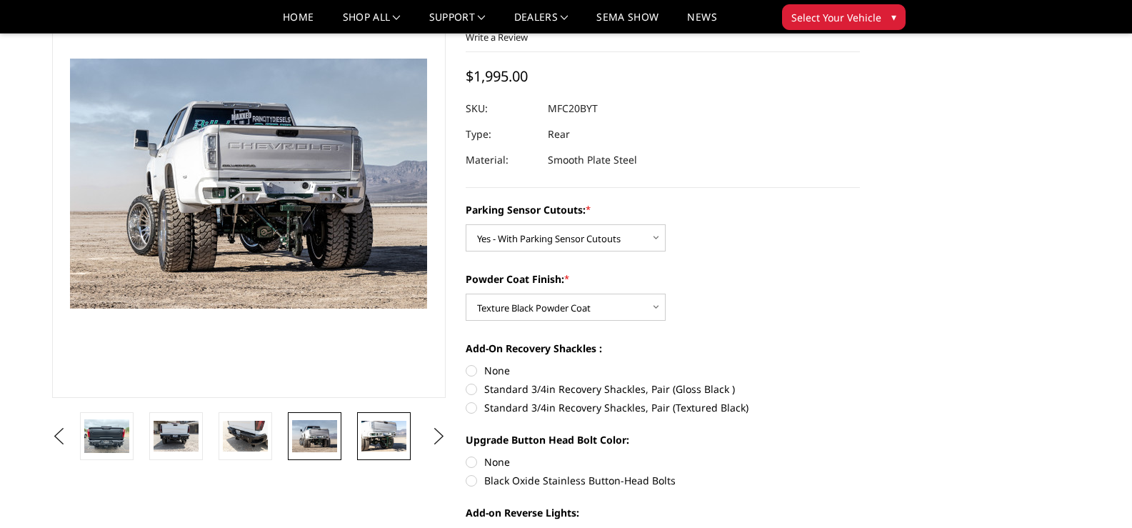
click at [365, 439] on img at bounding box center [383, 436] width 45 height 30
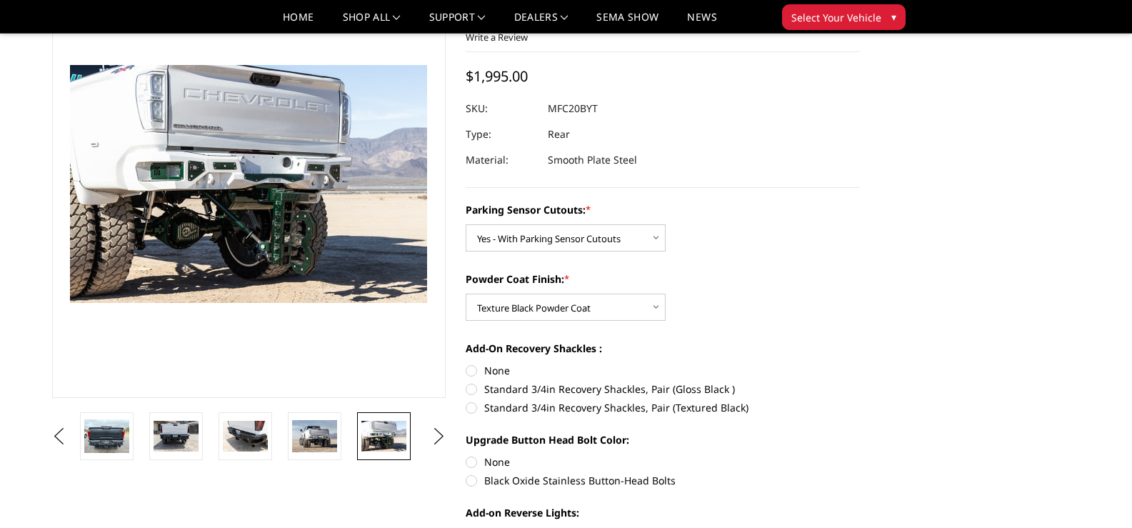
scroll to position [109, 0]
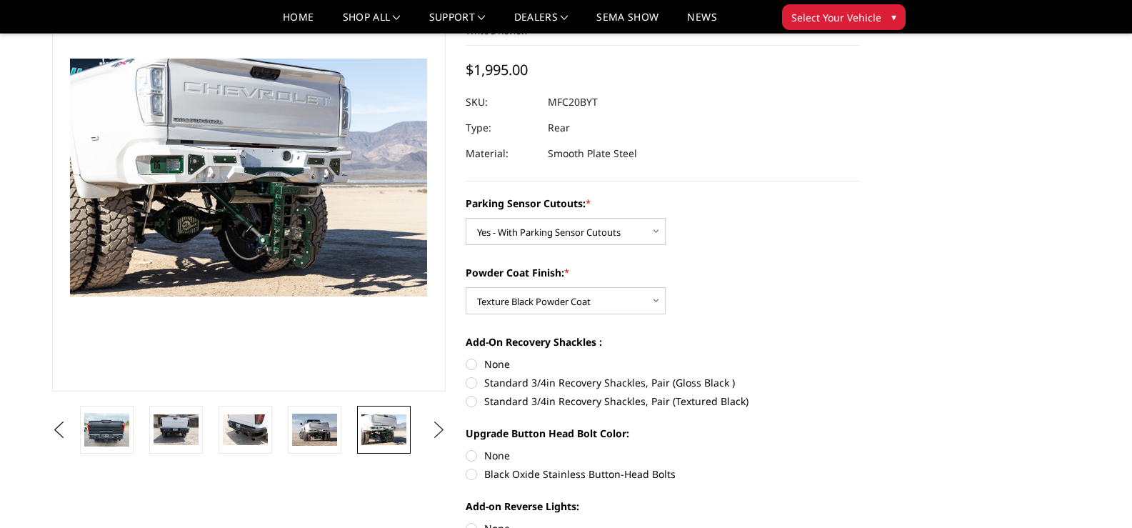
click at [436, 437] on button "Next" at bounding box center [438, 429] width 21 height 21
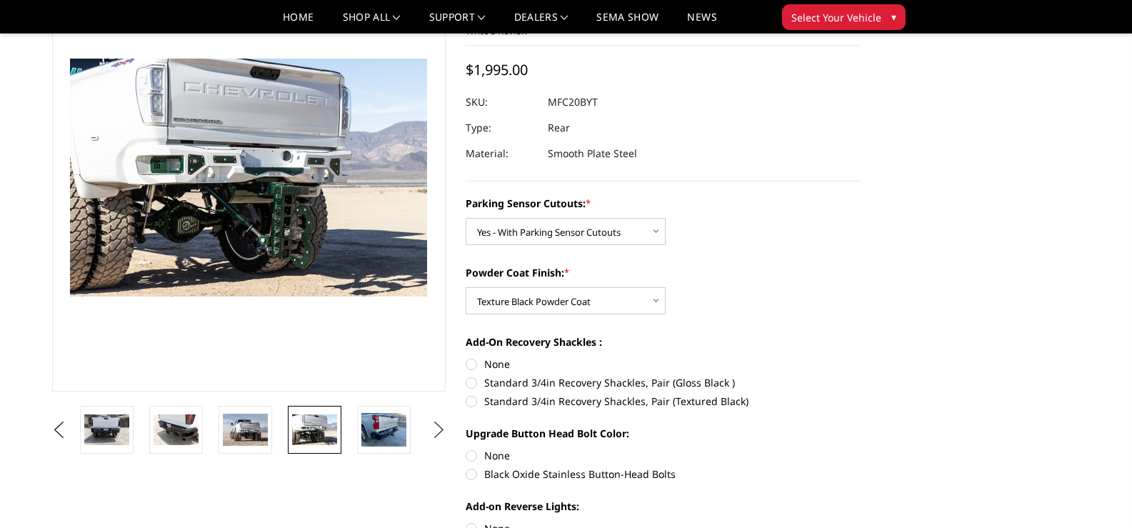
click at [436, 437] on button "Next" at bounding box center [438, 429] width 21 height 21
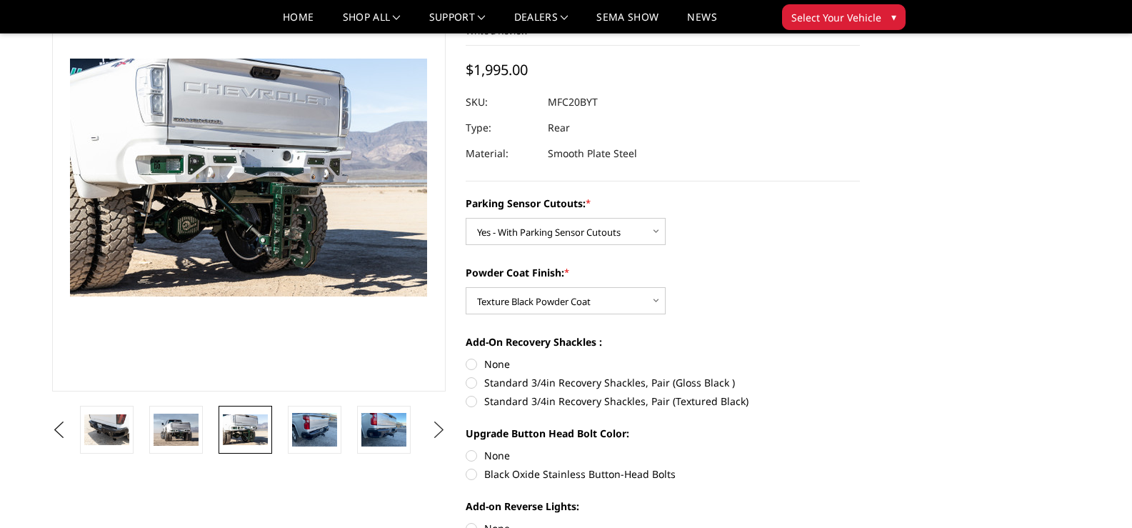
click at [436, 437] on button "Next" at bounding box center [438, 429] width 21 height 21
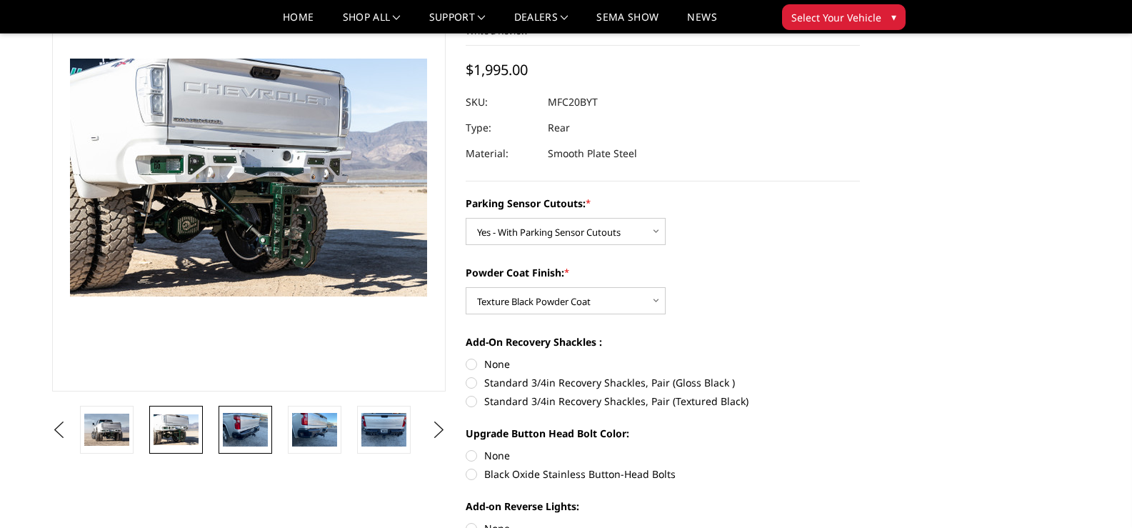
click at [238, 420] on img at bounding box center [245, 430] width 45 height 34
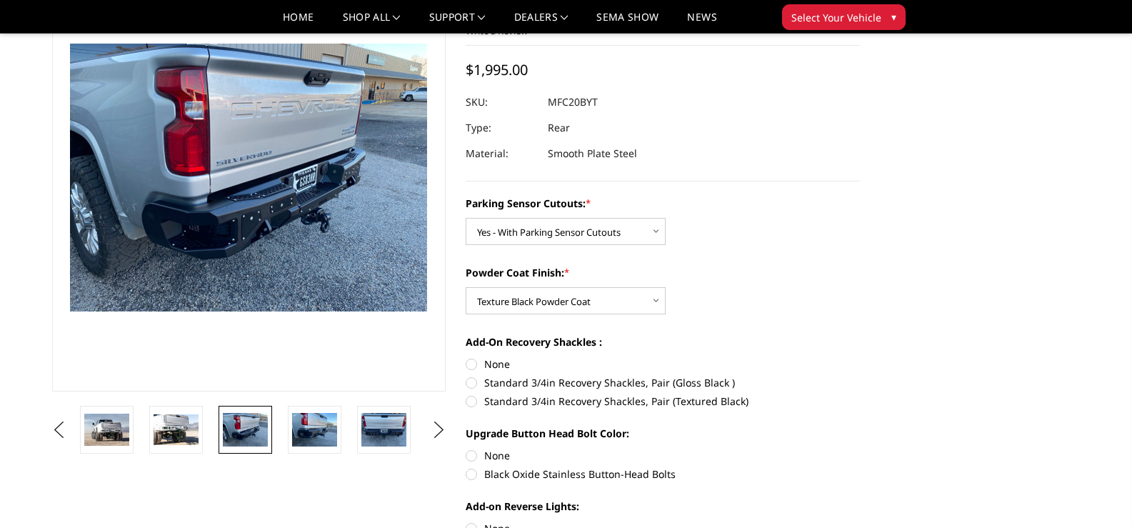
scroll to position [94, 0]
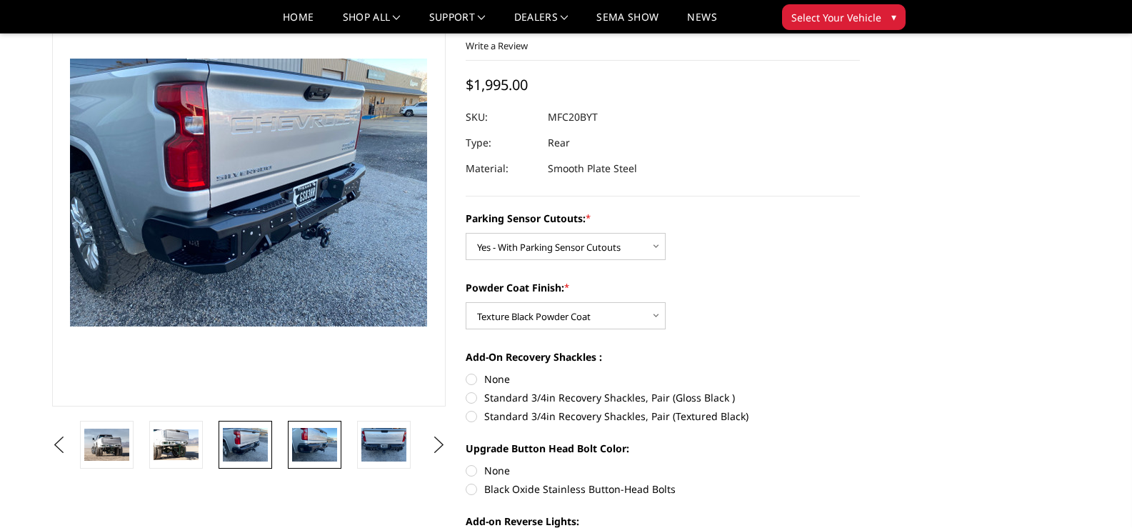
click at [323, 436] on img at bounding box center [314, 445] width 45 height 34
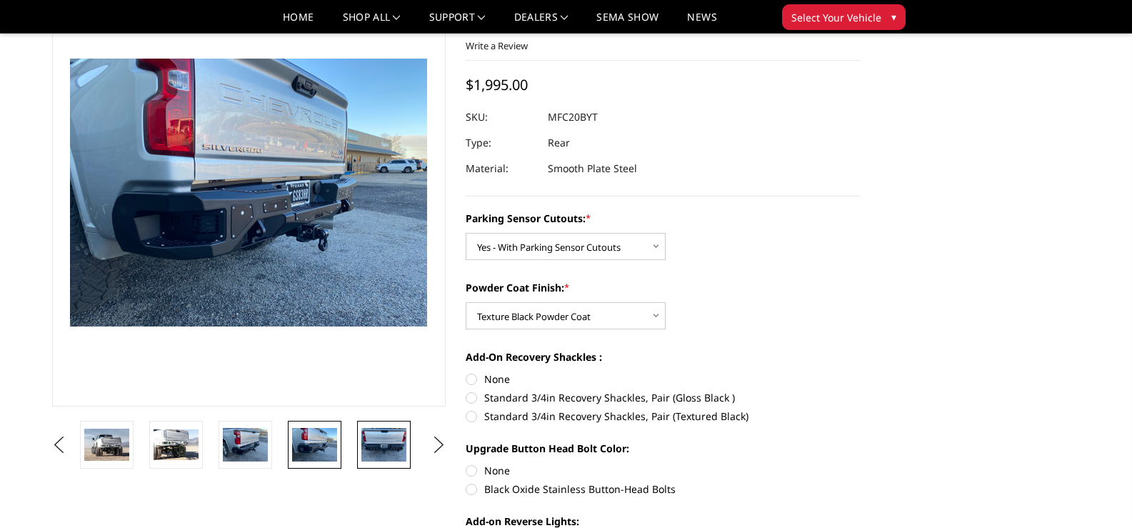
click at [374, 444] on img at bounding box center [383, 445] width 45 height 34
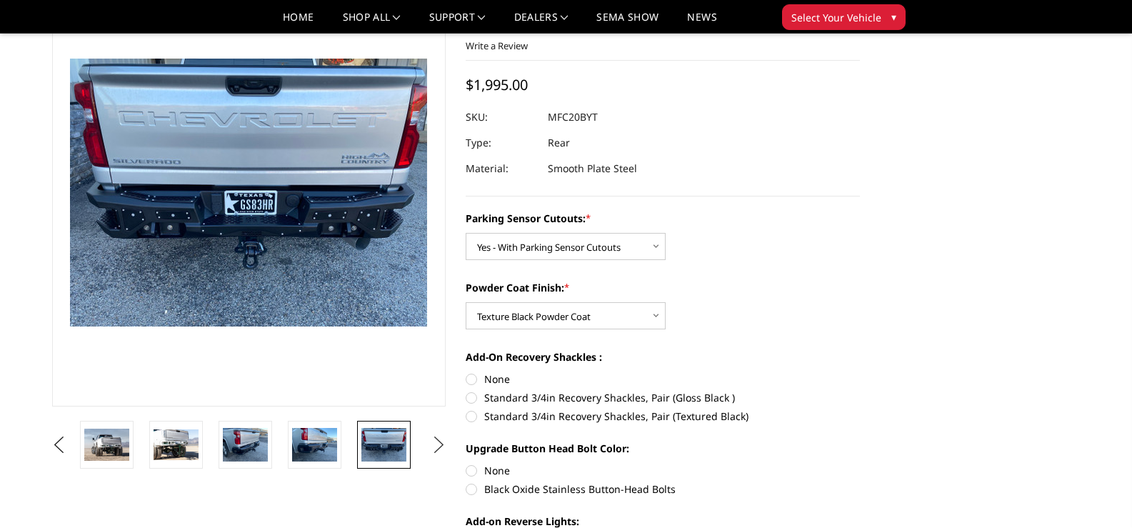
click at [439, 441] on button "Next" at bounding box center [438, 444] width 21 height 21
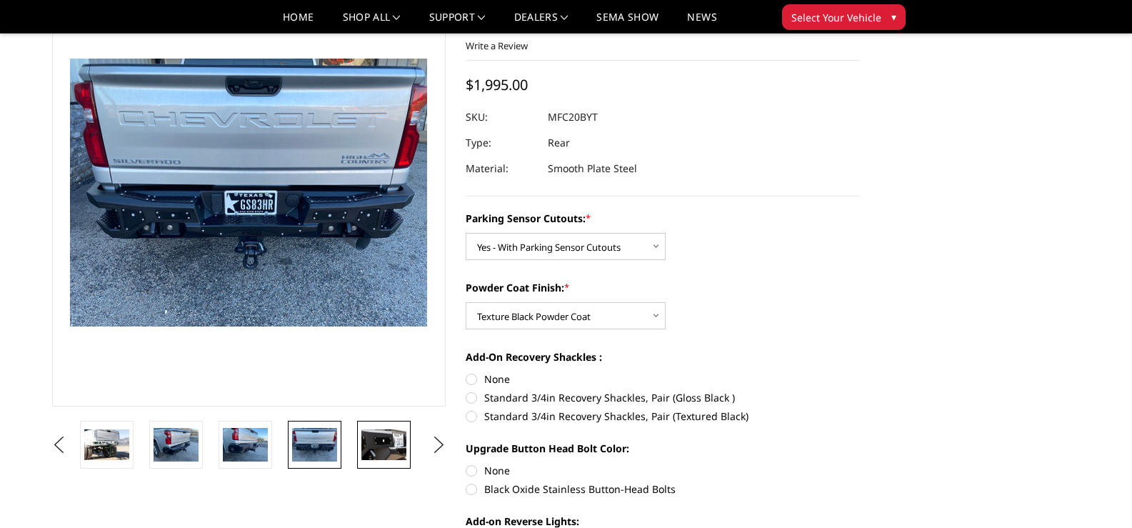
click at [383, 450] on img at bounding box center [383, 444] width 45 height 30
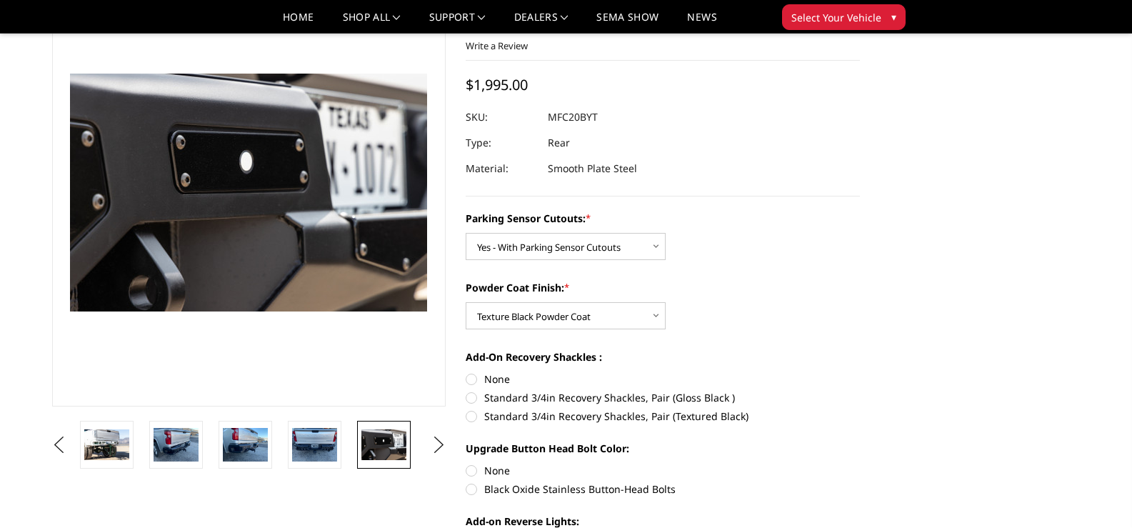
scroll to position [109, 0]
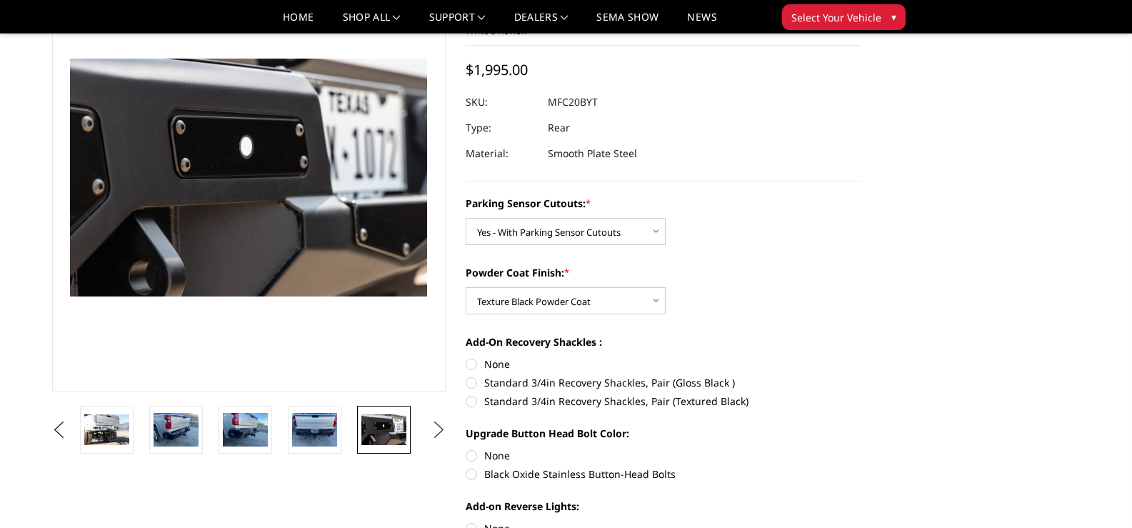
click at [441, 431] on button "Next" at bounding box center [438, 429] width 21 height 21
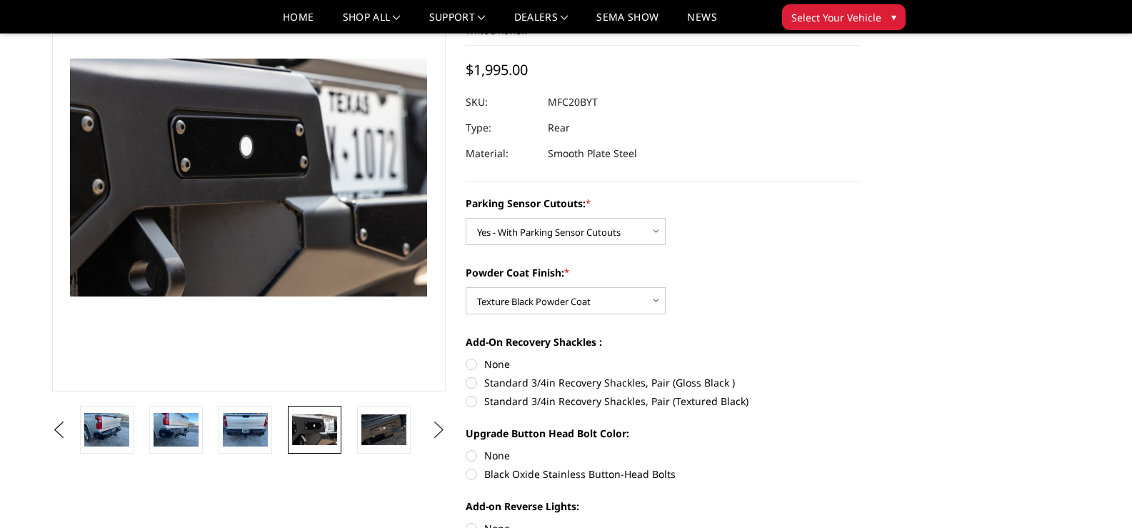
click at [441, 431] on button "Next" at bounding box center [438, 429] width 21 height 21
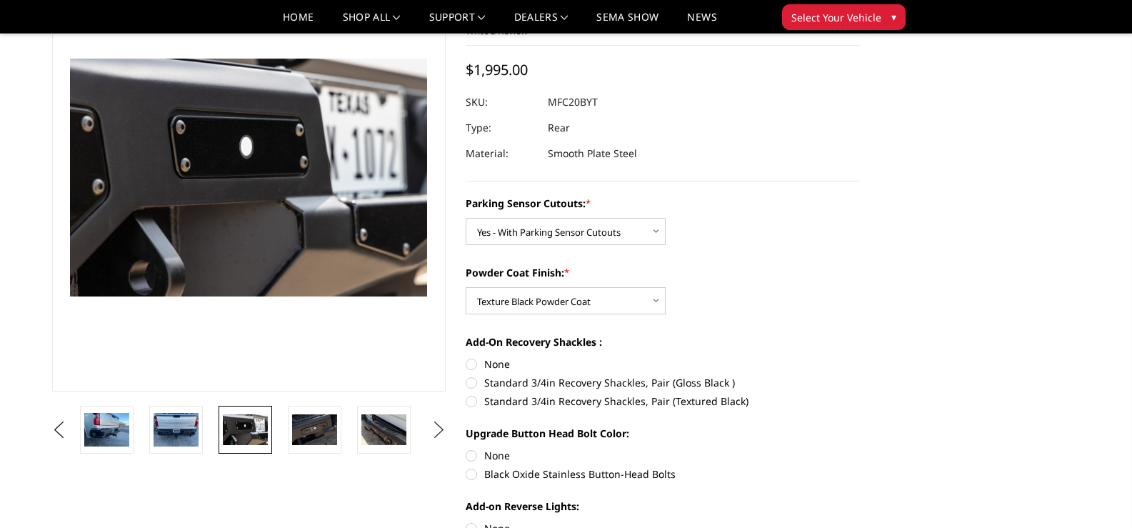
click at [441, 431] on button "Next" at bounding box center [438, 429] width 21 height 21
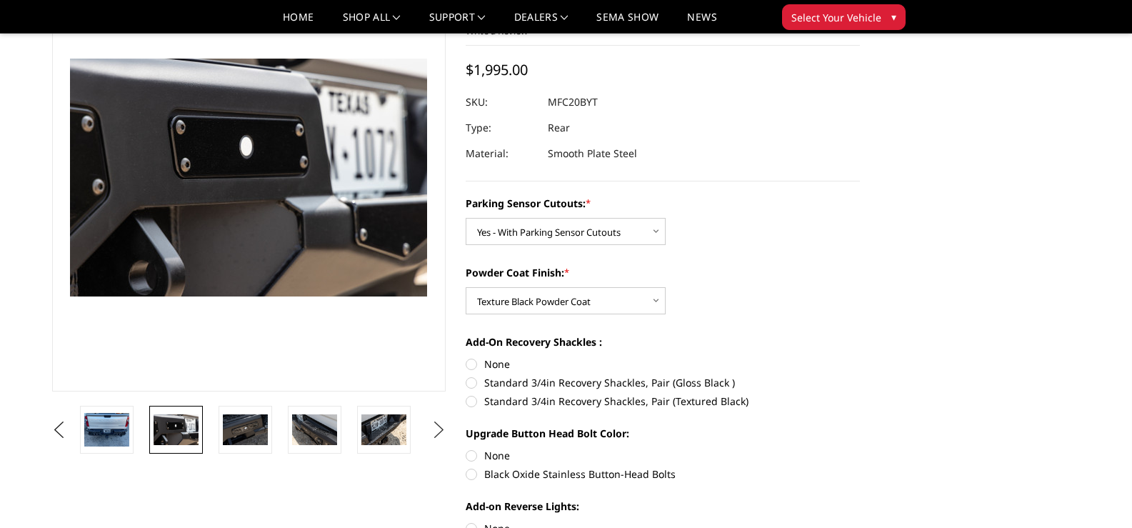
click at [441, 431] on button "Next" at bounding box center [438, 429] width 21 height 21
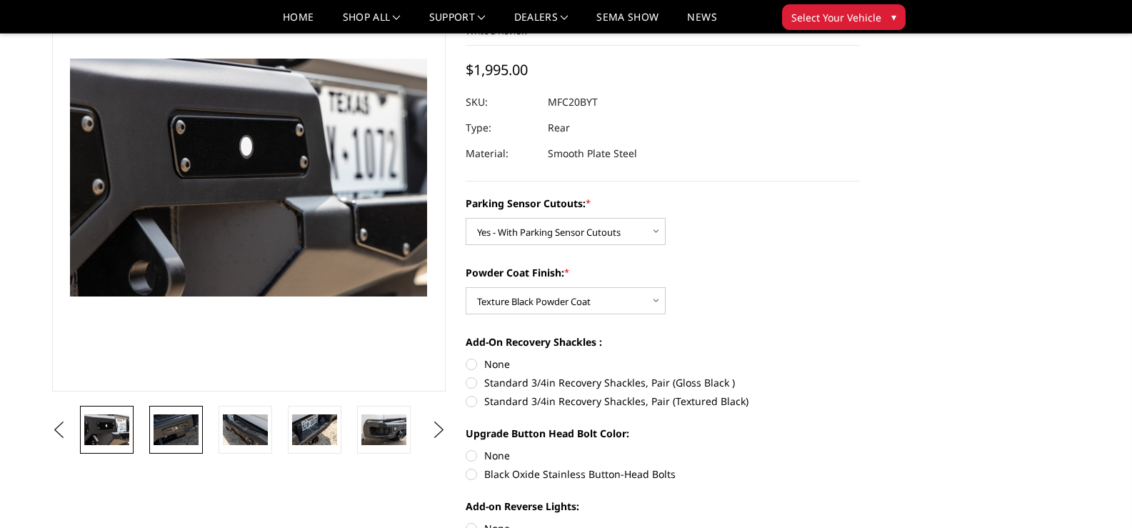
click at [159, 431] on img at bounding box center [176, 429] width 45 height 30
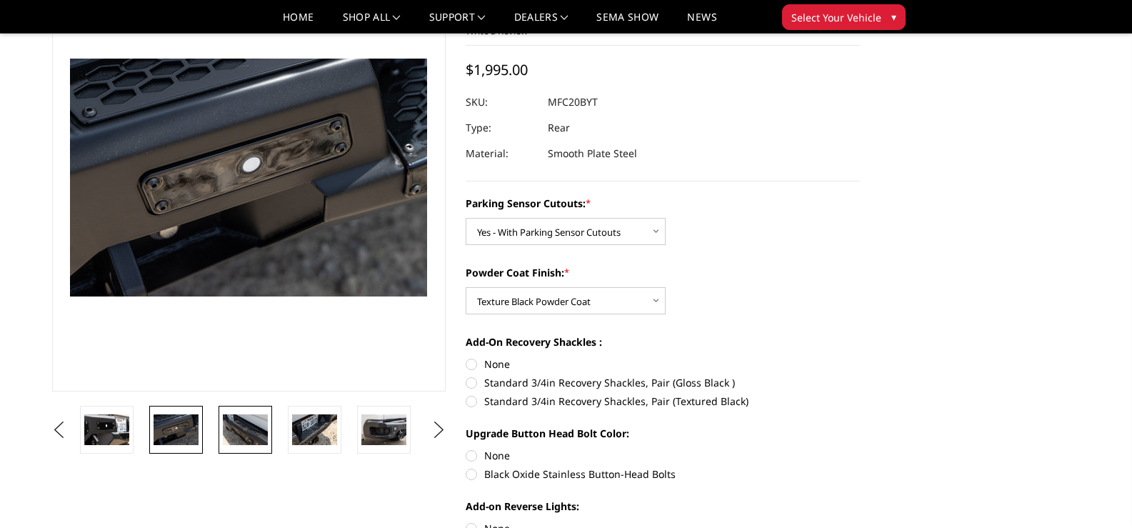
click at [247, 423] on img at bounding box center [245, 429] width 45 height 30
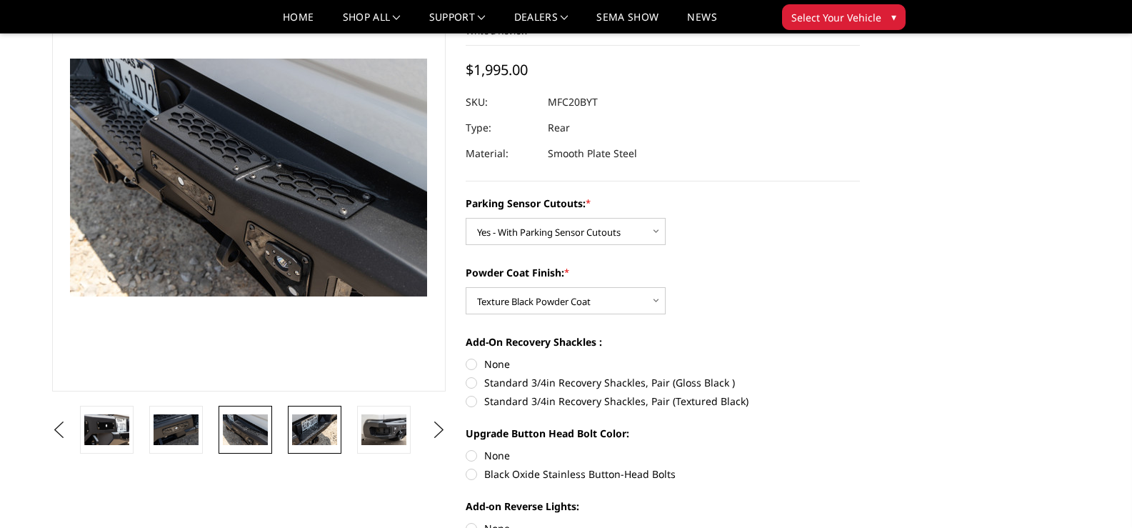
click at [319, 426] on img at bounding box center [314, 429] width 45 height 30
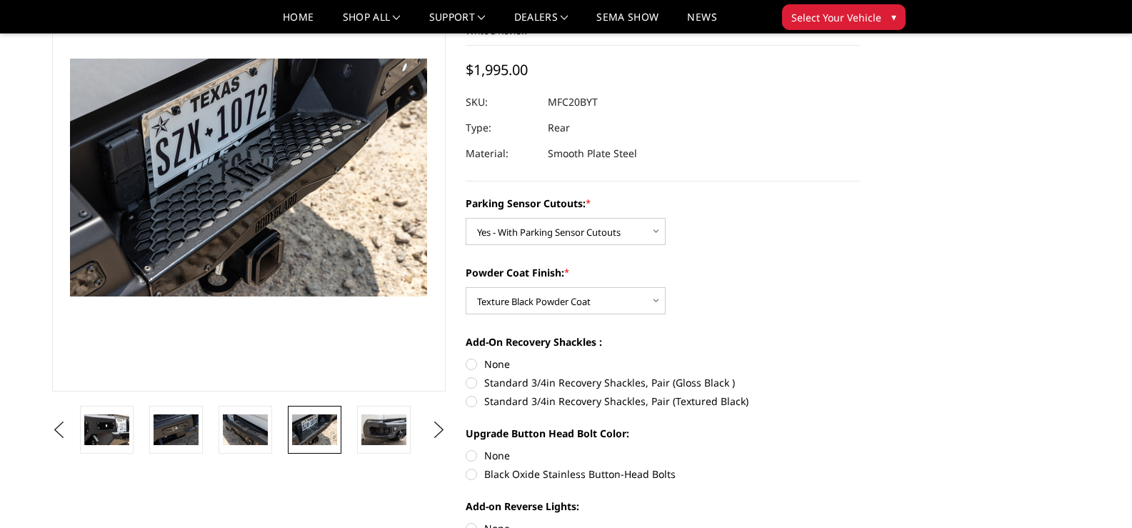
click at [472, 402] on label "Standard 3/4in Recovery Shackles, Pair (Textured Black)" at bounding box center [663, 401] width 394 height 15
click at [860, 376] on input "Standard 3/4in Recovery Shackles, Pair (Textured Black)" at bounding box center [860, 375] width 1 height 1
radio input "true"
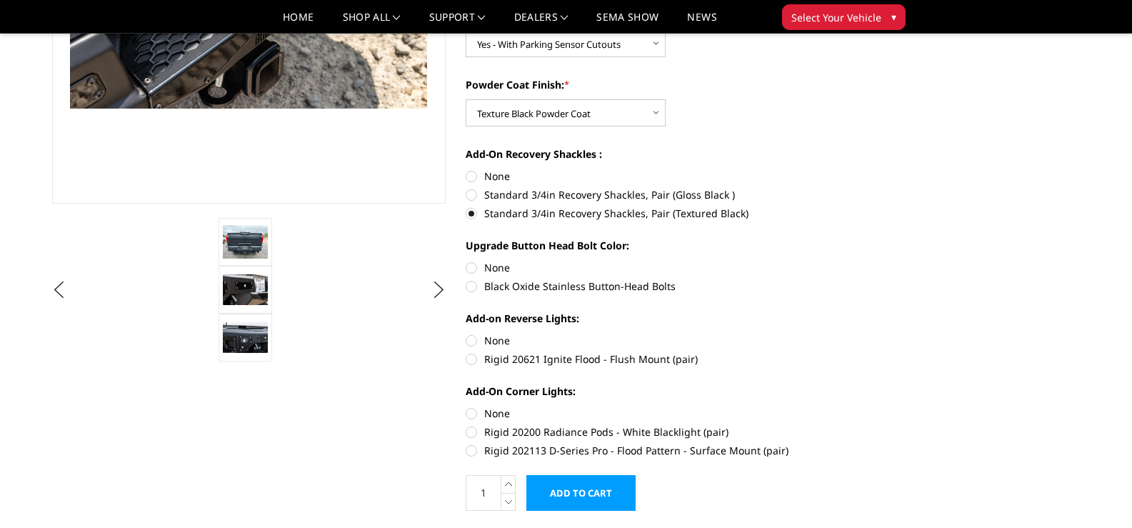
scroll to position [324, 0]
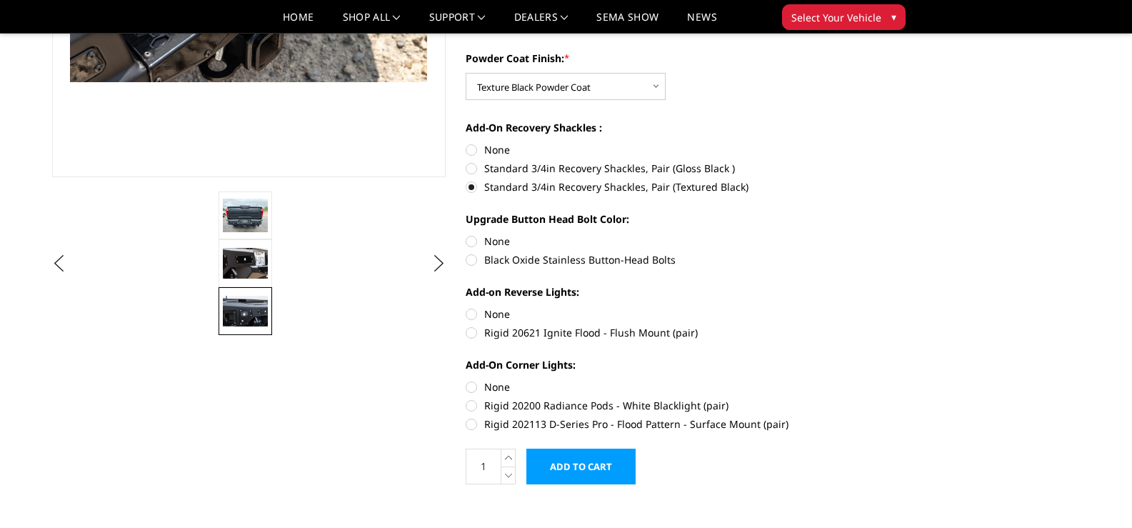
click at [251, 301] on img at bounding box center [245, 311] width 45 height 30
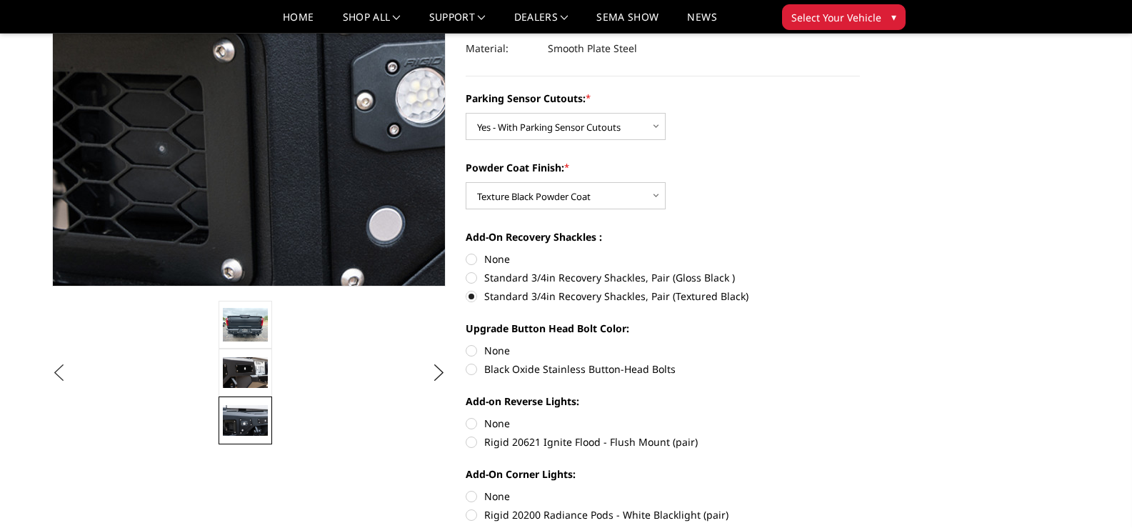
scroll to position [252, 0]
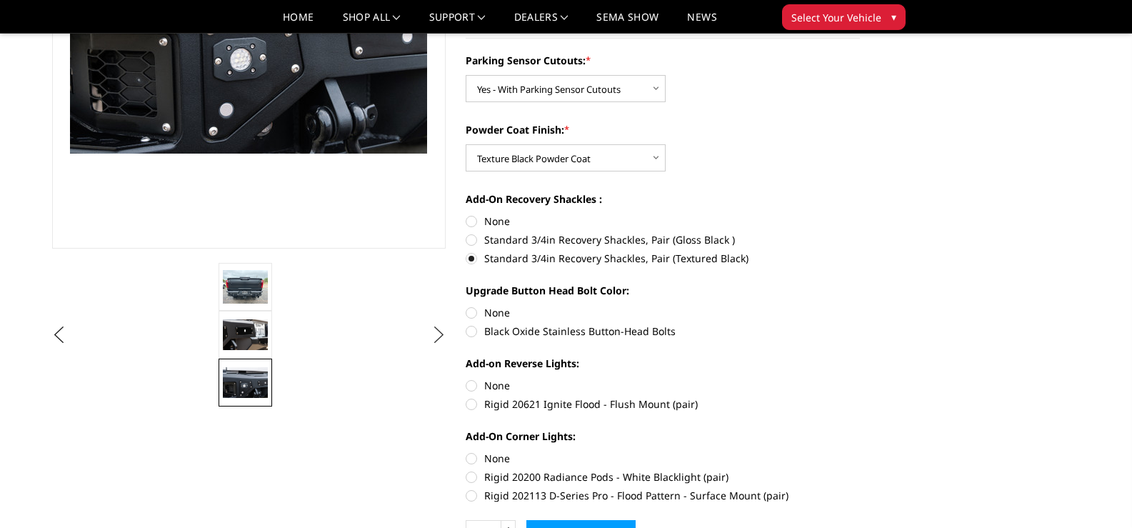
click at [436, 332] on button "Next" at bounding box center [438, 334] width 21 height 21
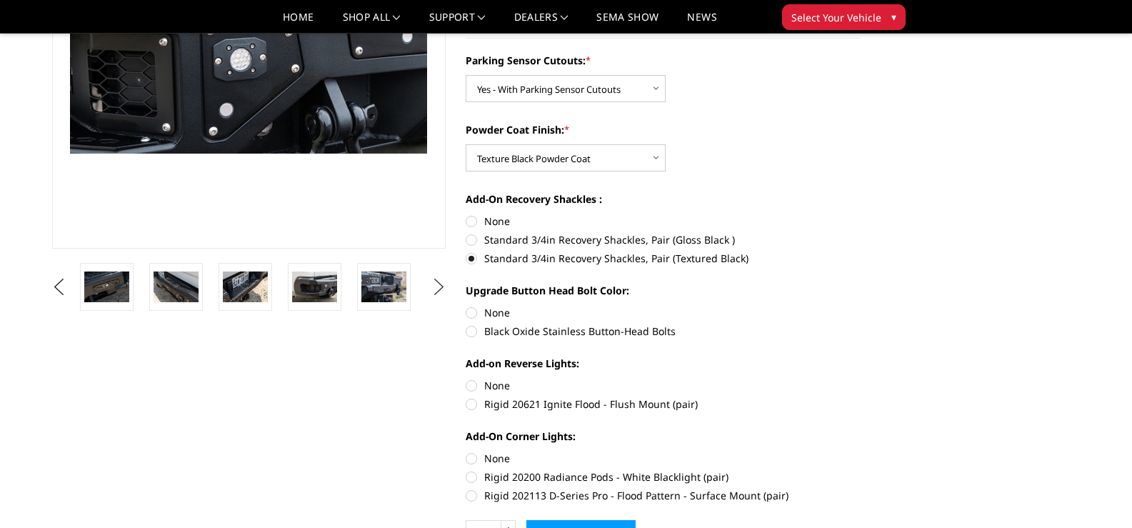
click at [439, 287] on button "Next" at bounding box center [438, 286] width 21 height 21
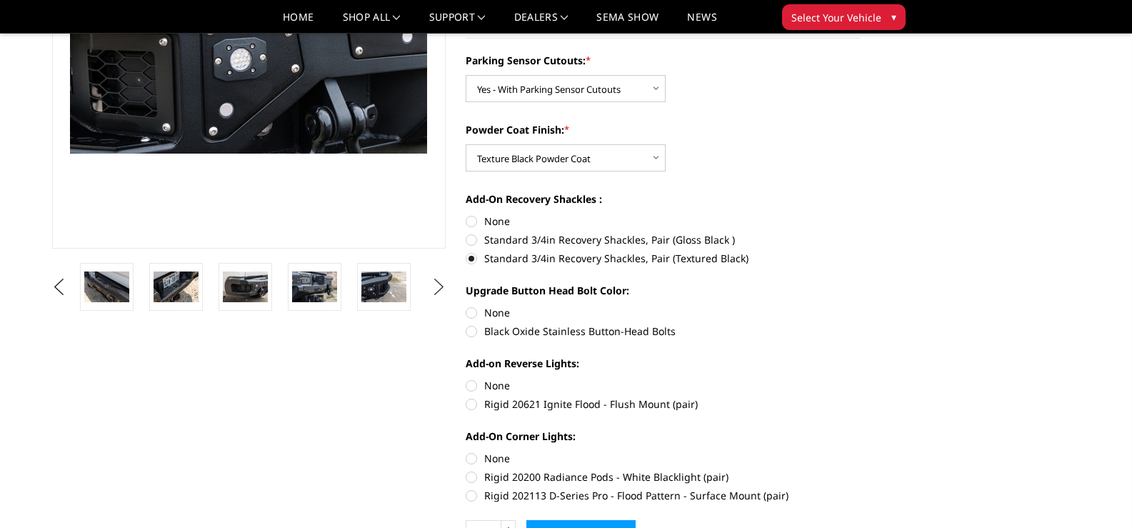
click at [439, 287] on button "Next" at bounding box center [438, 286] width 21 height 21
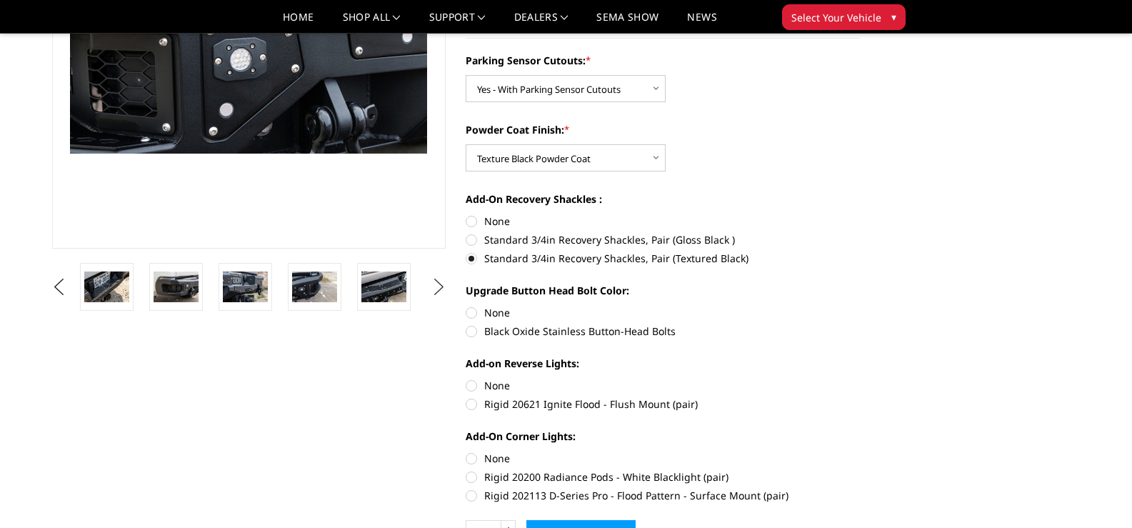
click at [439, 287] on button "Next" at bounding box center [438, 286] width 21 height 21
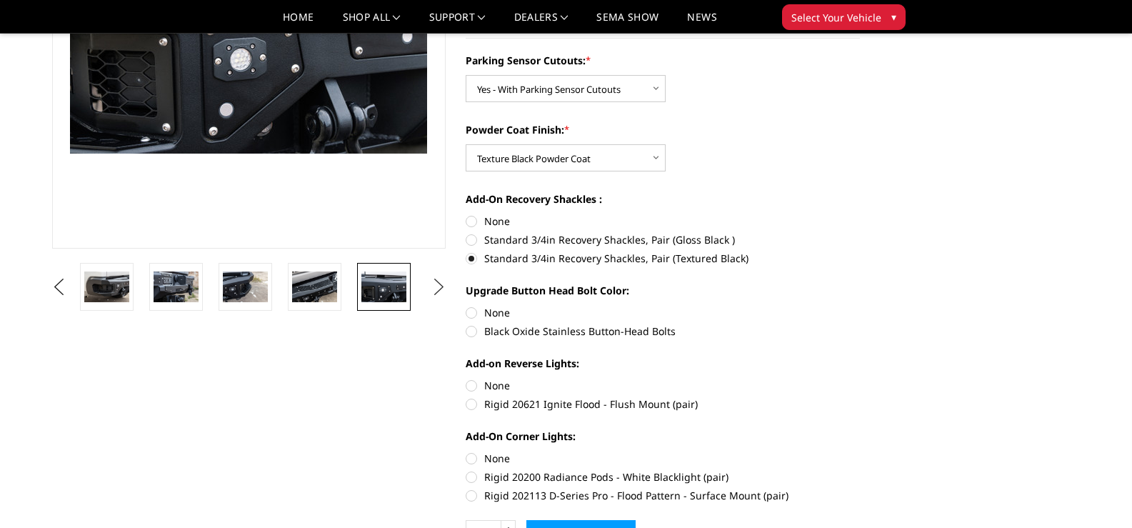
click at [439, 287] on button "Next" at bounding box center [438, 286] width 21 height 21
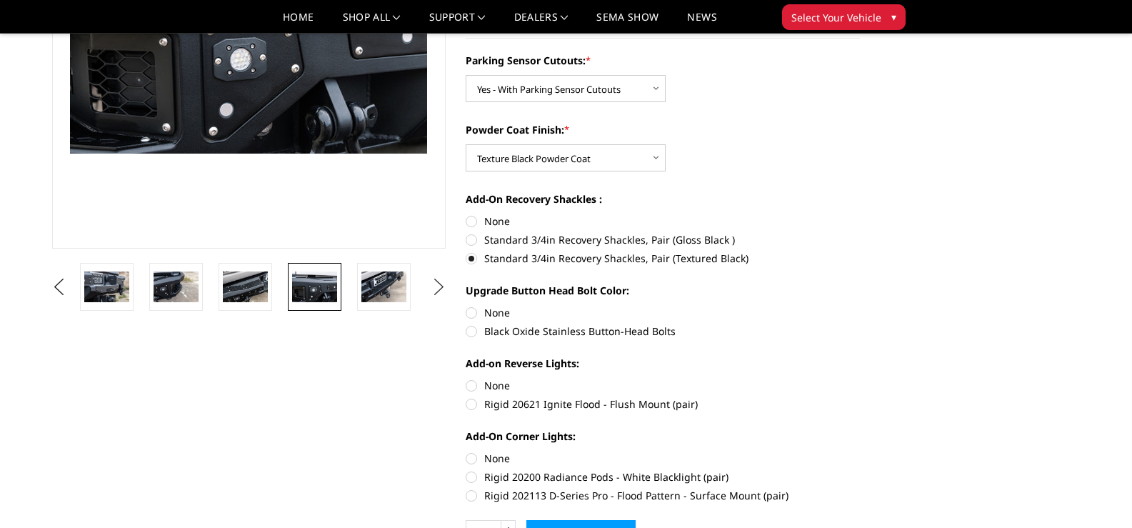
click at [439, 287] on button "Next" at bounding box center [438, 286] width 21 height 21
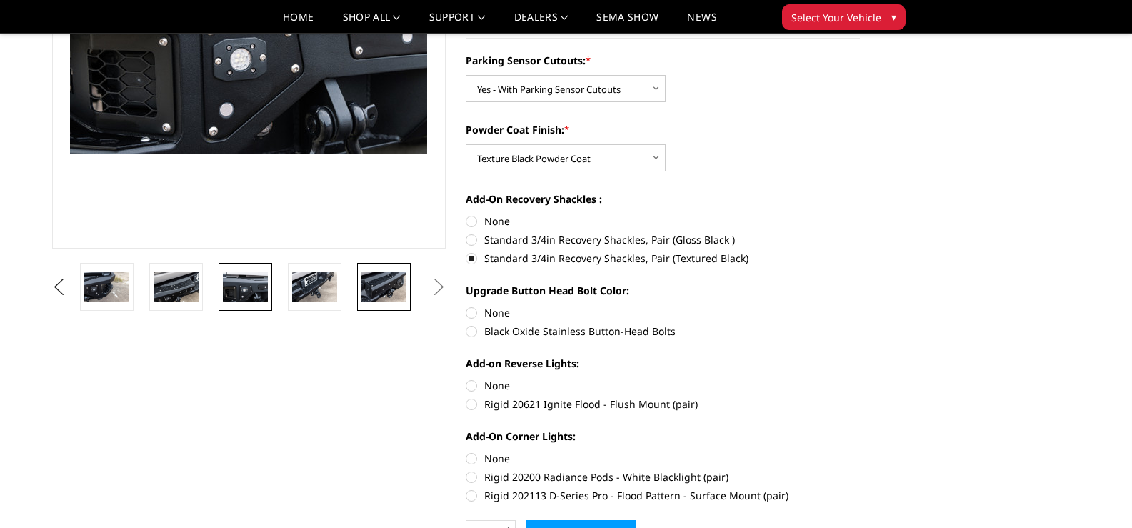
click at [393, 286] on img at bounding box center [383, 286] width 45 height 30
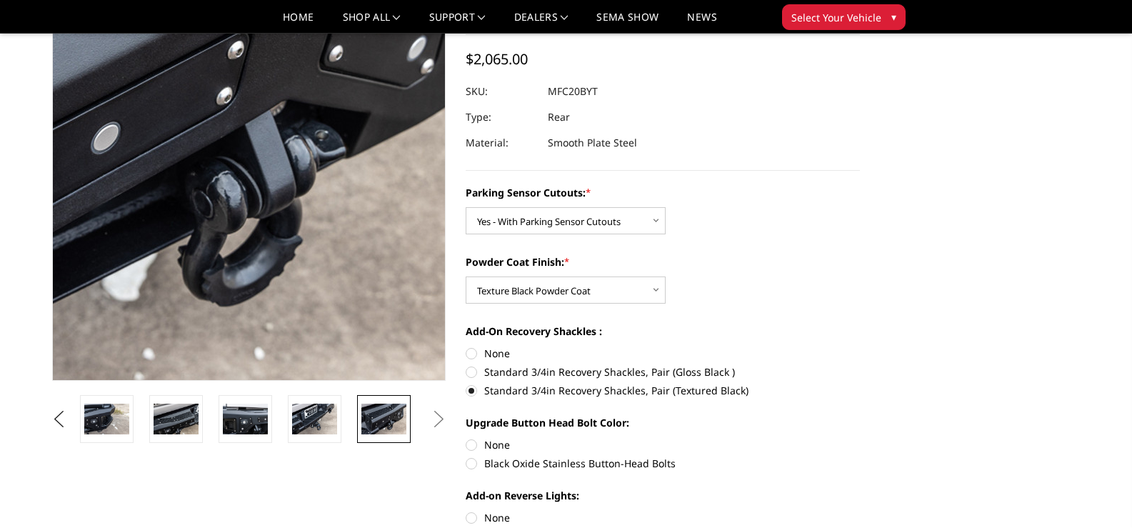
scroll to position [109, 0]
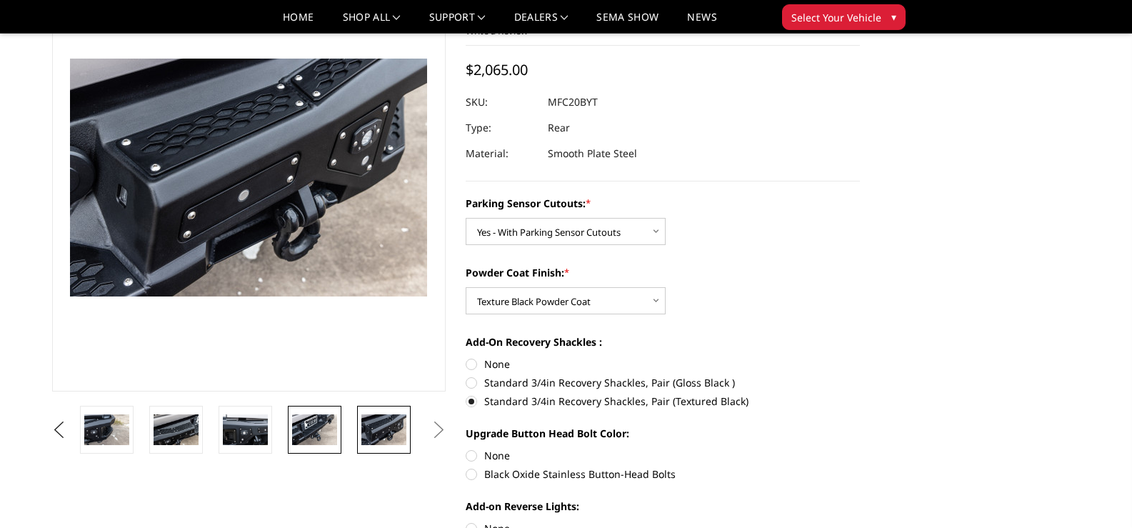
click at [306, 420] on img at bounding box center [314, 429] width 45 height 30
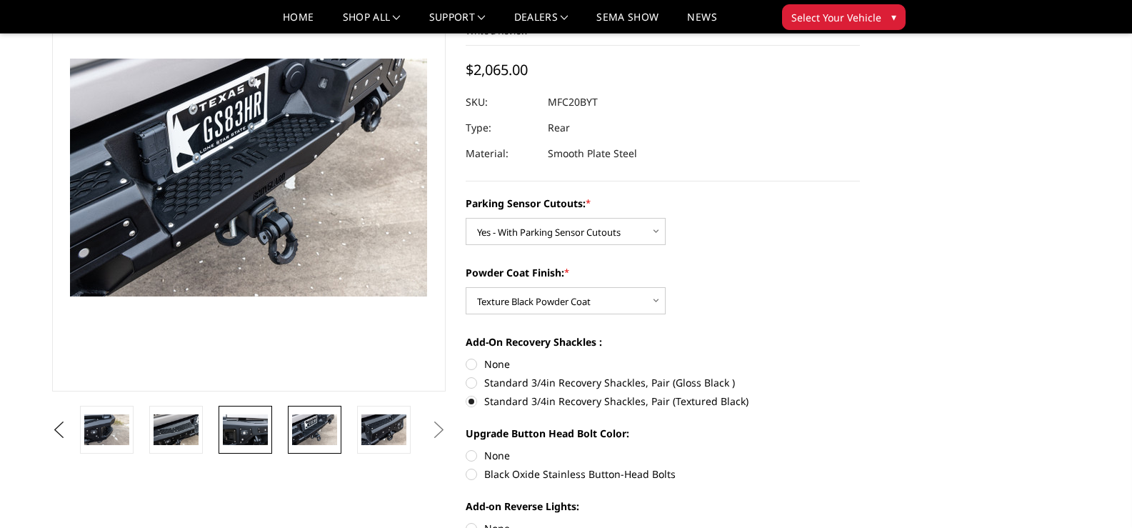
click at [239, 420] on img at bounding box center [245, 429] width 45 height 30
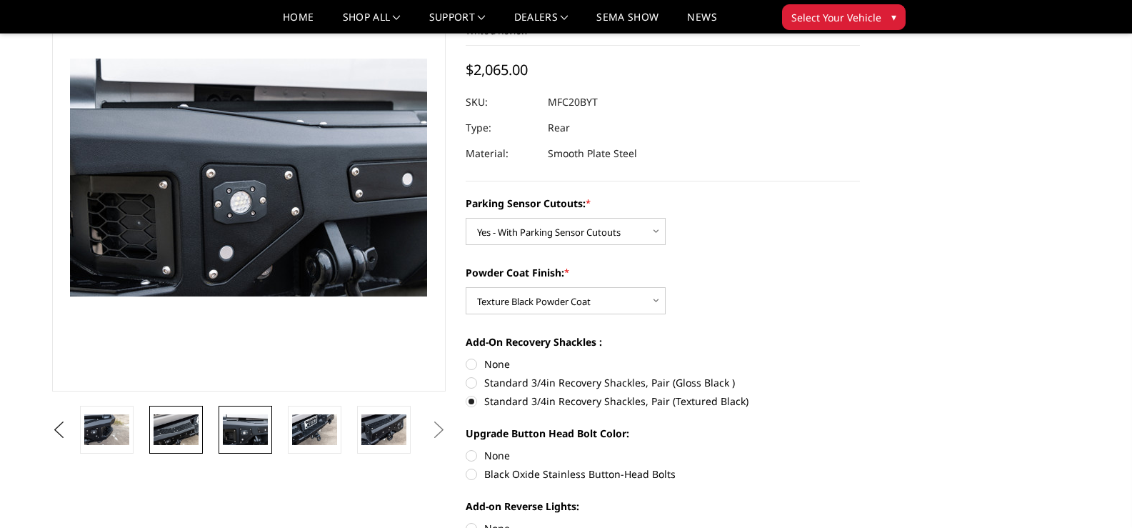
click at [188, 421] on img at bounding box center [176, 429] width 45 height 30
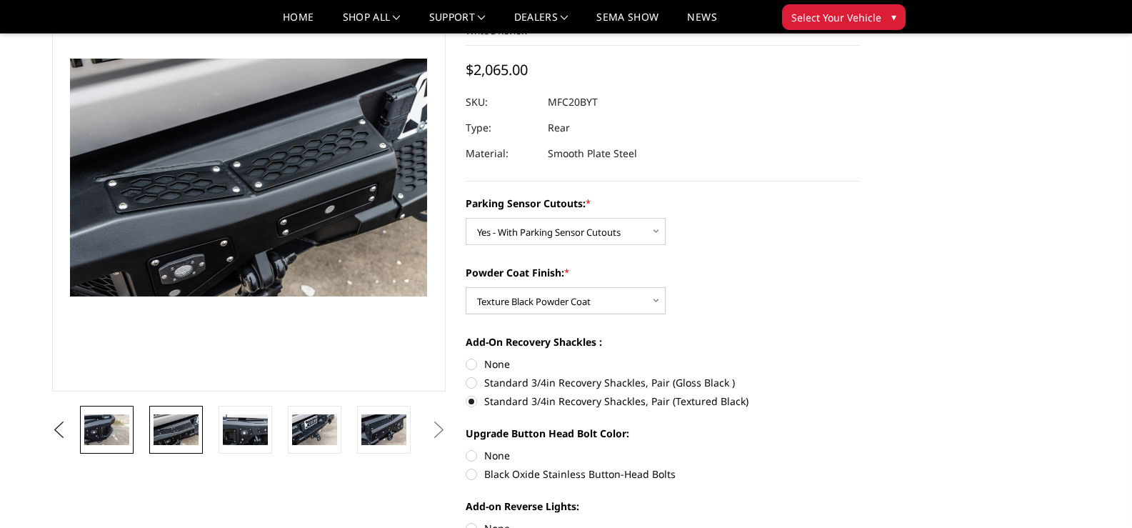
click at [114, 425] on img at bounding box center [106, 429] width 45 height 30
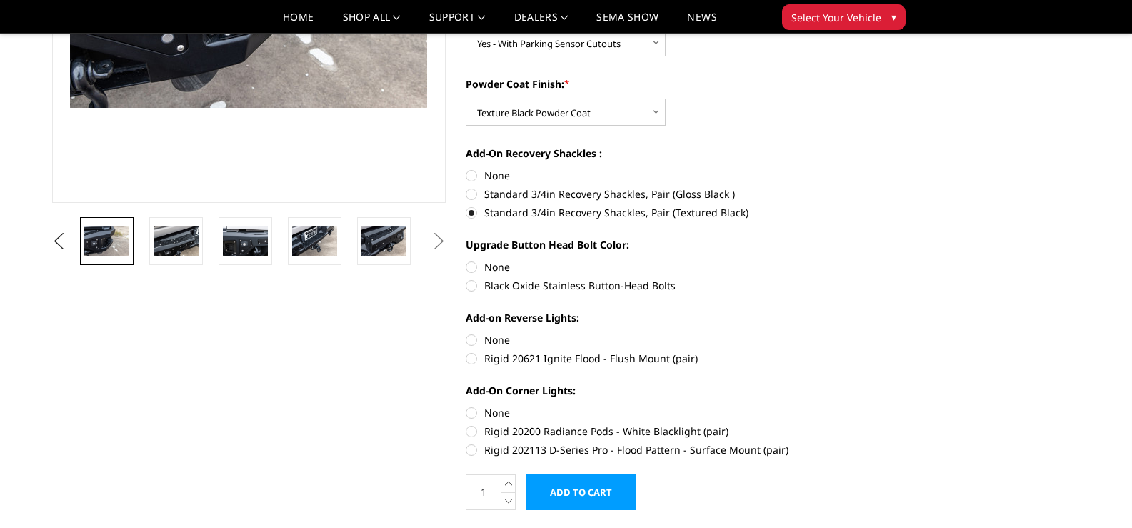
scroll to position [324, 0]
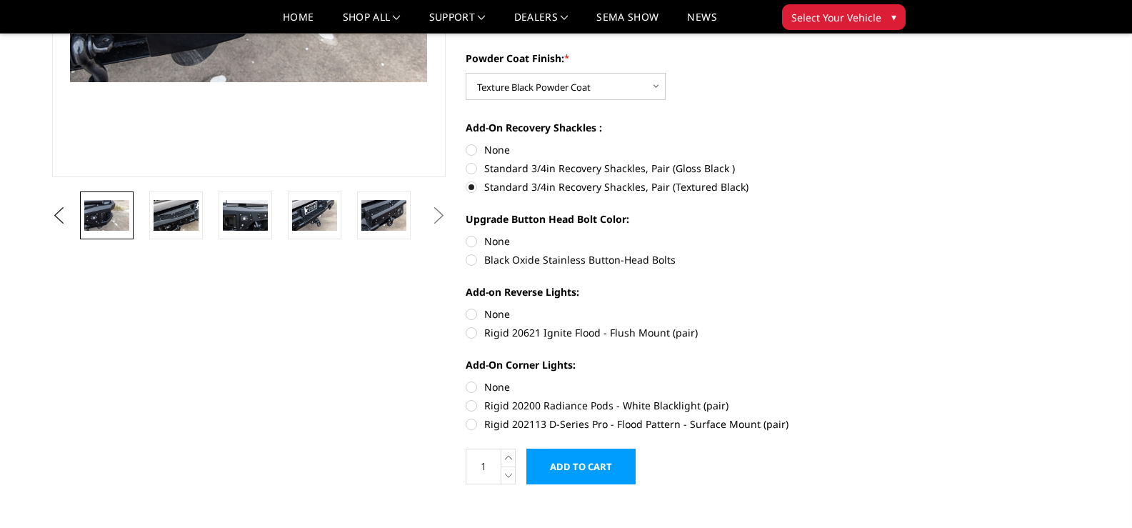
click at [474, 332] on label "Rigid 20621 Ignite Flood - Flush Mount (pair)" at bounding box center [663, 332] width 394 height 15
click at [860, 307] on input "Rigid 20621 Ignite Flood - Flush Mount (pair)" at bounding box center [860, 306] width 1 height 1
radio input "true"
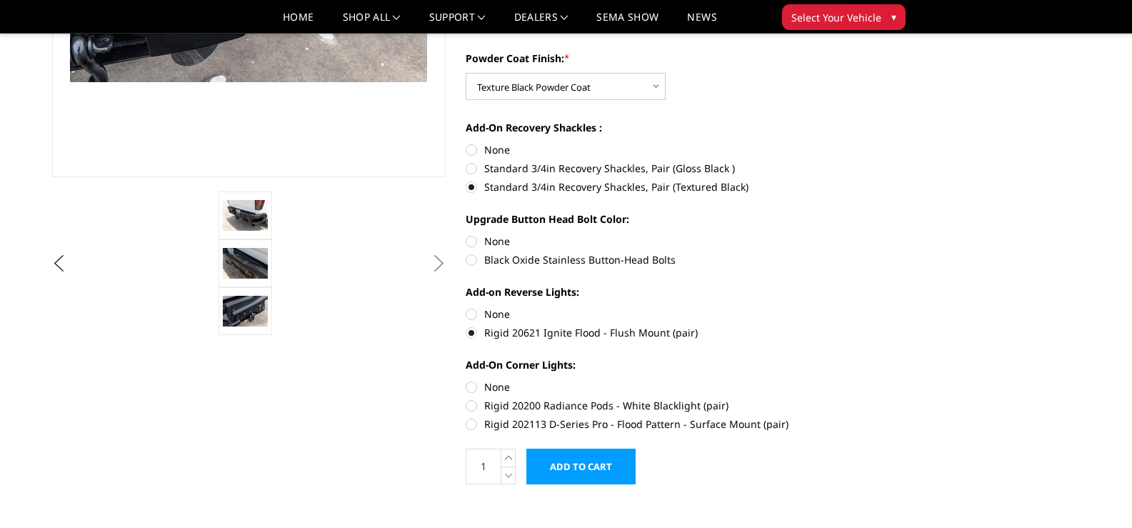
click at [472, 260] on label "Black Oxide Stainless Button-Head Bolts" at bounding box center [663, 259] width 394 height 15
click at [860, 234] on input "Black Oxide Stainless Button-Head Bolts" at bounding box center [860, 234] width 1 height 1
radio input "true"
click at [471, 425] on label "Rigid 202113 D-Series Pro - Flood Pattern - Surface Mount (pair)" at bounding box center [663, 423] width 394 height 15
click at [860, 399] on input "Rigid 202113 D-Series Pro - Flood Pattern - Surface Mount (pair)" at bounding box center [860, 398] width 1 height 1
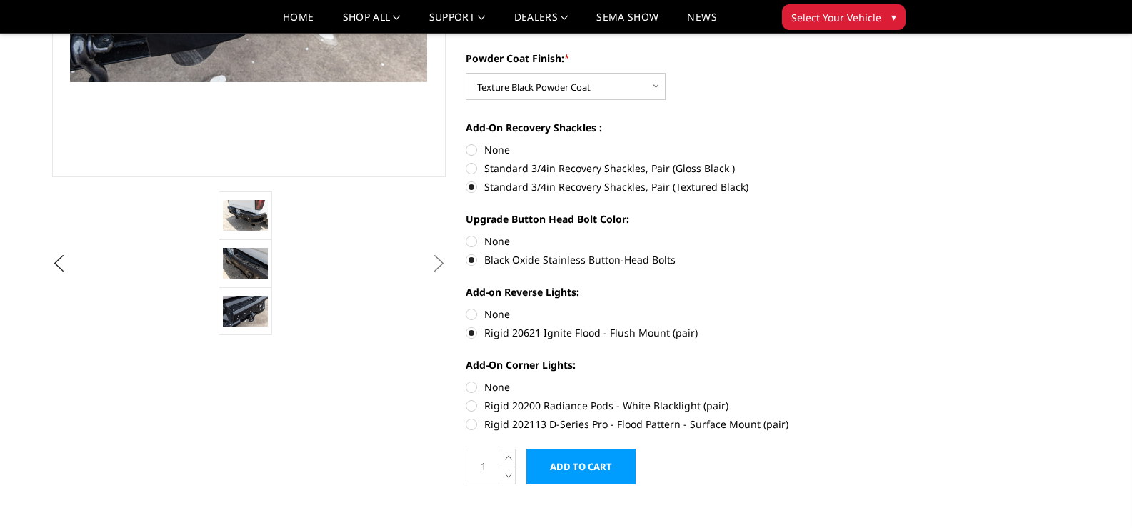
radio input "true"
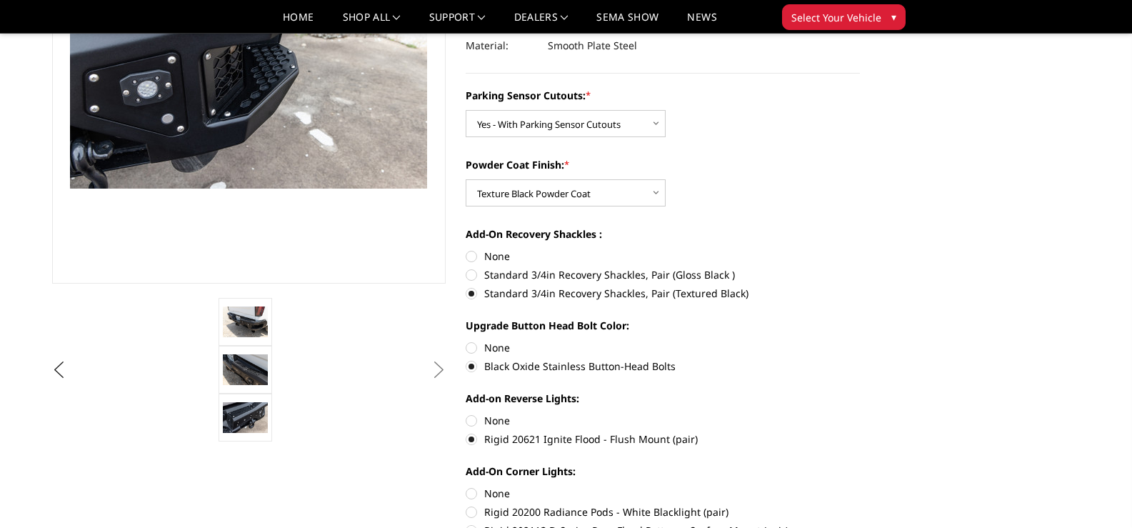
scroll to position [252, 0]
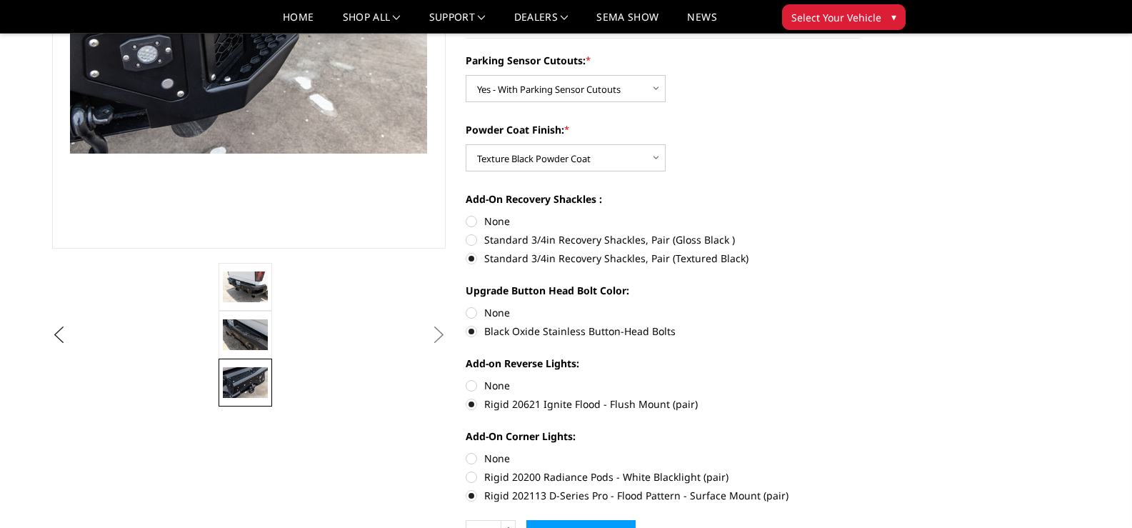
click at [243, 396] on img at bounding box center [245, 382] width 45 height 30
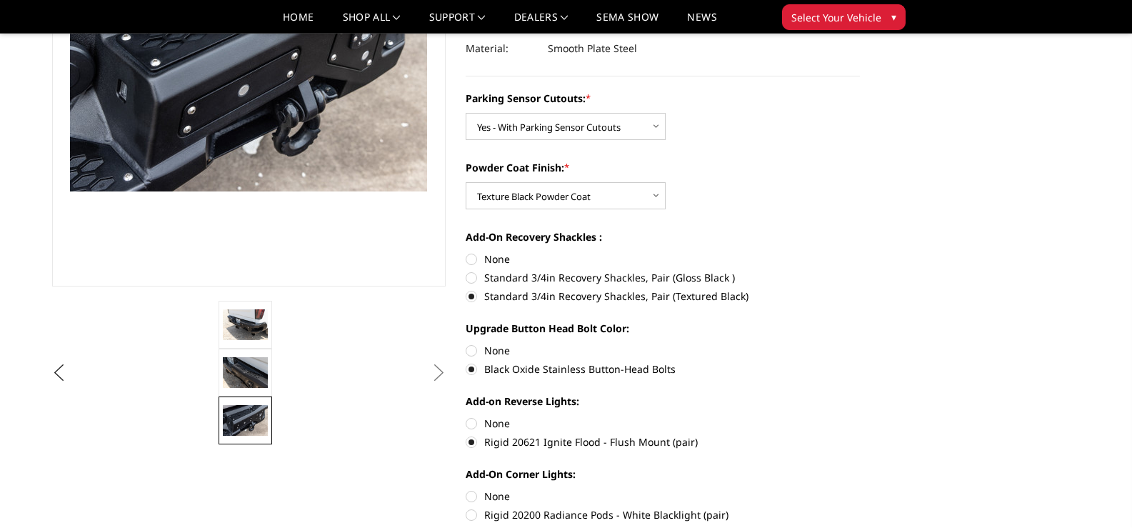
scroll to position [286, 0]
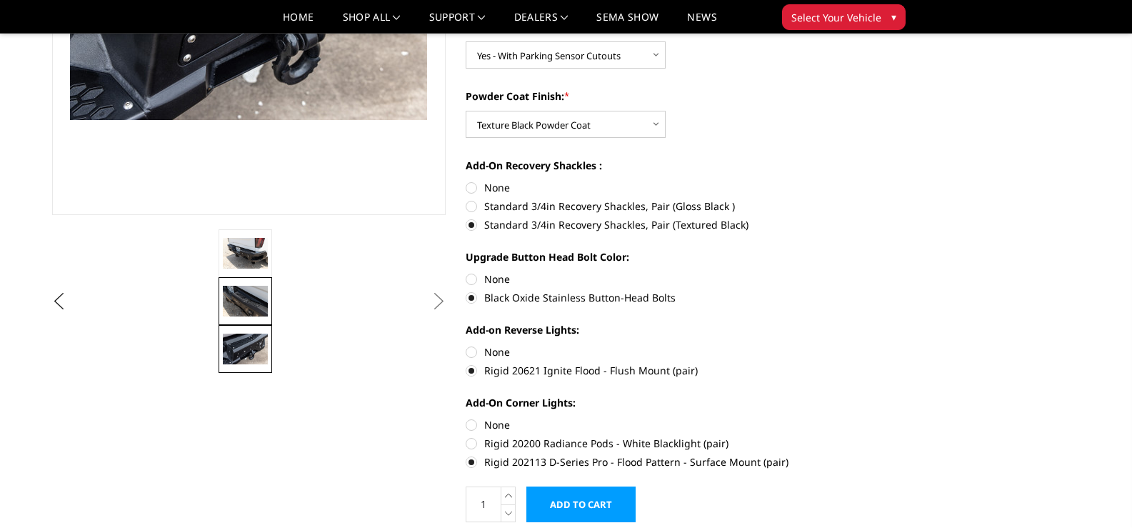
click at [224, 293] on img at bounding box center [245, 301] width 45 height 30
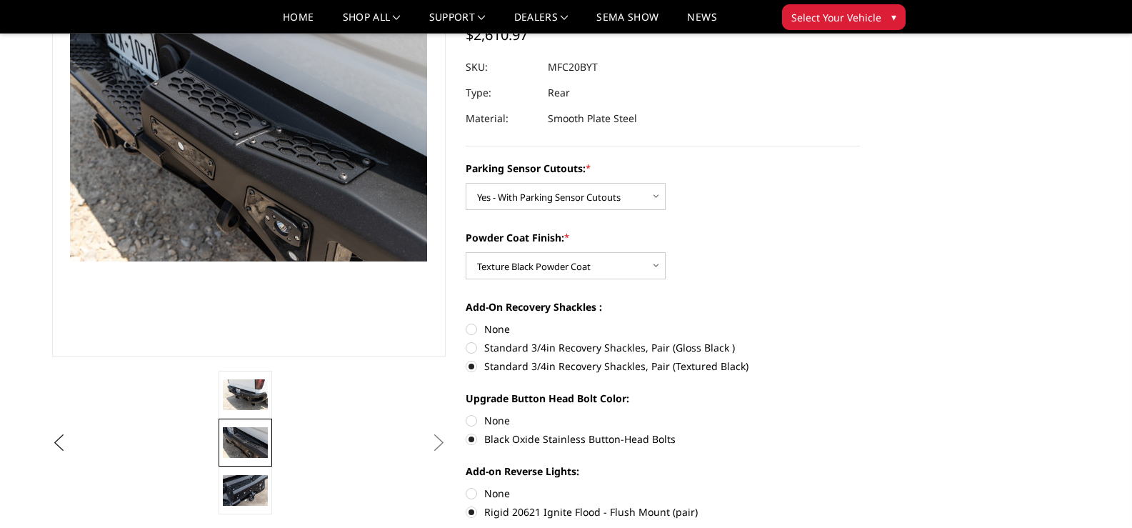
scroll to position [143, 0]
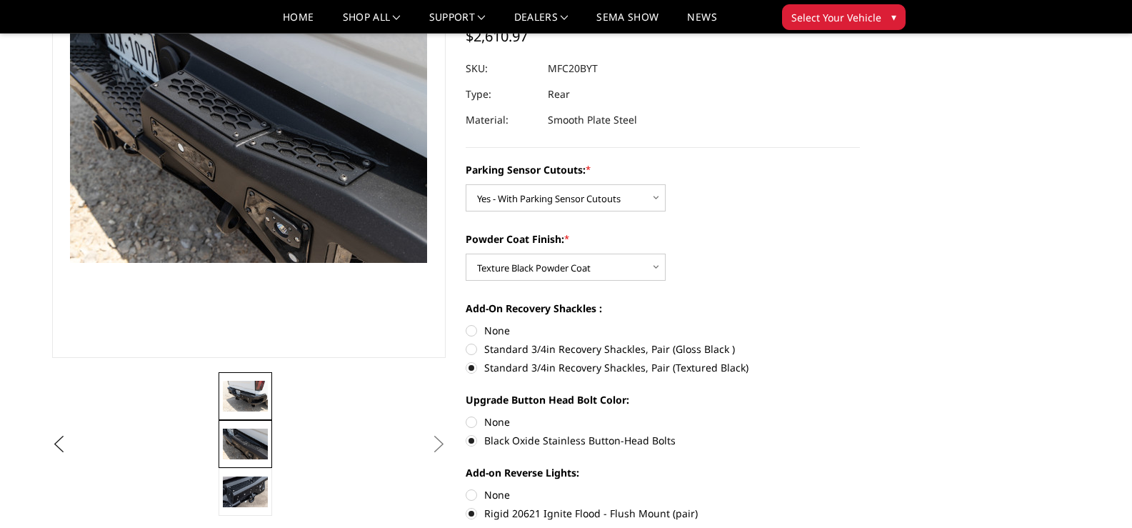
click at [245, 382] on img at bounding box center [245, 396] width 45 height 30
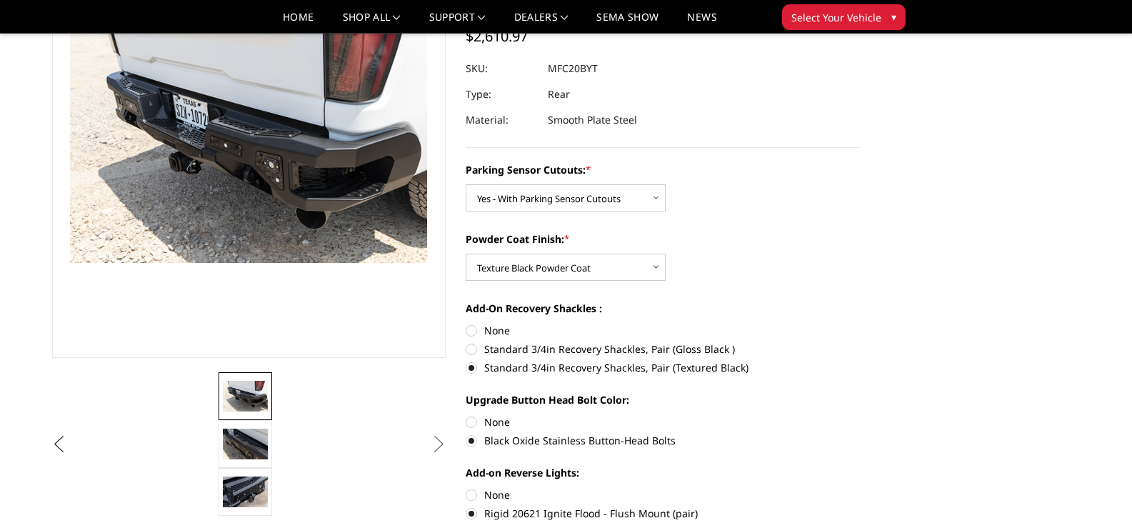
click at [67, 449] on button "Previous" at bounding box center [59, 444] width 21 height 21
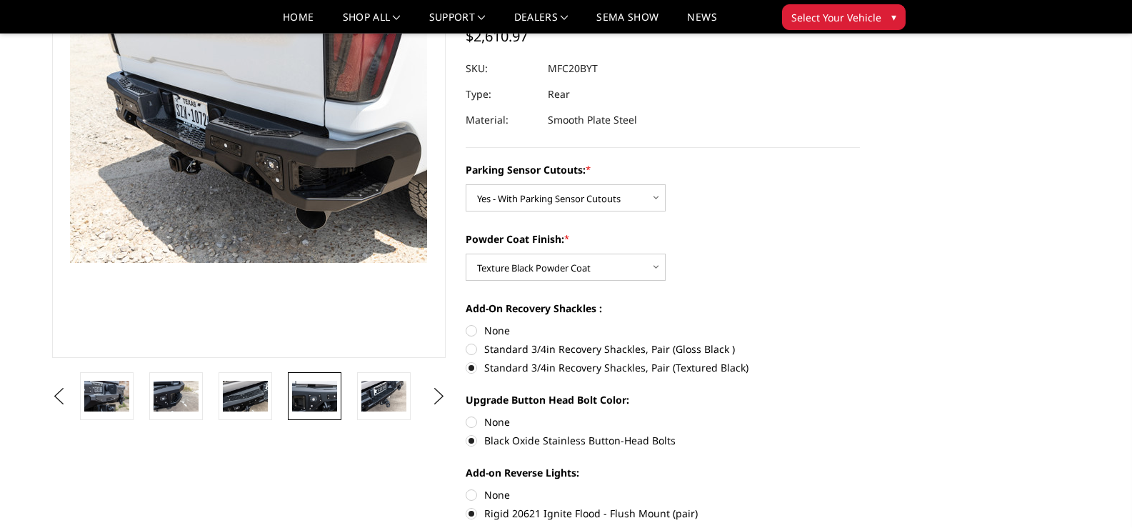
click at [315, 395] on img at bounding box center [314, 396] width 45 height 30
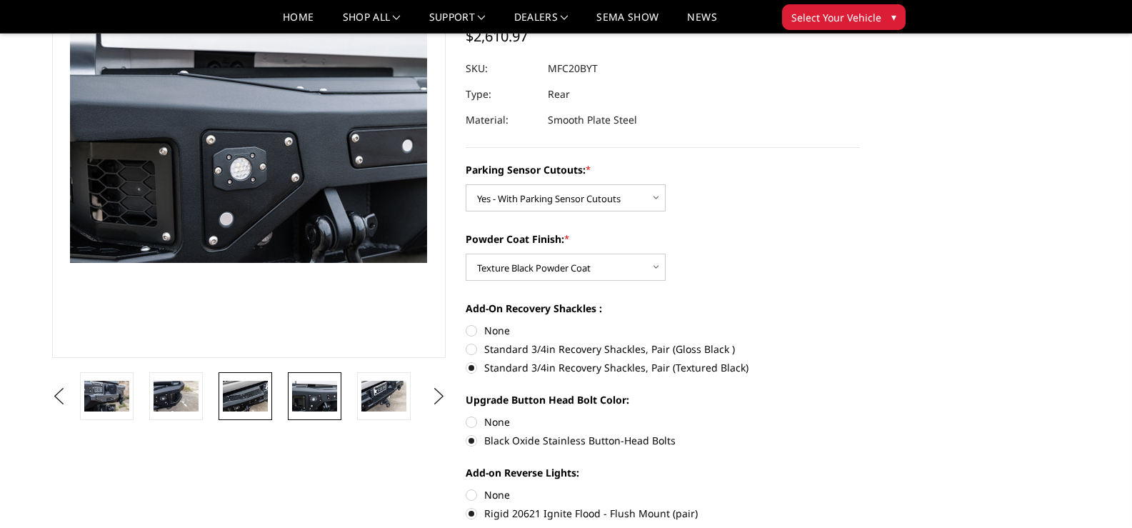
click at [262, 397] on img at bounding box center [245, 396] width 45 height 30
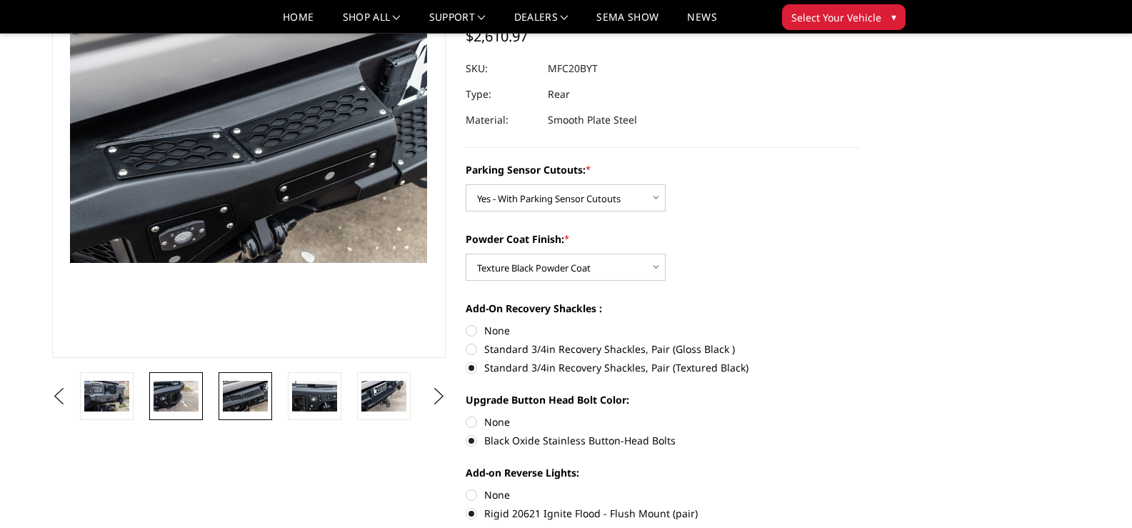
click at [176, 398] on img at bounding box center [176, 396] width 45 height 30
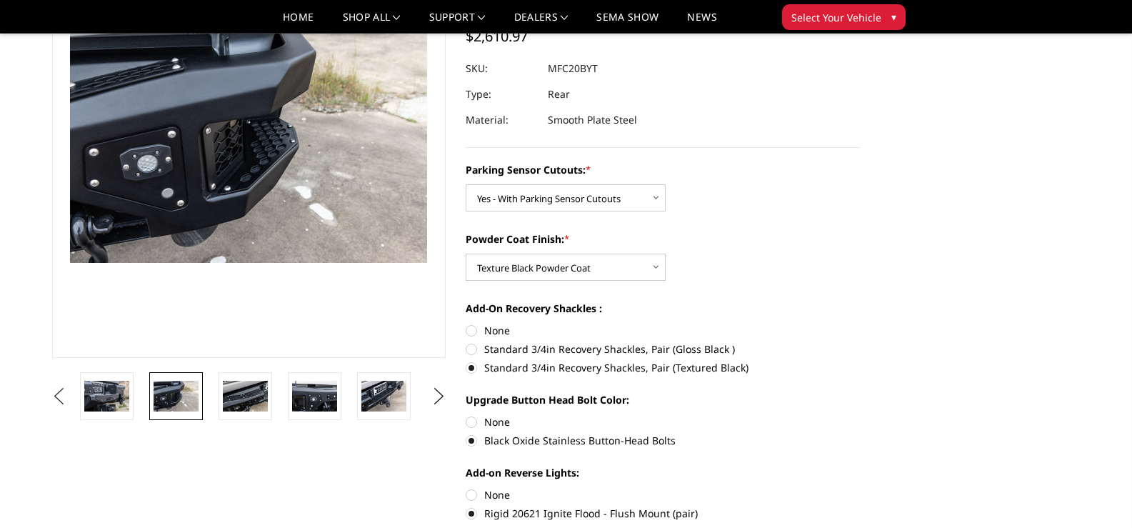
click at [70, 392] on button "Previous" at bounding box center [59, 396] width 21 height 21
